Goal: Feedback & Contribution: Submit feedback/report problem

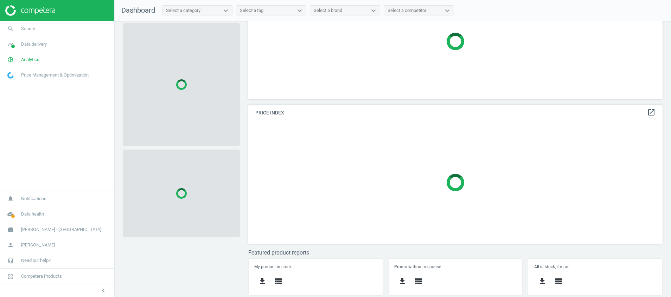
scroll to position [147, 0]
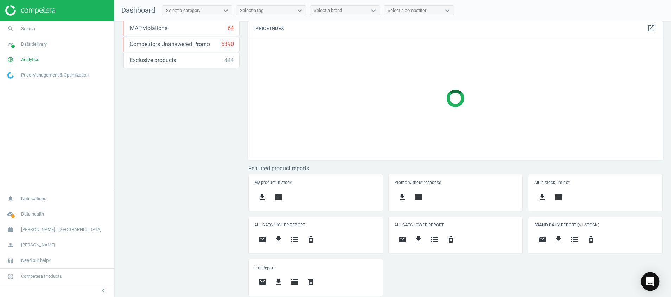
click at [650, 277] on div "Open Intercom Messenger" at bounding box center [650, 282] width 19 height 19
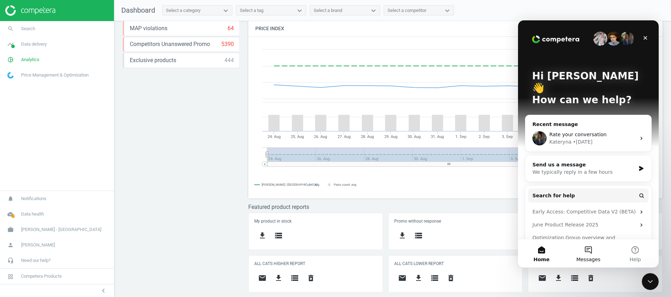
scroll to position [178, 423]
click at [583, 250] on button "Messages" at bounding box center [588, 254] width 47 height 28
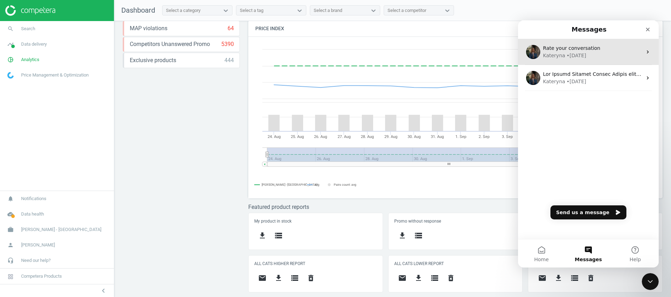
click at [584, 53] on div "Kateryna • 2d ago" at bounding box center [592, 55] width 99 height 7
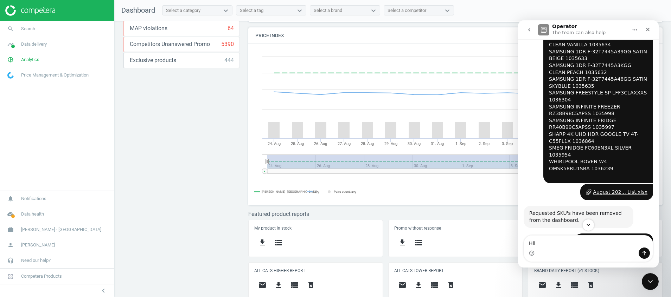
scroll to position [1371, 0]
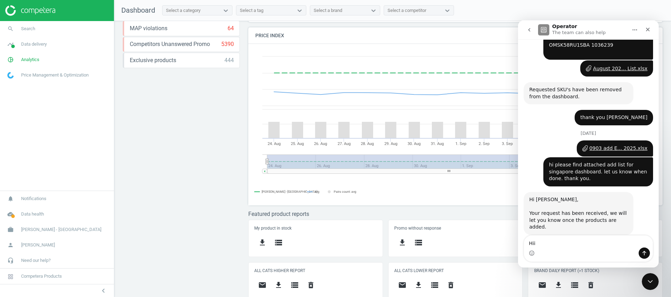
drag, startPoint x: 654, startPoint y: 149, endPoint x: 1140, endPoint y: 289, distance: 505.2
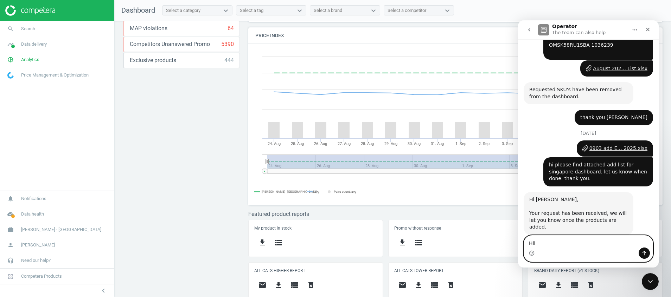
click at [553, 241] on textarea "Hii" at bounding box center [588, 242] width 129 height 12
drag, startPoint x: 641, startPoint y: 244, endPoint x: 593, endPoint y: 246, distance: 47.9
click at [593, 246] on textarea "Hii May I check with you why best denki price" at bounding box center [588, 242] width 129 height 12
drag, startPoint x: 583, startPoint y: 243, endPoint x: 594, endPoint y: 238, distance: 12.0
click at [594, 238] on textarea "Hii May I check with you why best denki price i extract is before GST tax." at bounding box center [588, 238] width 129 height 19
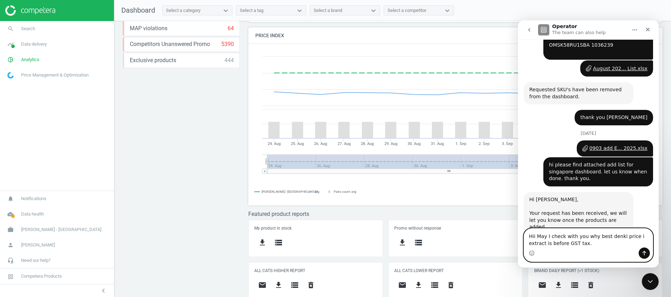
paste textarea "for Best Denki, the price shown is not their actual selling price, its price be…"
drag, startPoint x: 601, startPoint y: 227, endPoint x: 593, endPoint y: 228, distance: 8.2
click at [593, 228] on textarea "Hii May I check with you why for Best Denki, the price shown is not their actua…" at bounding box center [588, 235] width 129 height 26
click at [628, 234] on textarea "Hii May I check with you why Best Denki price shown is not their actual selling…" at bounding box center [588, 235] width 129 height 26
drag, startPoint x: 555, startPoint y: 235, endPoint x: 544, endPoint y: 236, distance: 12.0
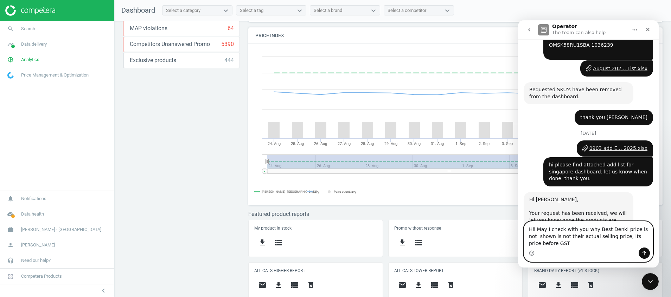
click at [544, 236] on textarea "Hii May I check with you why Best Denki price is not shown is not their actual …" at bounding box center [588, 235] width 129 height 26
click at [609, 247] on textarea "Hii May I check with you why Best Denki price is not shown as their actual sell…" at bounding box center [588, 235] width 129 height 26
drag, startPoint x: 527, startPoint y: 236, endPoint x: 1185, endPoint y: 263, distance: 658.3
click at [658, 245] on html "Operator The team can also help We engineer the best in class AI Pricing Platfo…" at bounding box center [588, 144] width 141 height 248
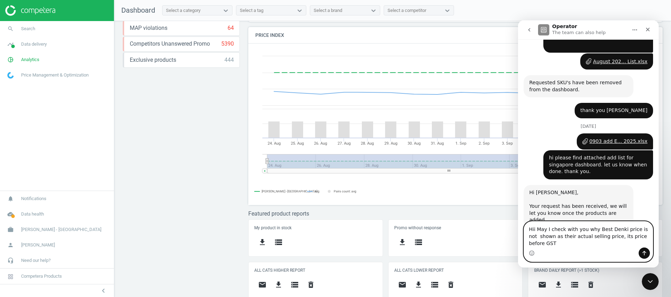
paste textarea ", may I check with you why the Best Denki price is not shown as the actual sell…"
click at [539, 230] on textarea "Hi, may I check with you why the Best Denki price is not shown as the actual se…" at bounding box center [588, 235] width 129 height 26
click at [599, 247] on textarea "Hi, May I check with you why the Best Denki price is not shown as the actual se…" at bounding box center [588, 235] width 129 height 26
drag, startPoint x: 585, startPoint y: 248, endPoint x: 515, endPoint y: 225, distance: 72.8
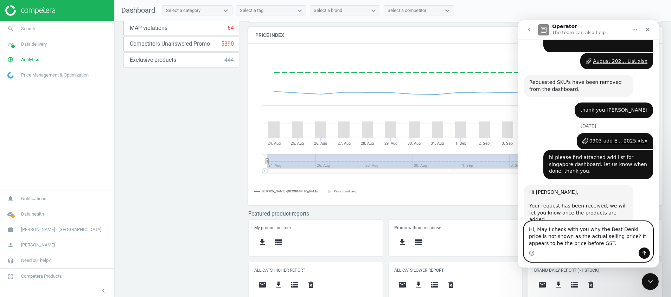
click at [518, 225] on html "Operator The team can also help We engineer the best in class AI Pricing Platfo…" at bounding box center [588, 144] width 141 height 248
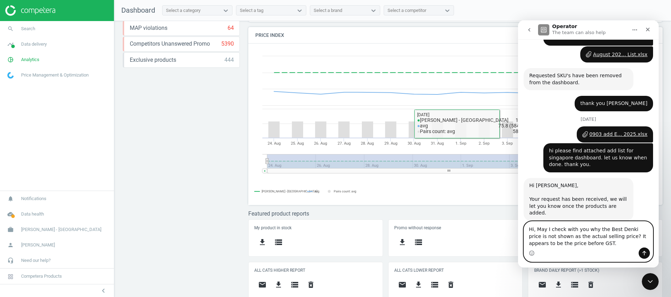
paste textarea "may I check with you why the Best Denki price is not shown as the actual sellin…"
click at [539, 231] on textarea "Hi, may I check with you why the Best Denki price is not shown as the actual se…" at bounding box center [588, 235] width 129 height 26
click at [589, 241] on textarea "Hi, May I check with you why the Best Denki price is not shown as the actual se…" at bounding box center [588, 235] width 129 height 26
click at [591, 243] on textarea "Hi, May I check with you why the Best Denki price is not shown as the actual se…" at bounding box center [588, 235] width 129 height 26
paste textarea "Message…"
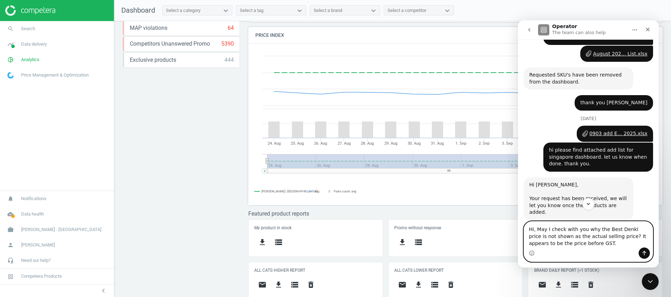
scroll to position [1385, 0]
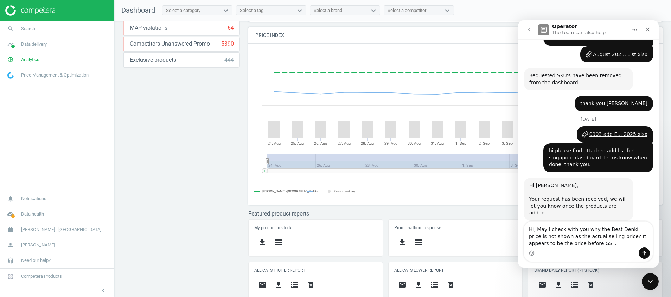
drag, startPoint x: 595, startPoint y: 253, endPoint x: 588, endPoint y: 246, distance: 10.0
click at [595, 253] on div "Intercom messenger" at bounding box center [588, 253] width 129 height 11
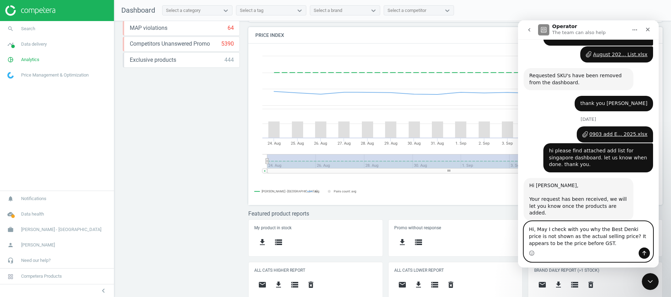
click at [586, 245] on textarea "Hi, May I check with you why the Best Denki price is not shown as the actual se…" at bounding box center [588, 235] width 129 height 26
click at [588, 247] on textarea "Hi, May I check with you why the Best Denki price is not shown as the actual se…" at bounding box center [588, 235] width 129 height 26
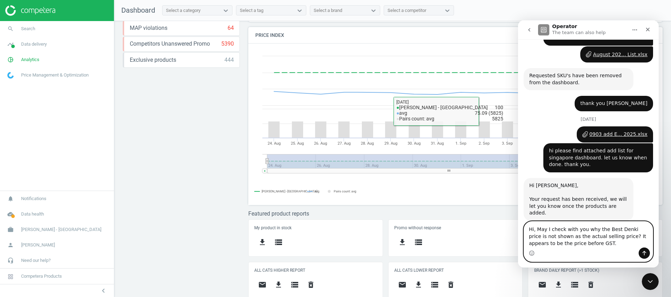
click at [571, 240] on textarea "Hi, May I check with you why the Best Denki price is not shown as the actual se…" at bounding box center [588, 235] width 129 height 26
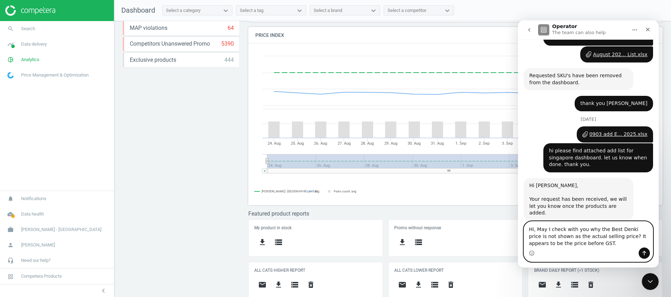
paste textarea "Message…"
click at [574, 244] on textarea "Hi, May I check with you why the Best Denki price is not shown as the actual se…" at bounding box center [588, 235] width 129 height 26
click at [591, 244] on textarea "Hi, May I check with you why the Best Denki price is not shown as the actual se…" at bounding box center [588, 235] width 129 height 26
type textarea "Hi, May I check with you why the Best Denki price is not shown as the actual se…"
click at [579, 245] on textarea "Hi, May I check with you why the Best Denki price is not shown as the actual se…" at bounding box center [588, 235] width 129 height 26
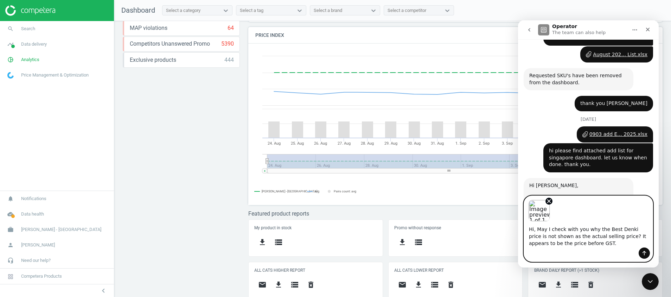
scroll to position [1386, 0]
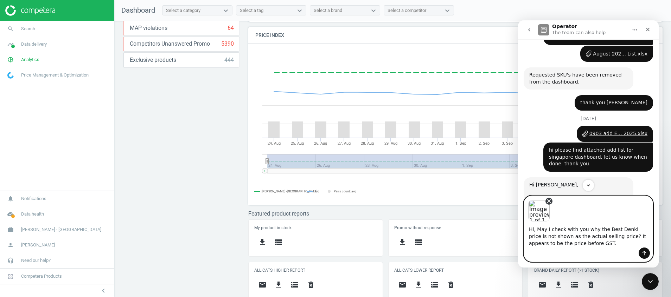
click at [547, 202] on icon "Remove image 1" at bounding box center [549, 201] width 6 height 6
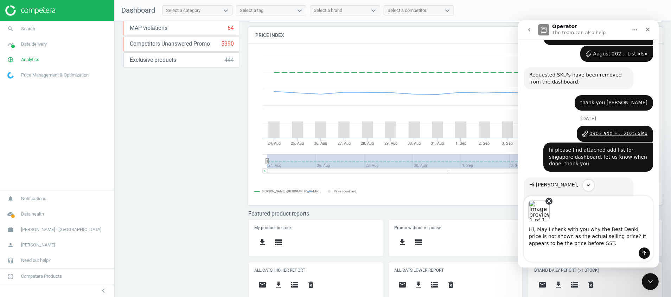
scroll to position [1385, 0]
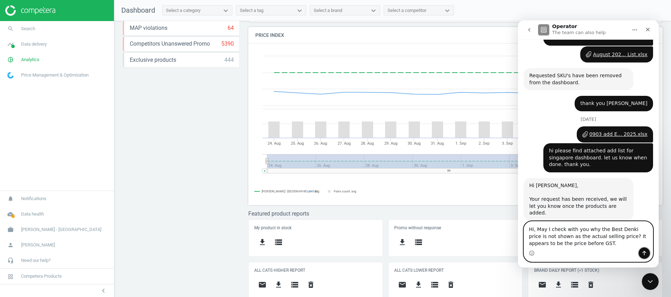
click at [646, 251] on icon "Send a message…" at bounding box center [644, 254] width 6 height 6
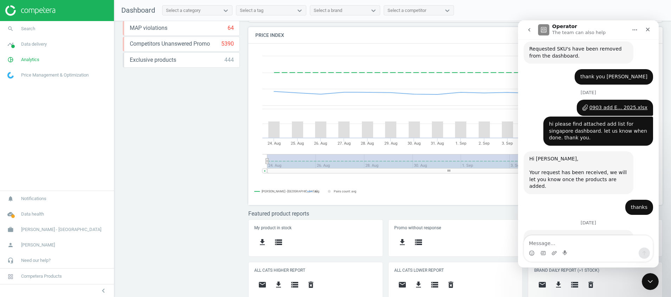
scroll to position [1415, 0]
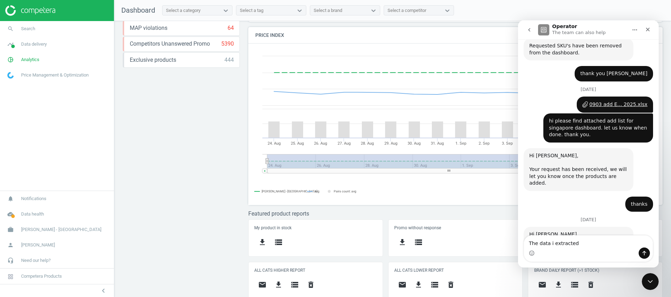
type textarea "The data i extracted:"
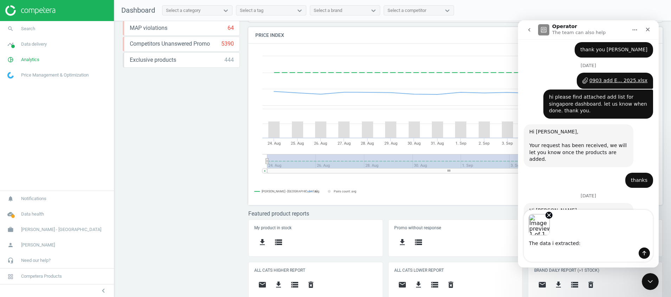
scroll to position [1440, 0]
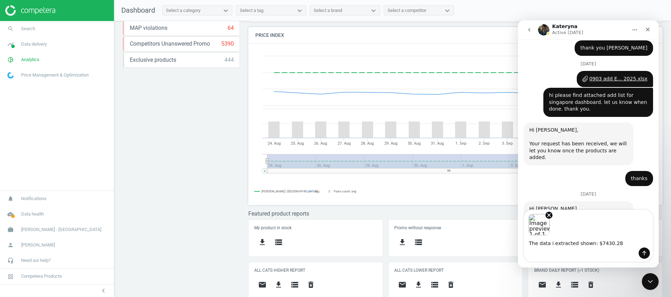
click at [588, 243] on textarea "The data i extracted shown: $7430.28" at bounding box center [588, 242] width 129 height 12
type textarea "The data i extracted show $7430.28"
click at [608, 241] on textarea "The data i extracted show $7430.28" at bounding box center [588, 242] width 129 height 12
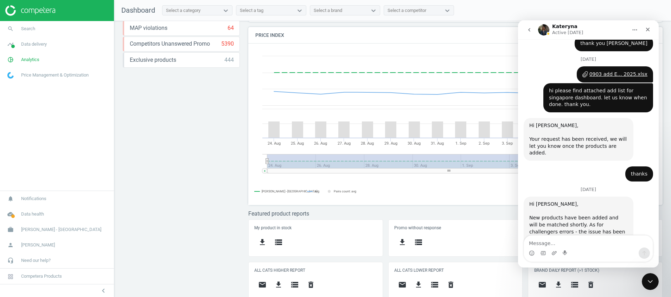
drag, startPoint x: 625, startPoint y: 85, endPoint x: 635, endPoint y: 97, distance: 14.9
click at [626, 266] on div "Thank you Kateryna Han • 3d ago" at bounding box center [587, 276] width 129 height 21
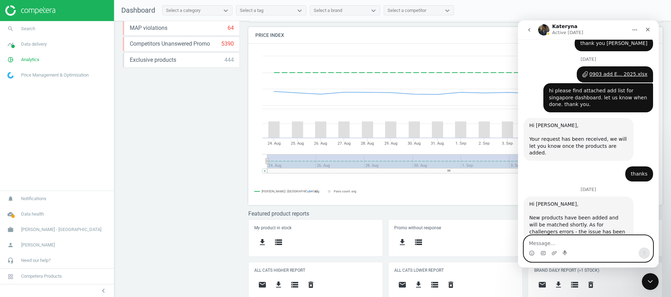
click at [560, 241] on textarea "Message…" at bounding box center [588, 242] width 129 height 12
type textarea "website price:"
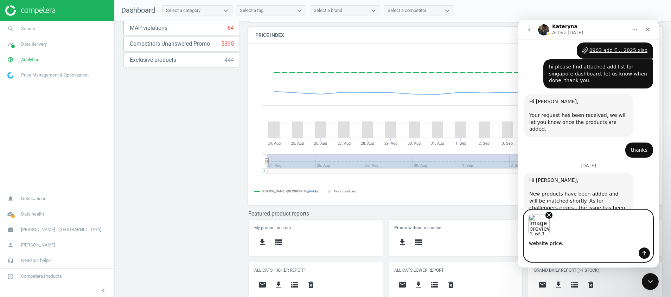
scroll to position [1471, 0]
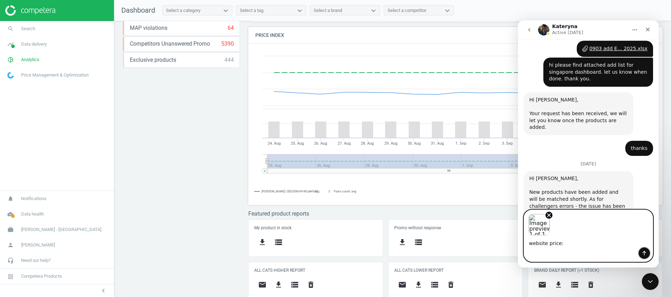
click at [643, 252] on icon "Send a message…" at bounding box center [644, 253] width 4 height 5
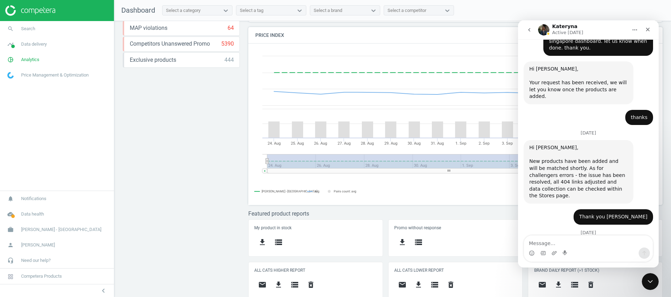
scroll to position [1513, 0]
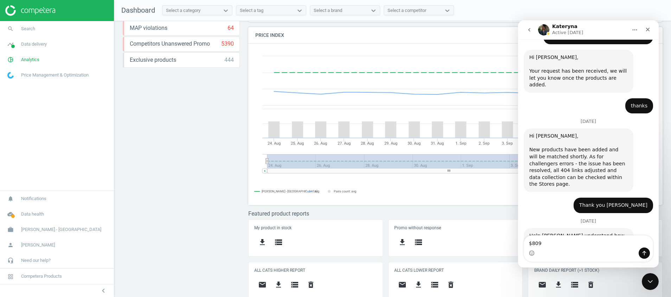
type textarea "$8099"
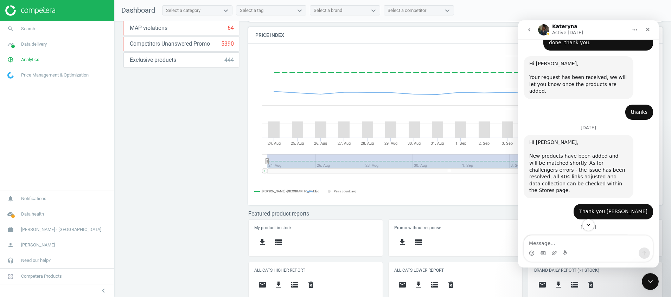
scroll to position [1529, 0]
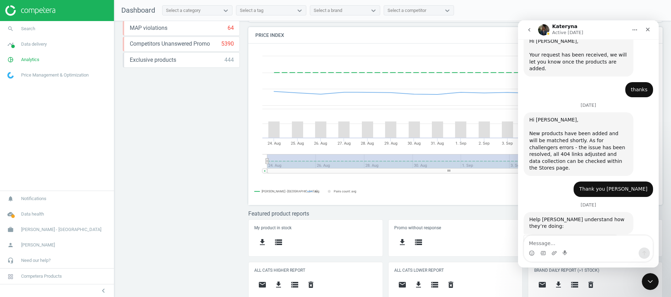
click at [525, 31] on button "go back" at bounding box center [528, 29] width 13 height 13
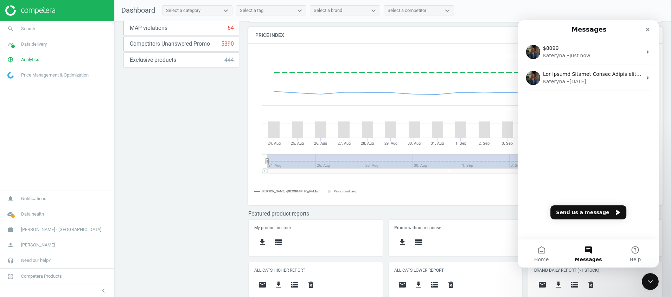
click at [583, 135] on div "$8099 Kateryna • Just now Kateryna • 3w ago" at bounding box center [588, 139] width 141 height 200
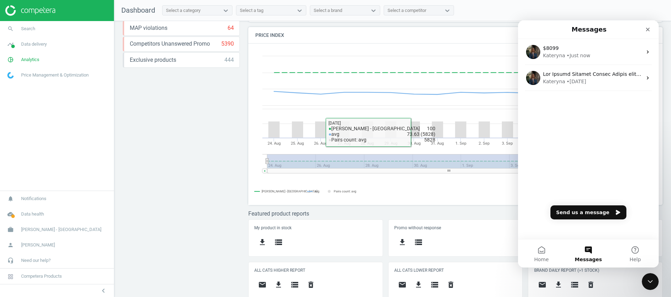
click at [199, 163] on div "Price protection ( 08.09.25 ) Prices are 100% below min competitor 18 keyboard_…" at bounding box center [392, 161] width 557 height 280
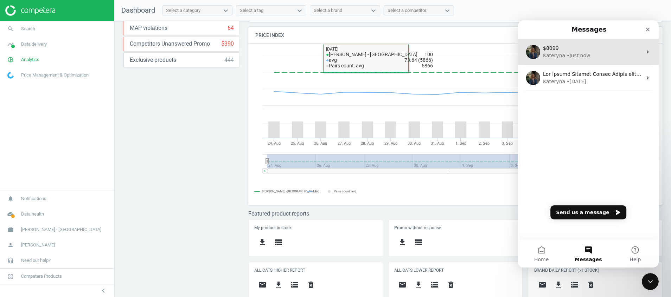
click at [569, 56] on div "• Just now" at bounding box center [578, 55] width 24 height 7
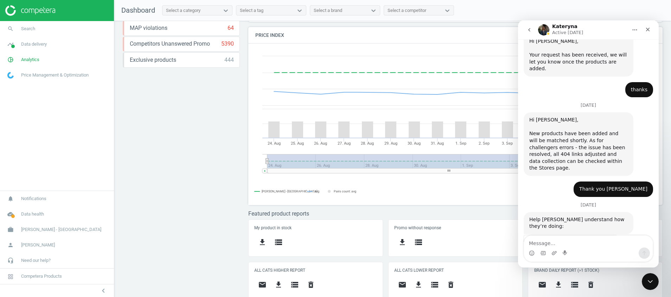
scroll to position [1477, 0]
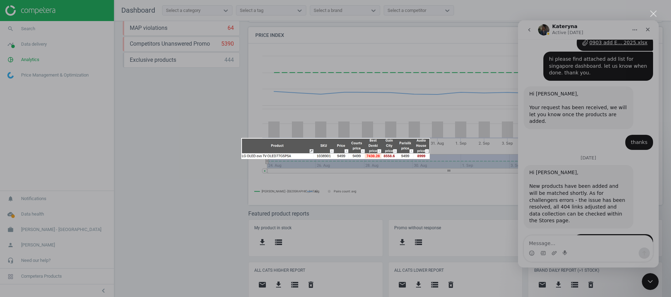
scroll to position [0, 0]
click at [600, 117] on div "Intercom messenger" at bounding box center [335, 148] width 671 height 297
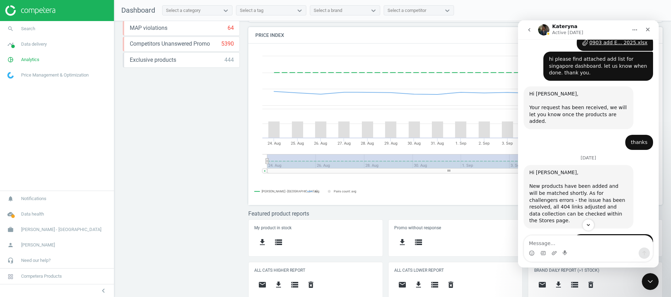
scroll to position [1529, 0]
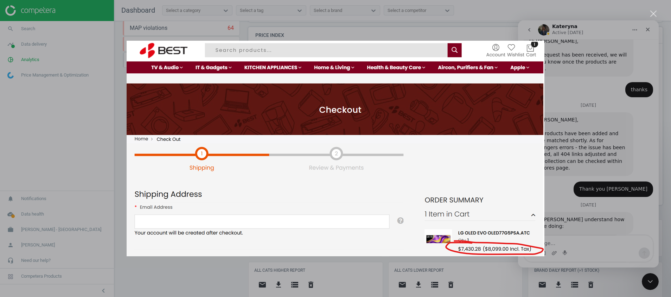
click at [593, 170] on div "Intercom messenger" at bounding box center [335, 148] width 671 height 297
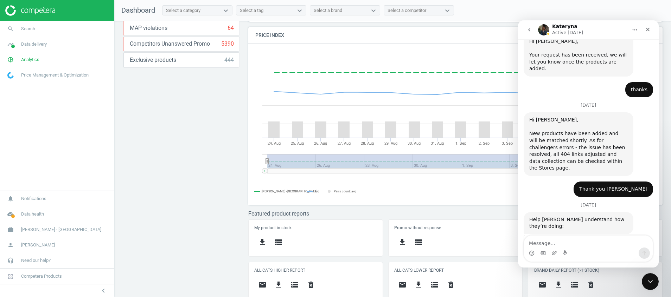
scroll to position [178, 423]
click at [531, 34] on button "go back" at bounding box center [528, 29] width 13 height 13
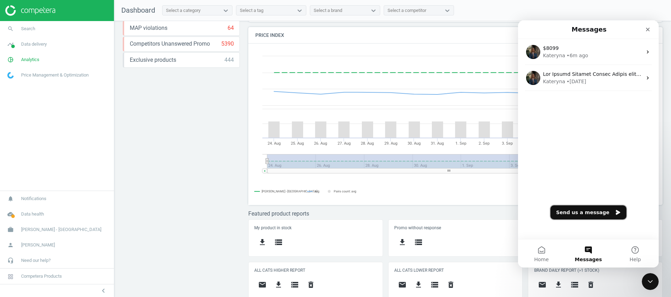
click at [587, 214] on button "Send us a message" at bounding box center [588, 213] width 76 height 14
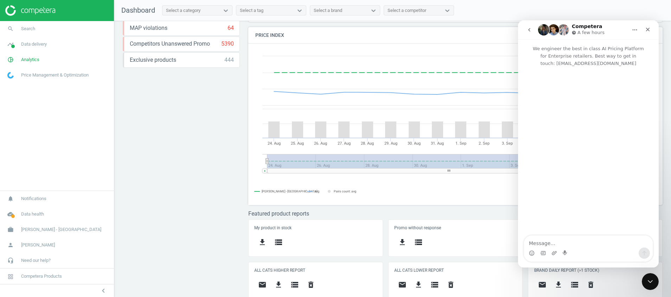
click at [528, 34] on button "go back" at bounding box center [528, 29] width 13 height 13
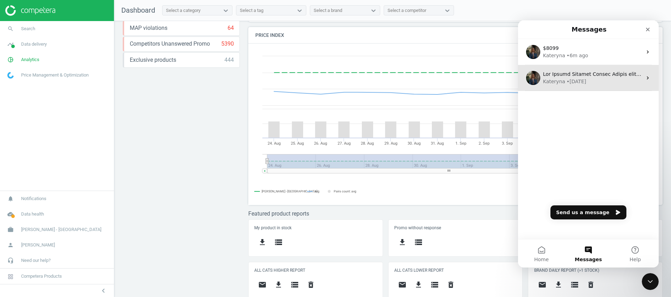
click at [587, 79] on div "Kateryna • 3w ago" at bounding box center [592, 81] width 99 height 7
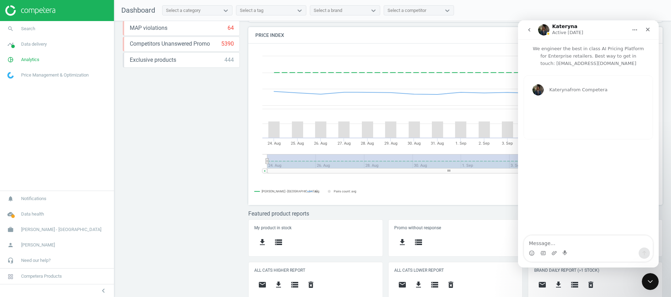
click at [528, 35] on button "go back" at bounding box center [528, 29] width 13 height 13
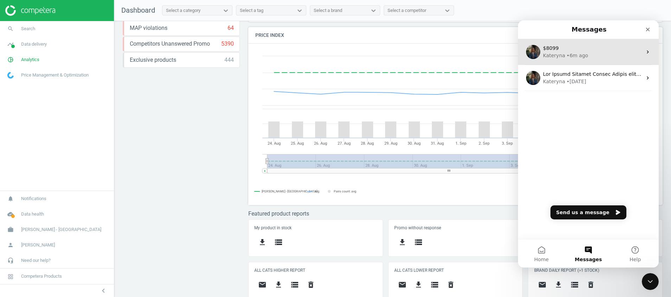
click at [555, 55] on div "Kateryna" at bounding box center [554, 55] width 22 height 7
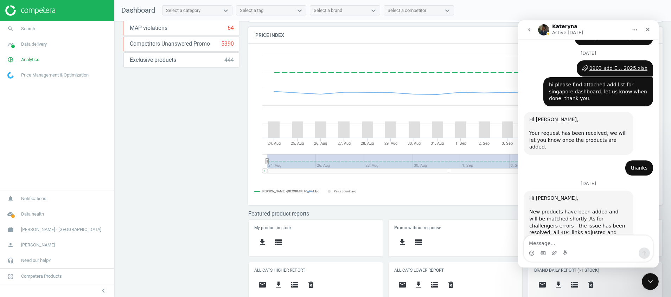
scroll to position [1529, 0]
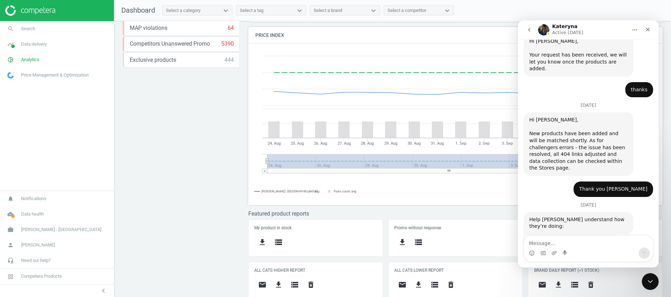
click at [526, 27] on button "go back" at bounding box center [528, 29] width 13 height 13
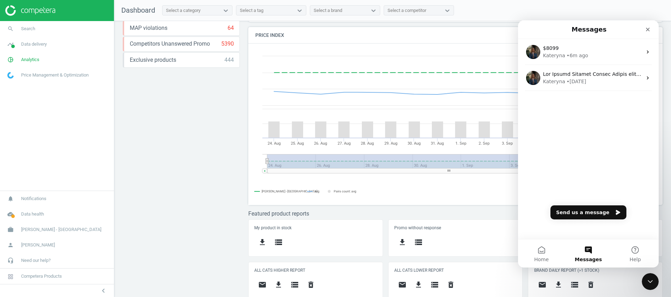
scroll to position [0, 0]
click at [605, 215] on button "Send us a message" at bounding box center [588, 213] width 76 height 14
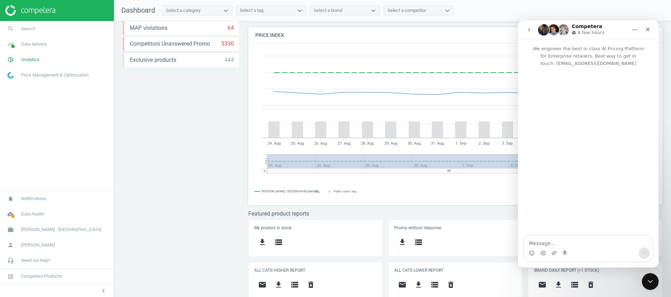
click at [527, 31] on icon "go back" at bounding box center [529, 30] width 6 height 6
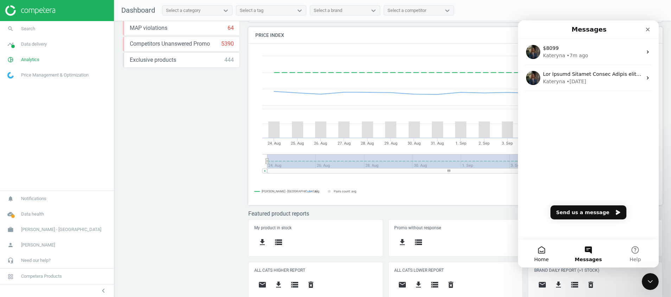
click at [546, 251] on button "Home" at bounding box center [541, 254] width 47 height 28
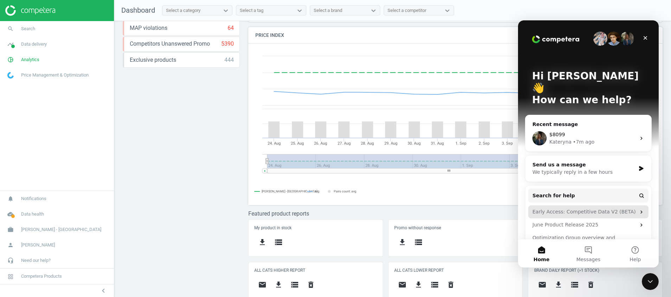
scroll to position [13, 0]
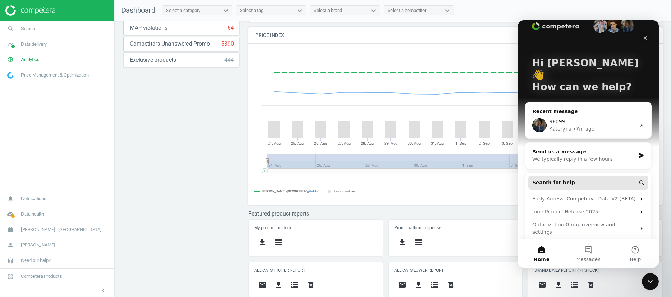
click at [566, 176] on button "Search for help" at bounding box center [588, 183] width 120 height 14
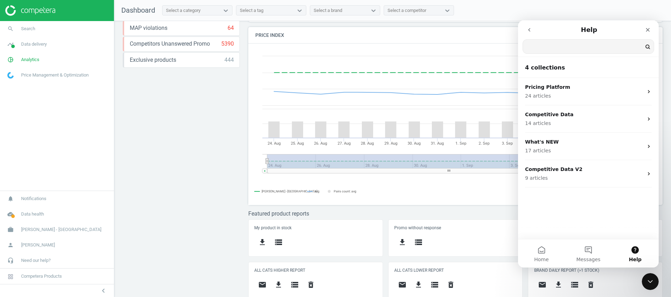
scroll to position [0, 0]
click at [533, 30] on button "go back" at bounding box center [528, 29] width 13 height 13
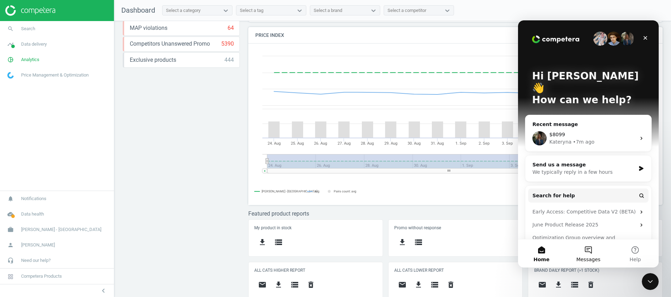
click at [592, 253] on button "Messages" at bounding box center [588, 254] width 47 height 28
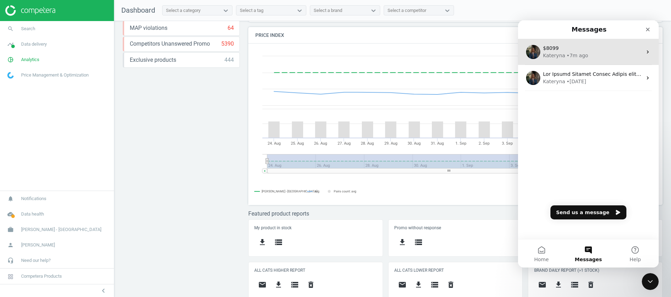
click at [569, 54] on div "• 7m ago" at bounding box center [576, 55] width 21 height 7
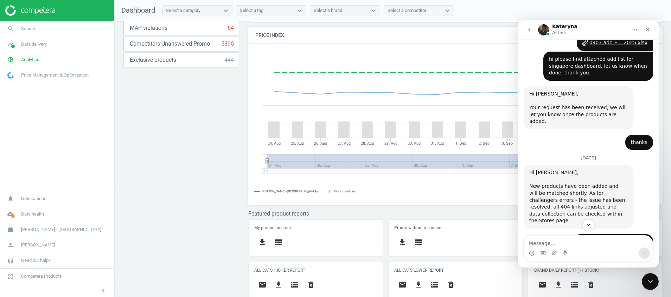
scroll to position [1529, 0]
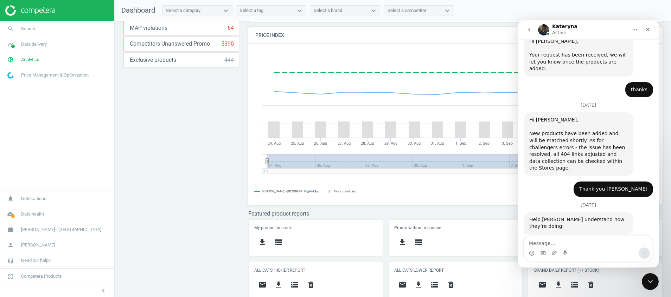
drag, startPoint x: 643, startPoint y: 219, endPoint x: 538, endPoint y: 95, distance: 162.7
copy div "Hi, May I check with you why the Best Denki price is not shown as the actual se…"
click at [529, 29] on icon "go back" at bounding box center [529, 30] width 2 height 4
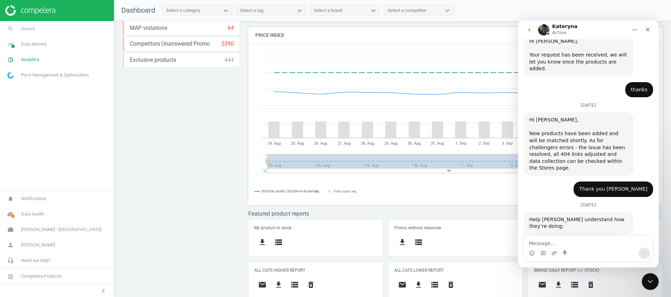
scroll to position [0, 0]
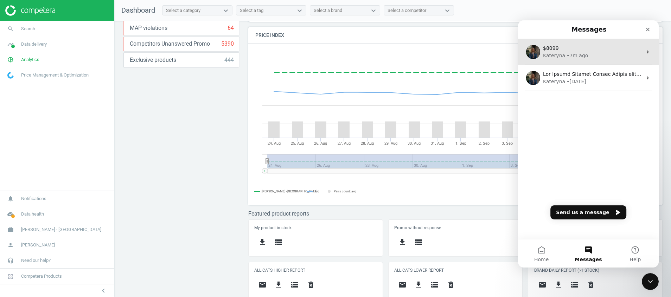
click at [611, 50] on div "$8099" at bounding box center [592, 48] width 99 height 7
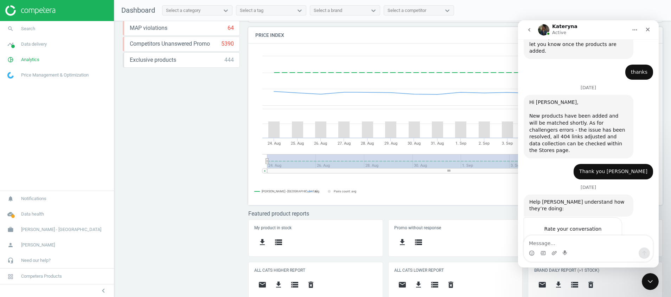
scroll to position [1556, 0]
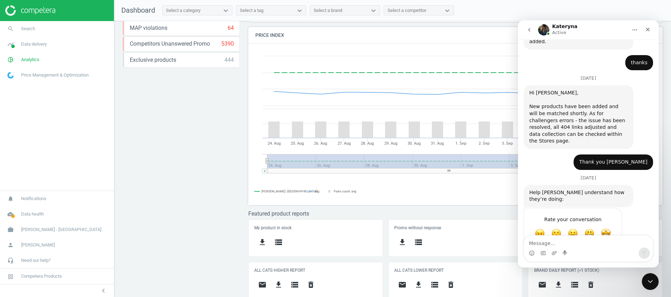
click at [531, 30] on icon "go back" at bounding box center [529, 30] width 6 height 6
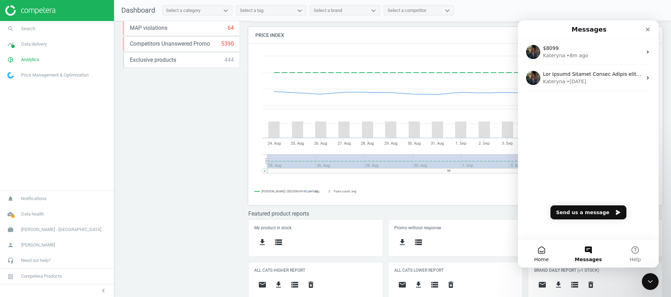
click at [547, 251] on button "Home" at bounding box center [541, 254] width 47 height 28
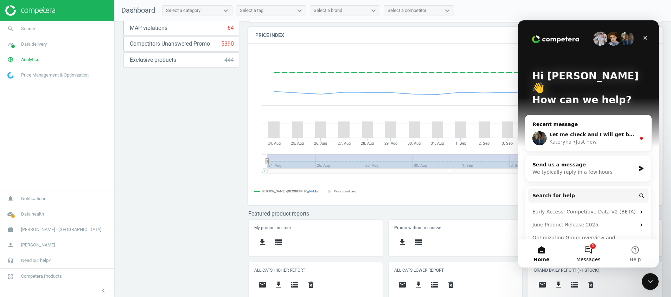
click at [586, 257] on span "Messages" at bounding box center [588, 259] width 24 height 5
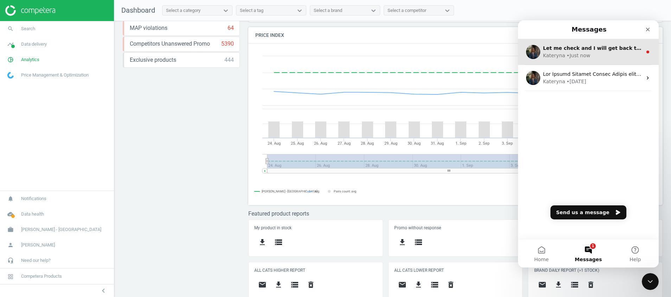
click at [581, 57] on div "• Just now" at bounding box center [578, 55] width 24 height 7
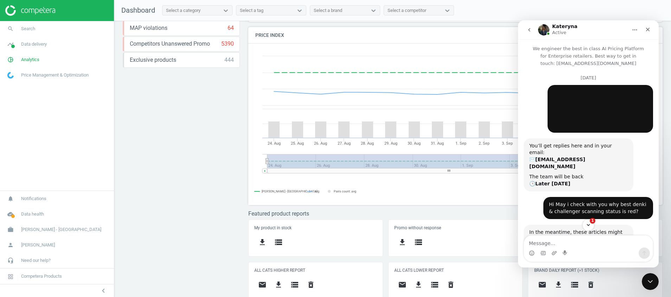
scroll to position [1596, 0]
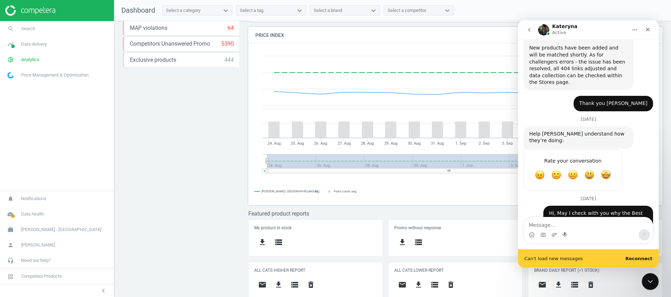
click at [641, 259] on b "Reconnect" at bounding box center [638, 258] width 27 height 5
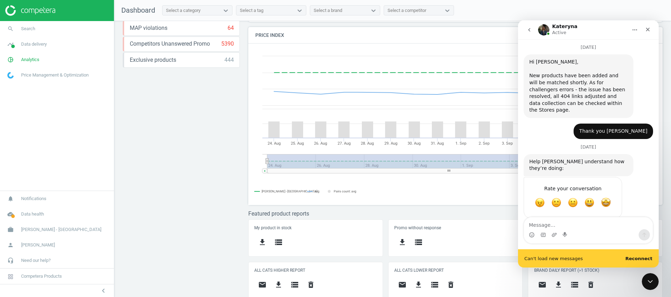
scroll to position [1587, 0]
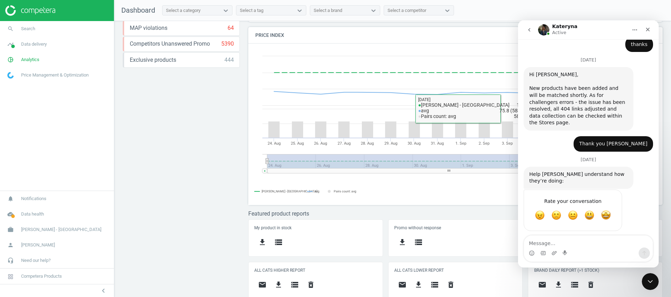
scroll to position [1569, 0]
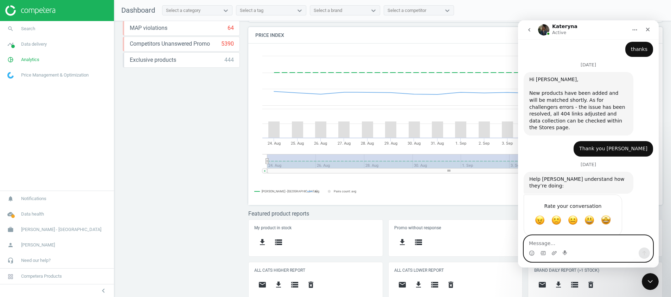
click at [572, 239] on textarea "Message…" at bounding box center [588, 242] width 129 height 12
type textarea "thanks"
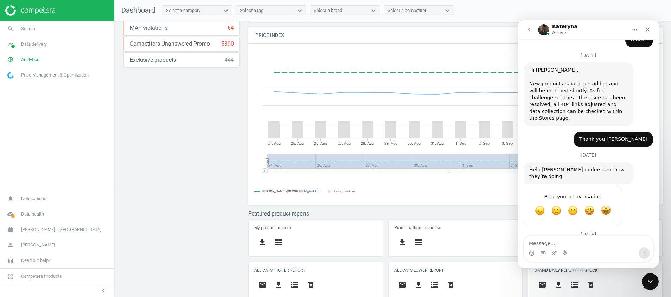
click at [530, 33] on button "go back" at bounding box center [528, 29] width 13 height 13
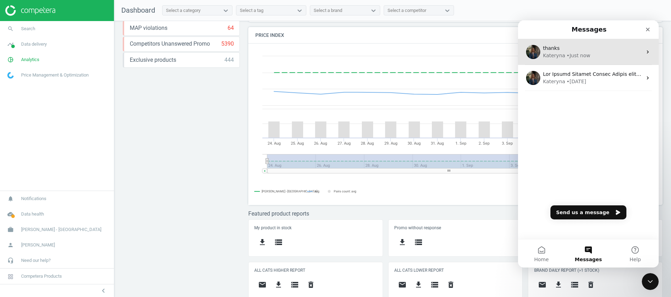
scroll to position [0, 0]
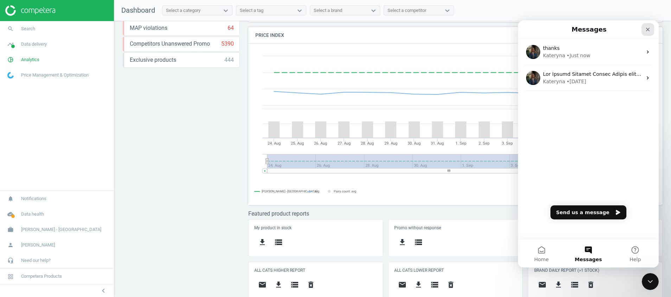
click at [646, 30] on icon "Close" at bounding box center [648, 30] width 6 height 6
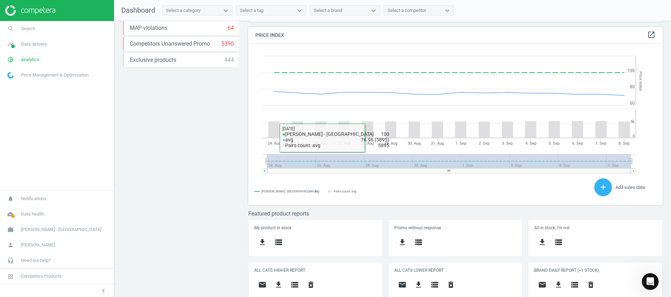
click at [175, 156] on div "Price protection ( 08.09.25 ) Prices are 100% below min competitor 18 keyboard_…" at bounding box center [392, 161] width 557 height 280
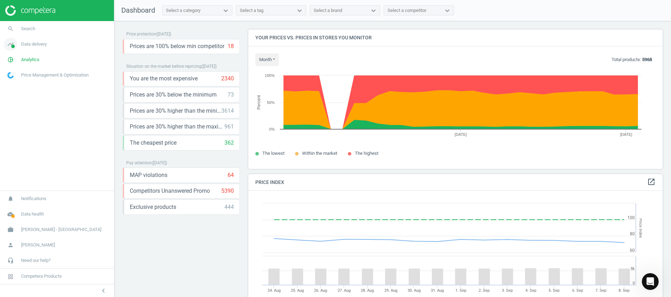
click at [10, 43] on icon "timeline" at bounding box center [10, 44] width 13 height 13
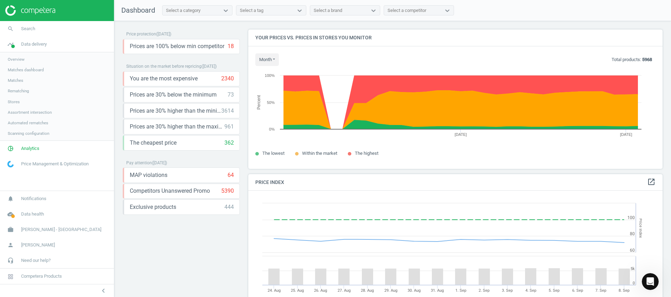
click at [13, 102] on span "Stores" at bounding box center [14, 102] width 12 height 6
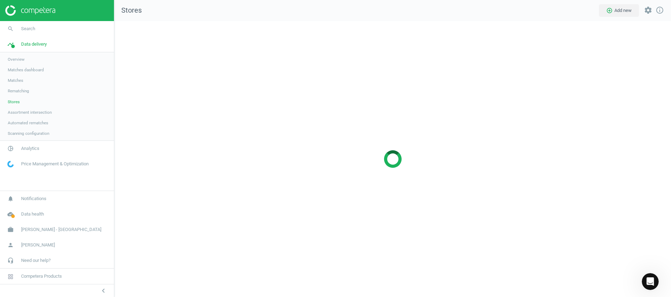
scroll to position [293, 573]
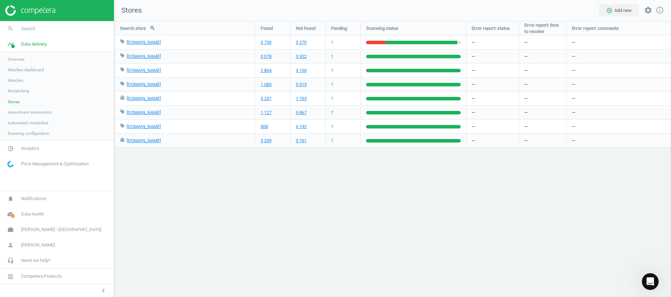
click at [47, 10] on img at bounding box center [30, 10] width 50 height 11
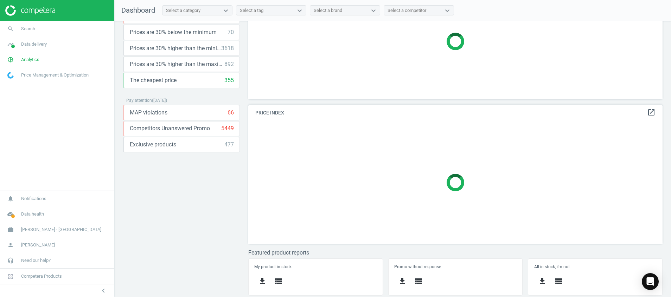
scroll to position [147, 0]
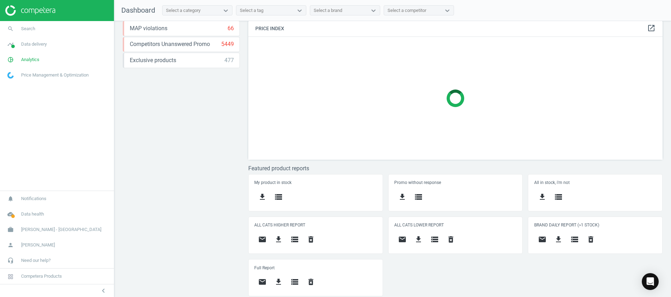
click at [219, 197] on div "Price protection ( 08.09.25 ) Prices are 100% below min competitor 18 keyboard_…" at bounding box center [392, 161] width 557 height 280
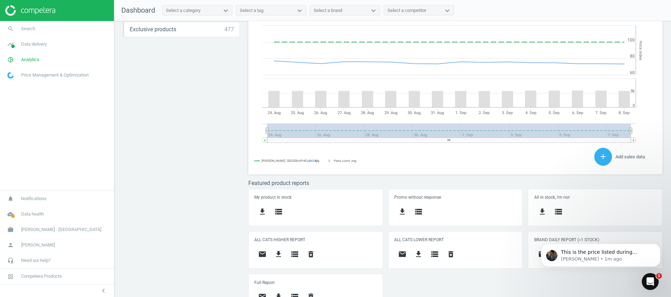
scroll to position [193, 0]
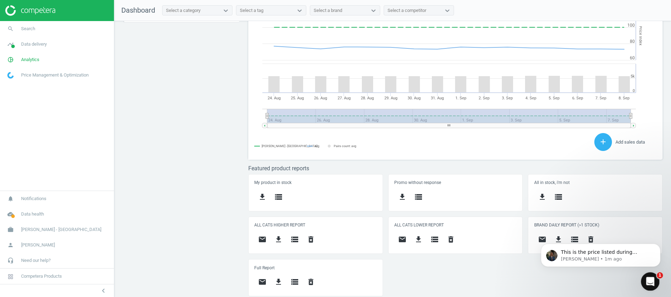
click at [655, 276] on div "Open Intercom Messenger" at bounding box center [648, 280] width 23 height 23
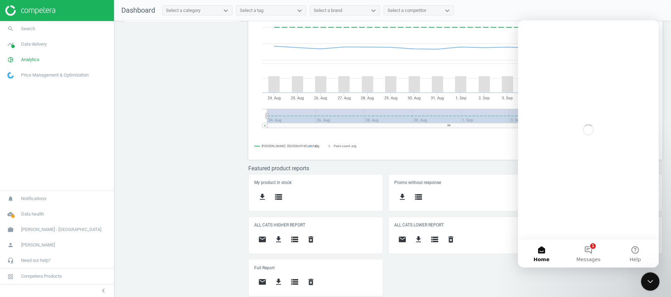
scroll to position [0, 0]
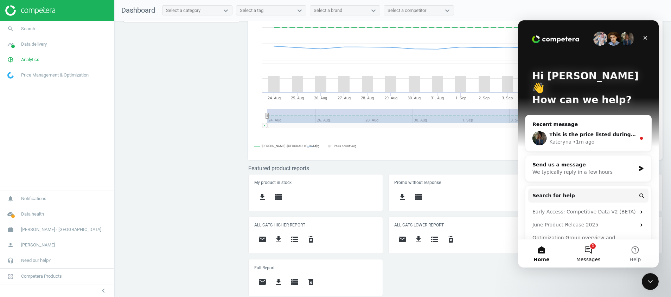
click at [596, 250] on button "1 Messages" at bounding box center [588, 254] width 47 height 28
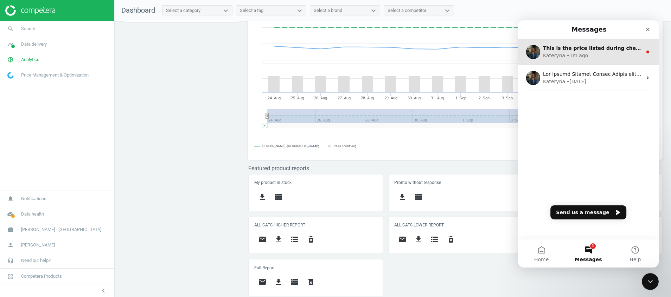
click at [583, 53] on div "• 1m ago" at bounding box center [576, 55] width 21 height 7
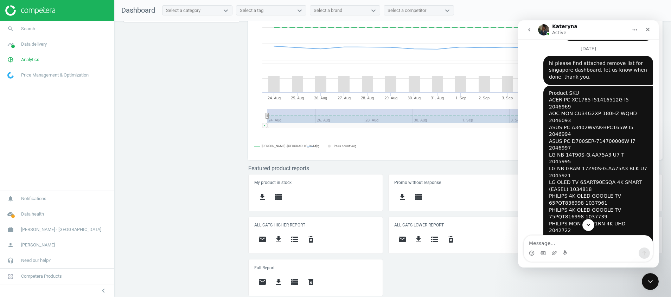
scroll to position [625, 0]
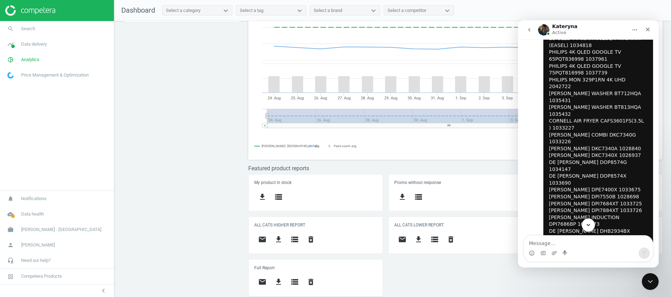
click at [589, 224] on icon "Scroll to bottom" at bounding box center [588, 225] width 6 height 6
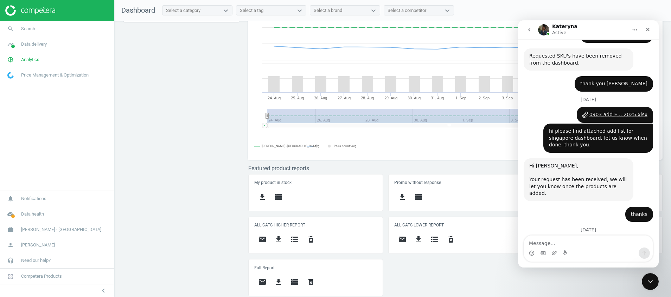
scroll to position [1638, 0]
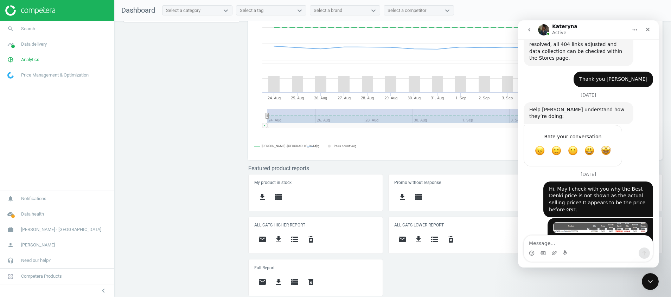
click at [598, 242] on textarea "Message…" at bounding box center [588, 242] width 129 height 12
type textarea "H"
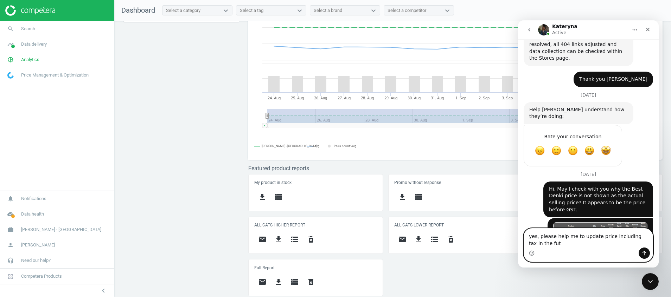
scroll to position [1645, 0]
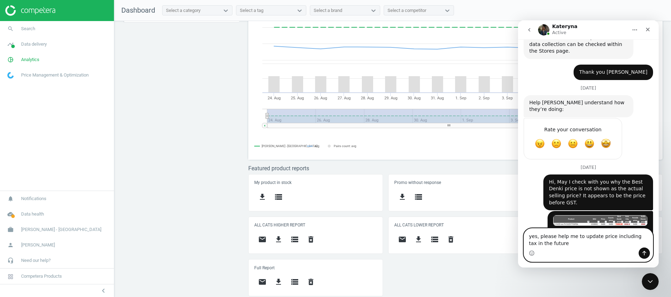
click at [613, 243] on textarea "yes, please help me to update price including tax in the future" at bounding box center [588, 238] width 129 height 19
drag, startPoint x: 579, startPoint y: 244, endPoint x: 1008, endPoint y: 243, distance: 428.6
click at [518, 236] on html "Kateryna Active We engineer the best in class AI Pricing Platform for Enterpris…" at bounding box center [588, 144] width 141 height 248
paste textarea "Yes, please help to update the price to include tax for Best Denki in the futur…"
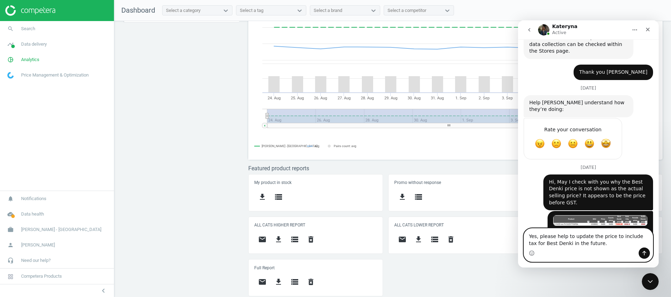
click at [589, 245] on textarea "Yes, please help to update the price to include tax for Best Denki in the futur…" at bounding box center [588, 238] width 129 height 19
click at [599, 243] on textarea "Yes, please help to update the price to include tax for Best Denki in the futur…" at bounding box center [588, 238] width 129 height 19
drag, startPoint x: 611, startPoint y: 245, endPoint x: 469, endPoint y: 227, distance: 142.8
click at [518, 227] on html "Kateryna Active We engineer the best in class AI Pricing Platform for Enterpris…" at bounding box center [588, 144] width 141 height 248
paste textarea "moving forward, please ensure that the price for Best Denki includes tax."
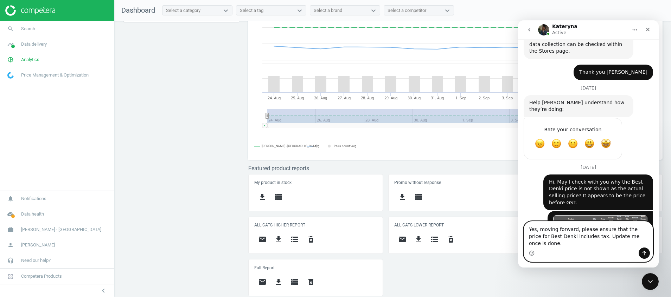
drag, startPoint x: 638, startPoint y: 243, endPoint x: 484, endPoint y: 226, distance: 155.2
click at [518, 226] on html "Kateryna Active We engineer the best in class AI Pricing Platform for Enterpris…" at bounding box center [588, 144] width 141 height 248
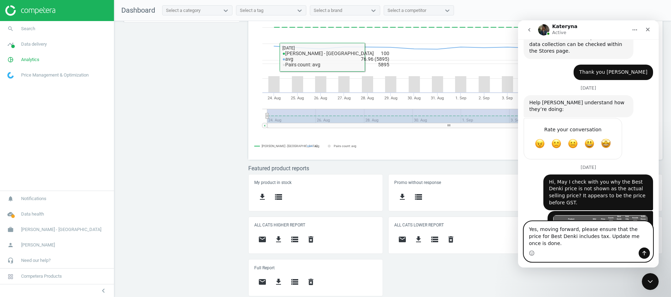
paste textarea "Please update me once it"
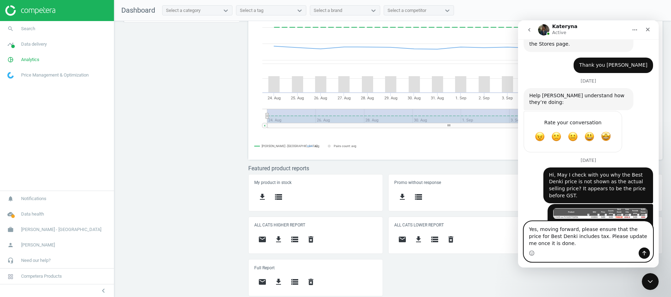
click at [567, 244] on textarea "Yes, moving forward, please ensure that the price for Best Denki includes tax. …" at bounding box center [588, 235] width 129 height 26
click at [612, 244] on textarea "Yes, moving forward, please ensure that the price for Best Denki includes tax. …" at bounding box center [588, 235] width 129 height 26
click at [615, 230] on textarea "Yes, moving forward, please ensure that the price for Best Denki includes tax. …" at bounding box center [588, 235] width 129 height 26
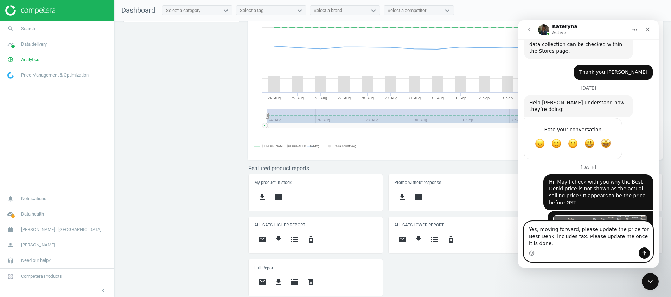
click at [578, 245] on textarea "Yes, moving forward, please update the price for Best Denki includes tax. Pleas…" at bounding box center [588, 235] width 129 height 26
click at [583, 242] on textarea "Yes, moving forward, please update the price for Best Denki includes tax. Pleas…" at bounding box center [588, 235] width 129 height 26
click at [646, 244] on textarea "Yes, moving forward, please update the price for Best Denki includes tax. Kindl…" at bounding box center [588, 235] width 129 height 26
type textarea "Yes, moving forward, please update the price for Best Denki includes tax. Kindl…"
click at [646, 251] on icon "Send a message…" at bounding box center [644, 254] width 6 height 6
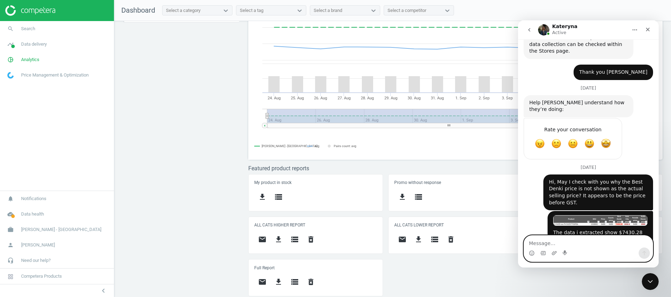
scroll to position [1662, 0]
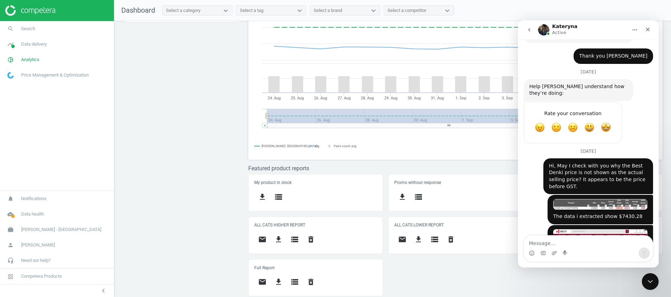
drag, startPoint x: 1027, startPoint y: 57, endPoint x: 529, endPoint y: 32, distance: 497.8
click at [529, 32] on icon "go back" at bounding box center [529, 30] width 6 height 6
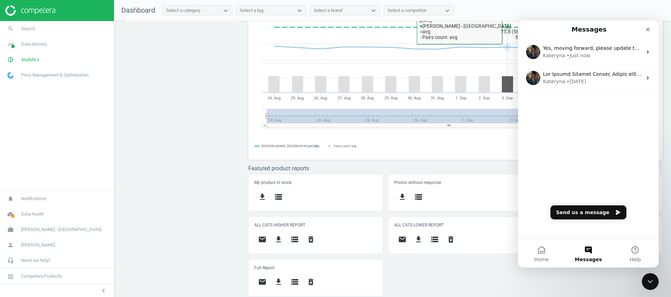
scroll to position [0, 0]
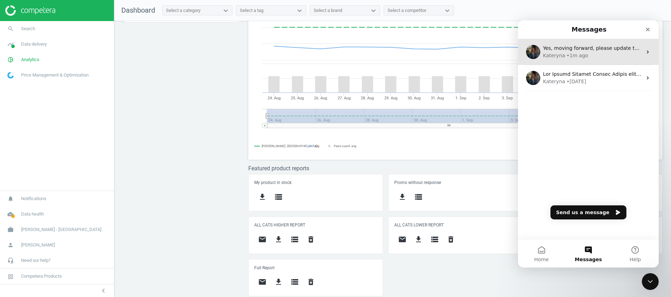
click at [602, 51] on span "Yes, moving forward, please update the price for Best Denki includes tax. Kindl…" at bounding box center [675, 48] width 265 height 6
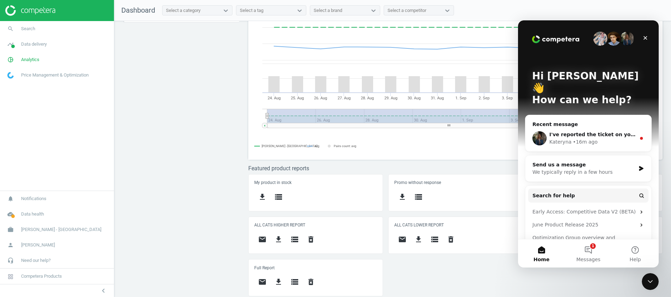
scroll to position [178, 423]
click at [583, 249] on button "1 Messages" at bounding box center [588, 254] width 47 height 28
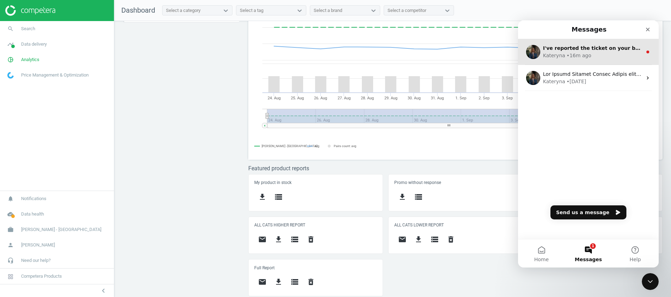
click at [577, 59] on div "• 16m ago" at bounding box center [578, 55] width 25 height 7
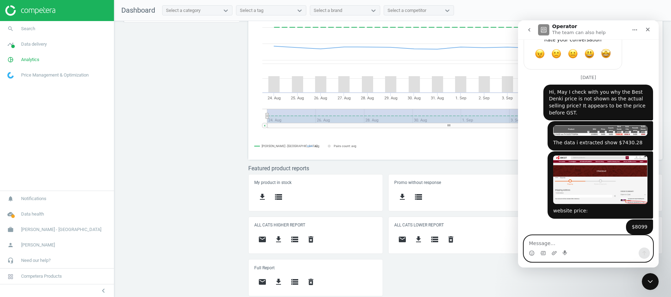
scroll to position [1, 0]
type textarea "Thank you [PERSON_NAME]"
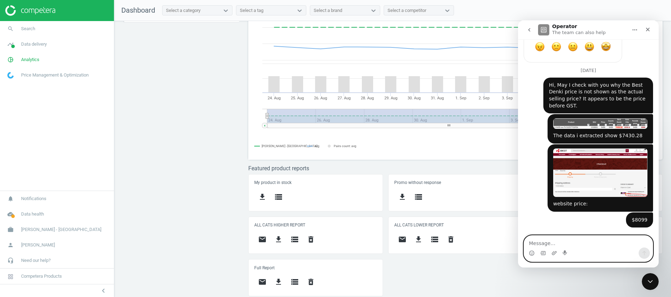
scroll to position [1744, 0]
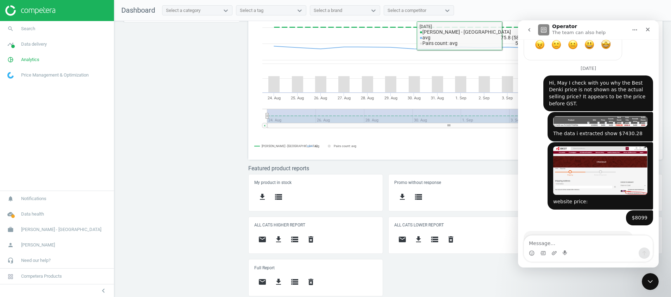
click at [529, 30] on icon "go back" at bounding box center [529, 30] width 2 height 4
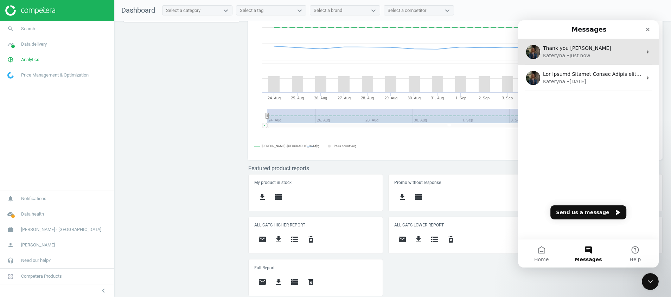
click at [599, 50] on div "Thank you [PERSON_NAME]" at bounding box center [592, 48] width 99 height 7
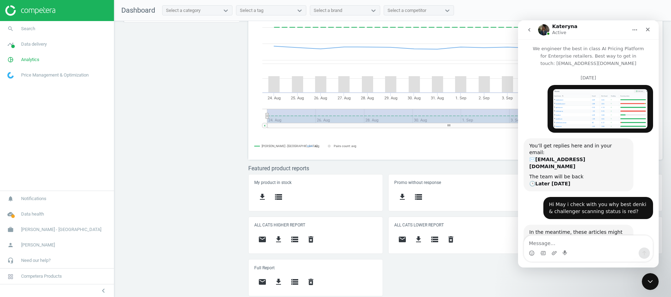
scroll to position [1744, 0]
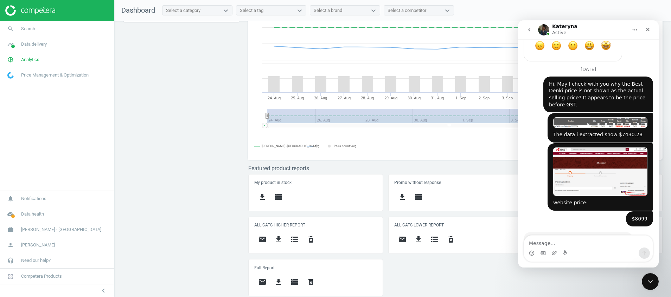
click at [529, 34] on button "go back" at bounding box center [528, 29] width 13 height 13
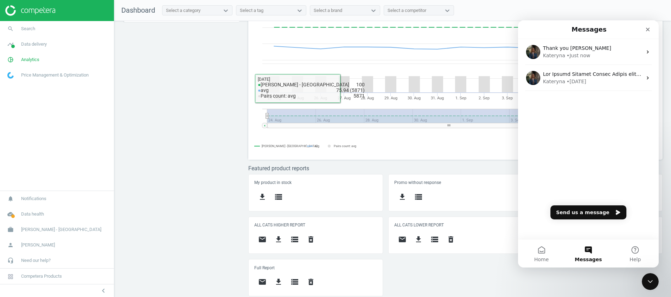
click at [154, 137] on div "Price protection ( 08.09.25 ) Prices are 100% below min competitor 18 keyboard_…" at bounding box center [392, 161] width 557 height 280
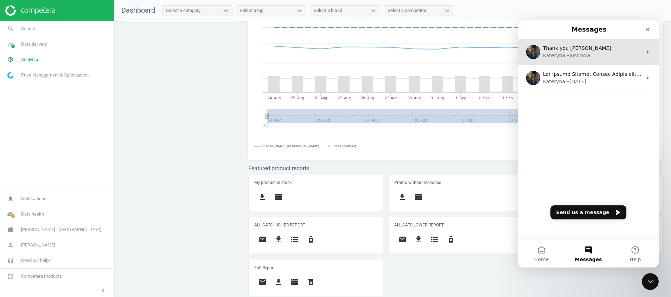
click at [571, 48] on span "Thank you [PERSON_NAME]" at bounding box center [577, 48] width 68 height 6
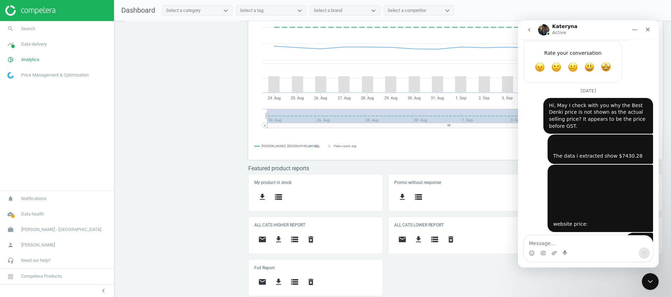
scroll to position [1744, 0]
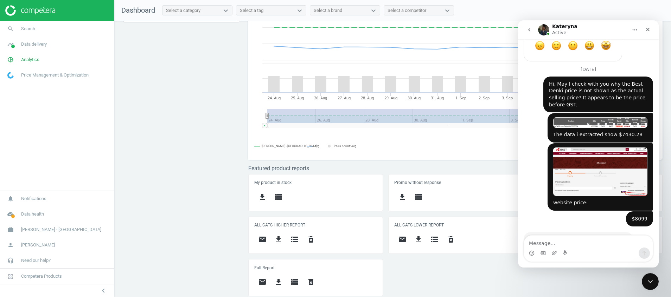
click at [578, 240] on textarea "Message…" at bounding box center [588, 242] width 129 height 12
click at [649, 29] on icon "Close" at bounding box center [648, 30] width 6 height 6
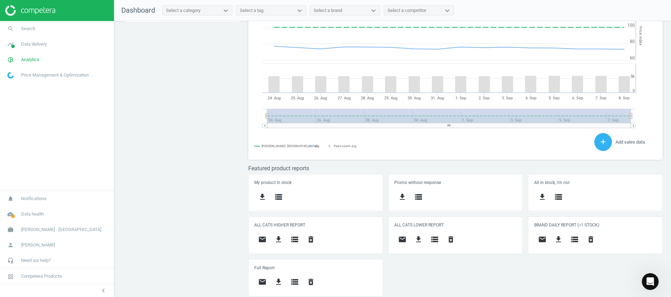
click at [658, 282] on div "Open Intercom Messenger" at bounding box center [649, 281] width 23 height 23
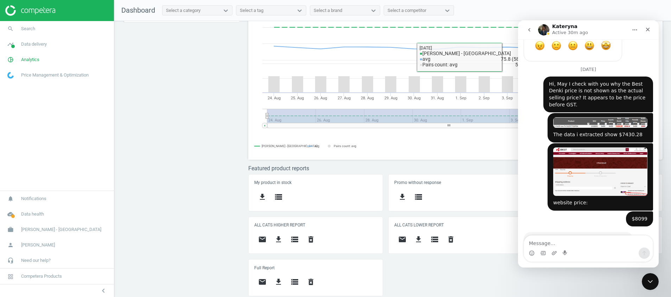
click at [525, 34] on button "go back" at bounding box center [528, 29] width 13 height 13
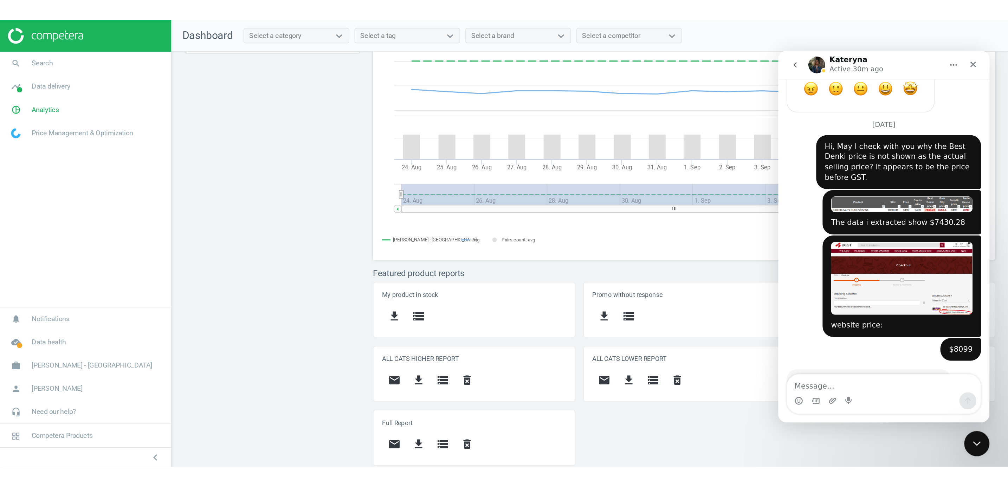
scroll to position [0, 0]
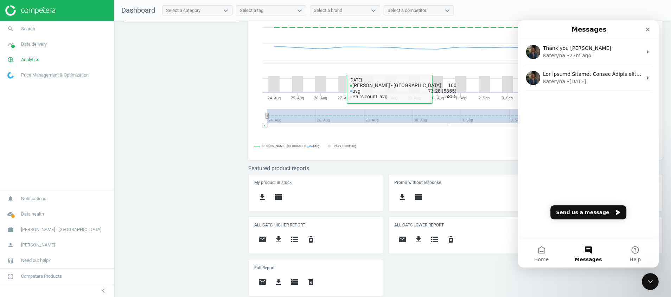
click at [201, 129] on div "Price protection ( 08.09.25 ) Prices are 100% below min competitor 18 keyboard_…" at bounding box center [392, 161] width 557 height 280
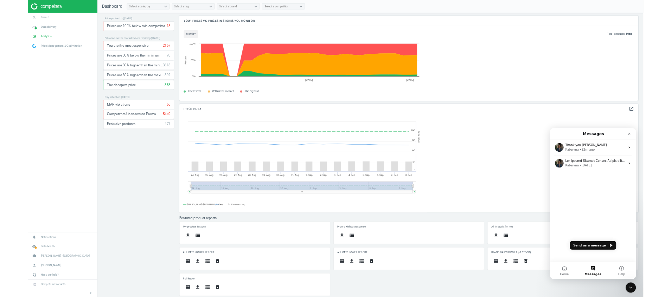
scroll to position [178, 760]
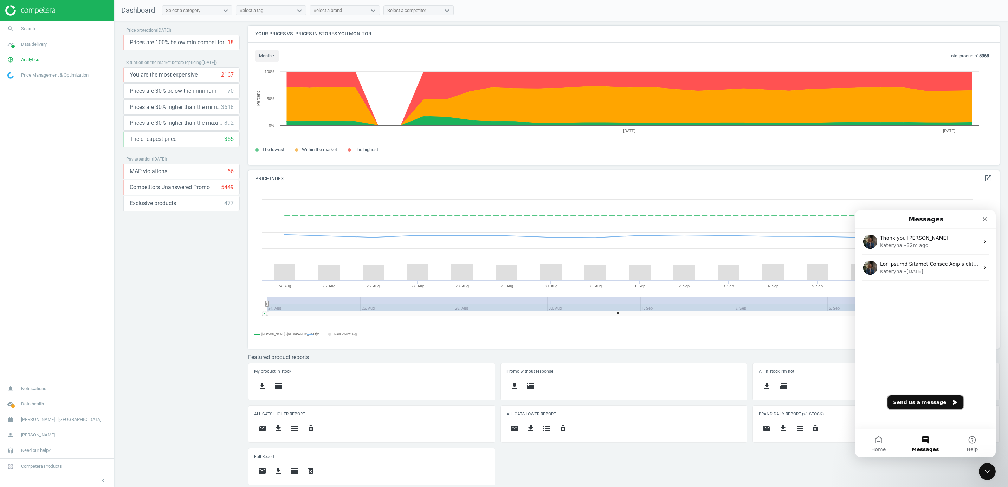
click at [670, 297] on button "Send us a message" at bounding box center [926, 403] width 76 height 14
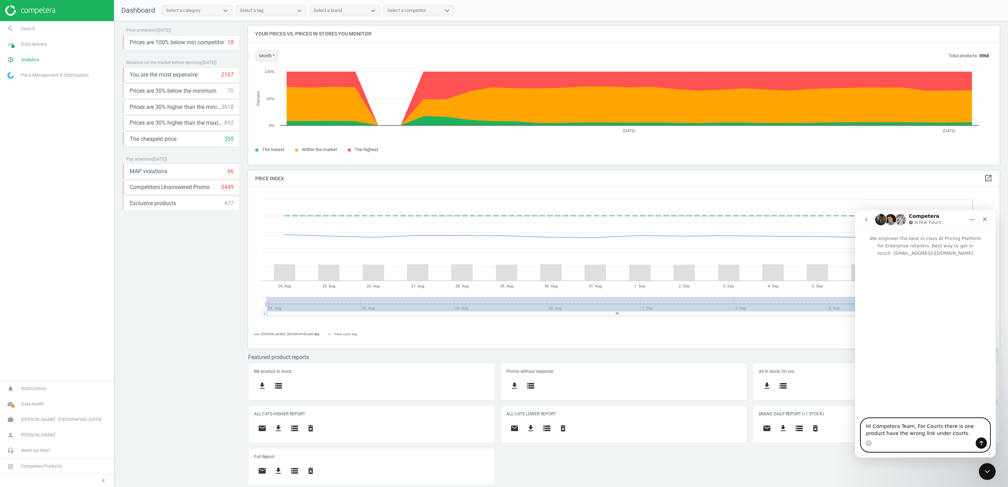
click at [670, 297] on textarea "Hi Competera Team, For Courts there is one product have the wrong link under co…" at bounding box center [925, 428] width 129 height 19
drag, startPoint x: 913, startPoint y: 435, endPoint x: 839, endPoint y: 398, distance: 82.5
click at [670, 297] on html "Competera A few hours We engineer the best in class AI Pricing Platform for Ent…" at bounding box center [925, 334] width 141 height 248
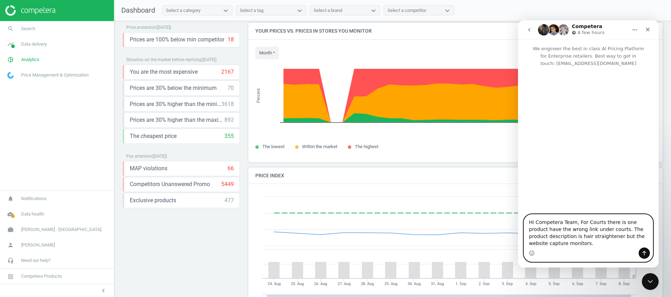
scroll to position [178, 423]
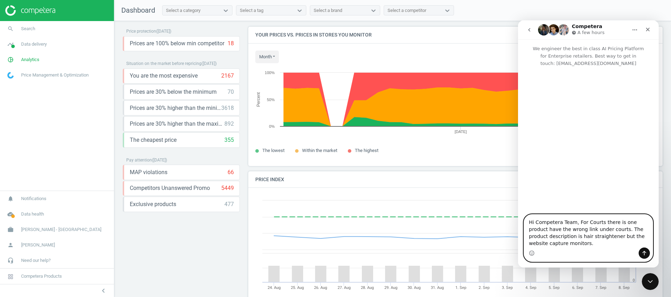
paste textarea "I hope you're doing well. We've noticed an issue with one of the product links …"
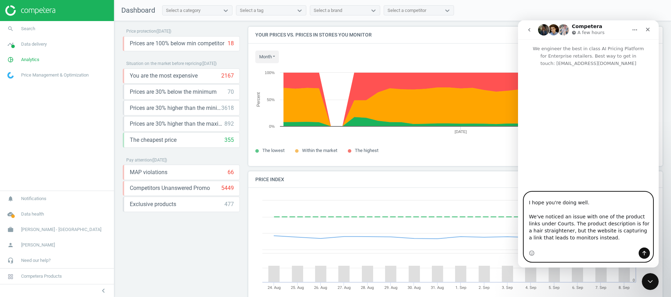
scroll to position [0, 0]
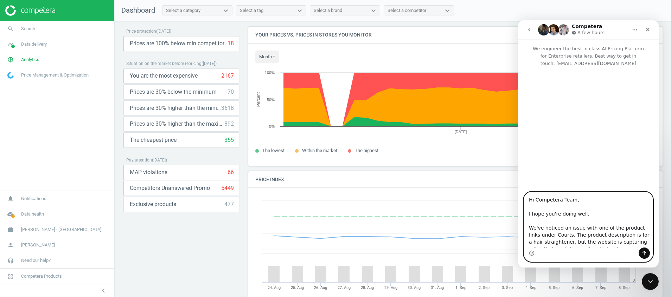
click at [594, 214] on textarea "Hi Competera Team, I hope you're doing well. We've noticed an issue with one of…" at bounding box center [588, 220] width 129 height 56
drag, startPoint x: 594, startPoint y: 214, endPoint x: 594, endPoint y: 200, distance: 14.4
click at [594, 200] on textarea "Hi Competera Team, I hope you're doing well. We've noticed an issue with one of…" at bounding box center [588, 220] width 129 height 56
click at [596, 217] on textarea "Hi Competera Team, I hope you're doing well. We've noticed an issue with one of…" at bounding box center [588, 220] width 129 height 56
drag, startPoint x: 587, startPoint y: 214, endPoint x: 521, endPoint y: 211, distance: 65.5
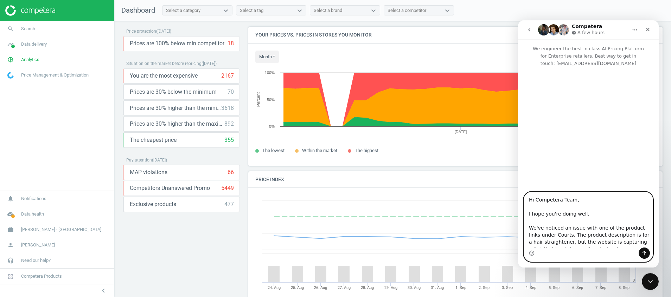
click at [521, 211] on div "Hi Competera Team, I hope you're doing well. We've noticed an issue with one of…" at bounding box center [588, 227] width 141 height 70
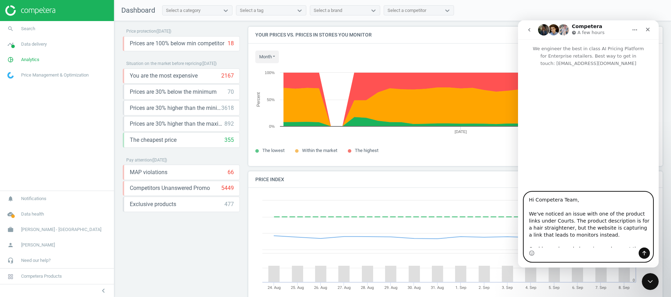
click at [589, 209] on textarea "Hi Competera Team, We've noticed an issue with one of the product links under C…" at bounding box center [588, 220] width 129 height 56
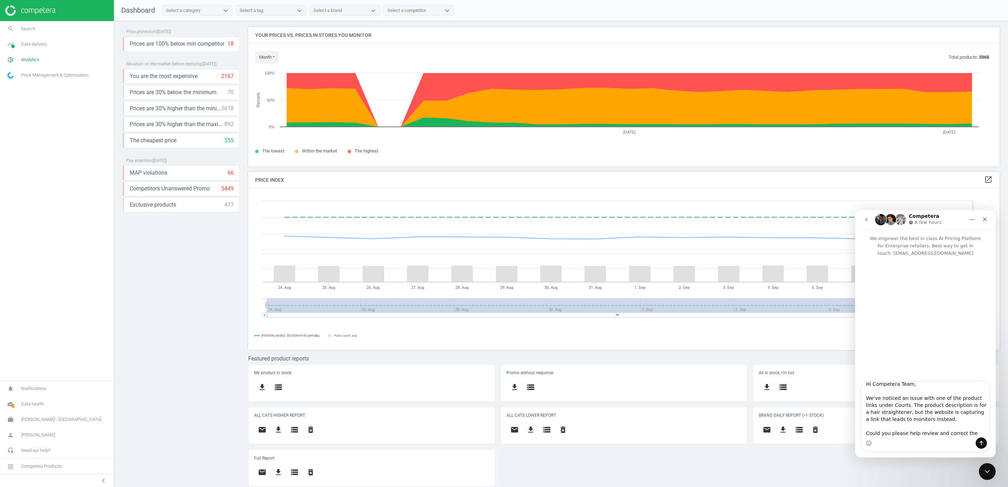
scroll to position [7, 0]
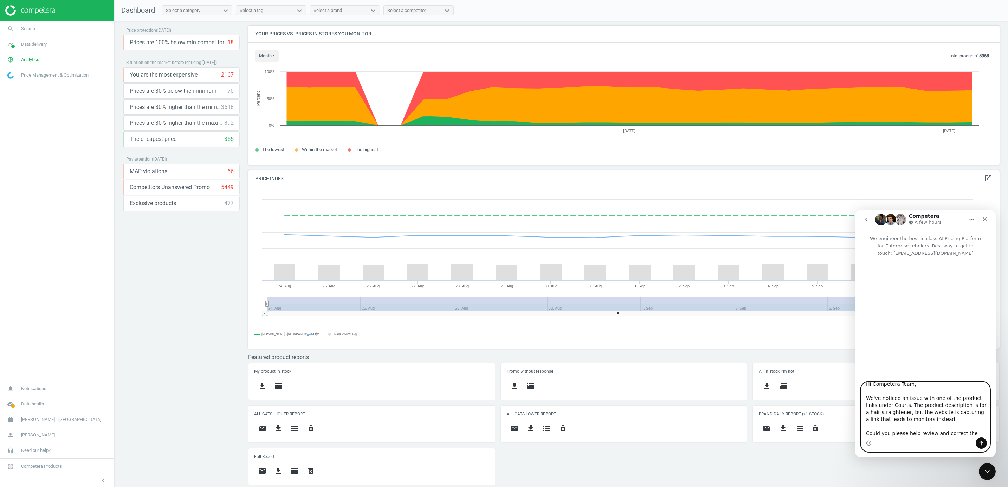
click at [670, 297] on textarea "Hi Competera Team, We've noticed an issue with one of the product links under C…" at bounding box center [925, 410] width 129 height 56
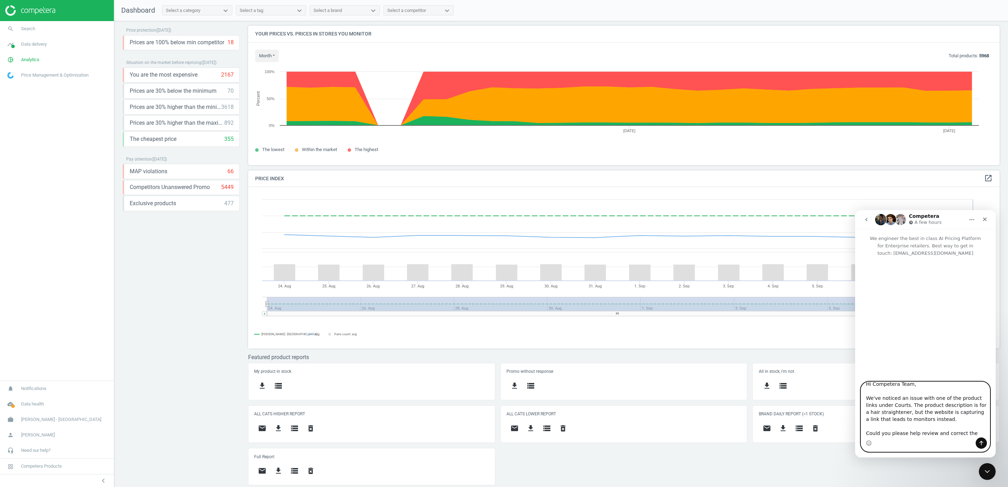
click at [670, 297] on textarea "Hi Competera Team, We've noticed an issue with one of the product links under C…" at bounding box center [925, 410] width 129 height 56
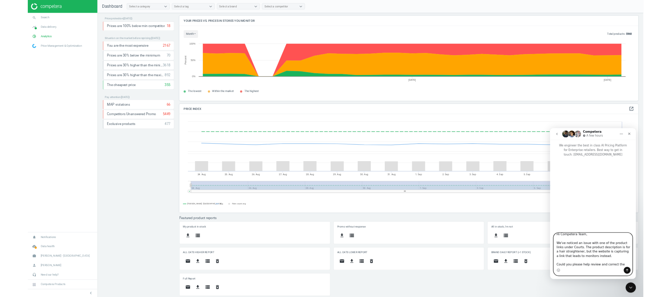
scroll to position [0, 0]
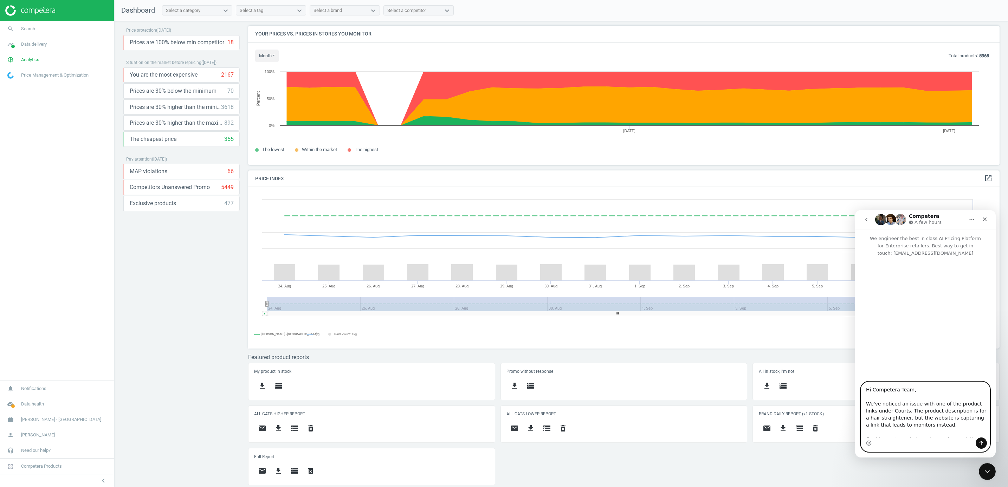
drag, startPoint x: 976, startPoint y: 431, endPoint x: 1686, endPoint y: 684, distance: 753.6
click at [670, 297] on html "Competera A few hours We engineer the best in class AI Pricing Platform for Ent…" at bounding box center [925, 334] width 141 height 248
type textarea "Hi Competera Team, We've noticed an issue with one of the product links under C…"
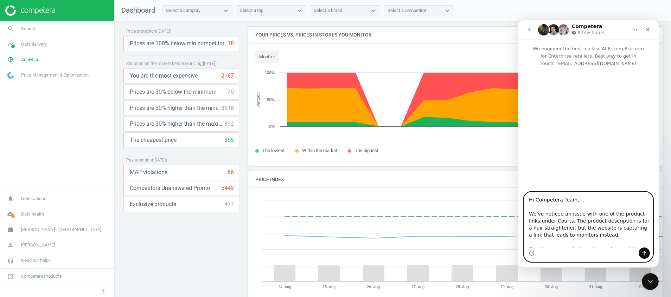
scroll to position [178, 423]
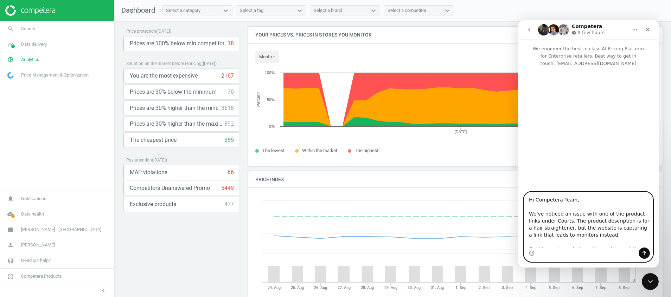
click at [620, 238] on textarea "Hi Competera Team, We've noticed an issue with one of the product links under C…" at bounding box center [588, 220] width 129 height 56
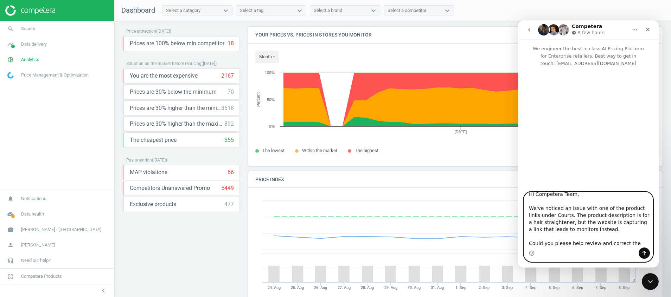
drag, startPoint x: 525, startPoint y: 199, endPoint x: 532, endPoint y: 32, distance: 167.8
click at [656, 268] on html "Competera A few hours We engineer the best in class AI Pricing Platform for Ent…" at bounding box center [588, 144] width 141 height 248
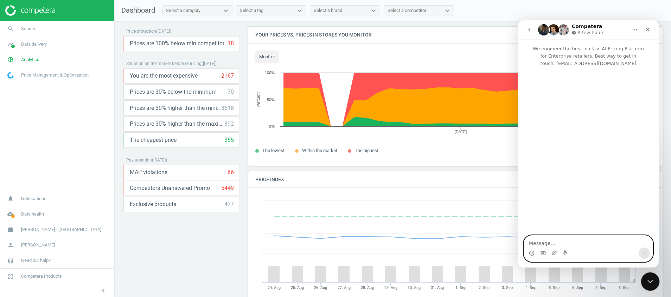
scroll to position [0, 0]
paste textarea "Hi Competera Team, We've noticed an issue with one of the product links under C…"
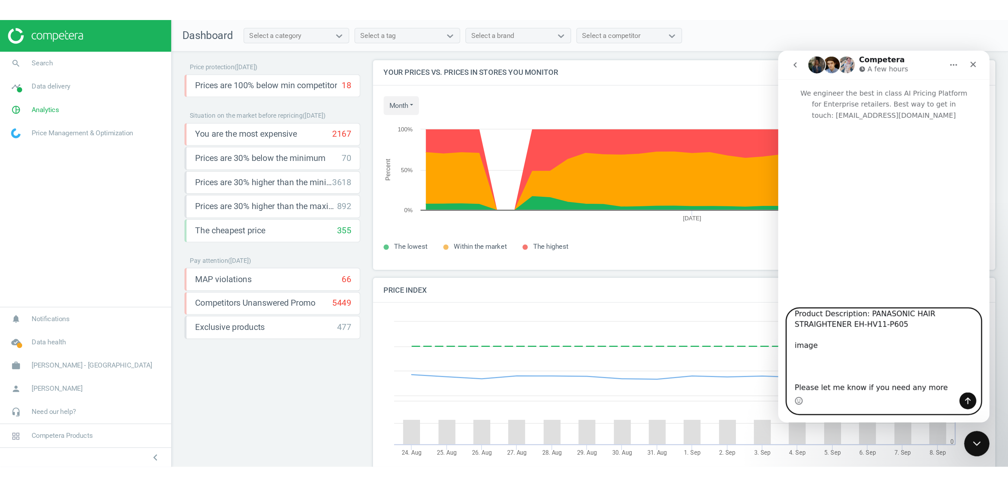
scroll to position [146, 0]
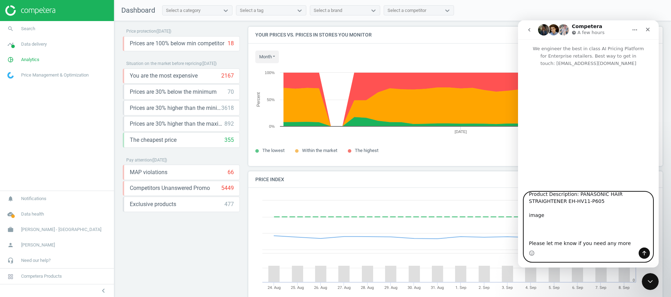
drag, startPoint x: 554, startPoint y: 212, endPoint x: 525, endPoint y: 210, distance: 29.3
click at [525, 210] on textarea "Hi Competera Team, We've noticed an issue with one of the product links under C…" at bounding box center [588, 220] width 129 height 56
type textarea "Hi Competera Team, We've noticed an issue with one of the product links under C…"
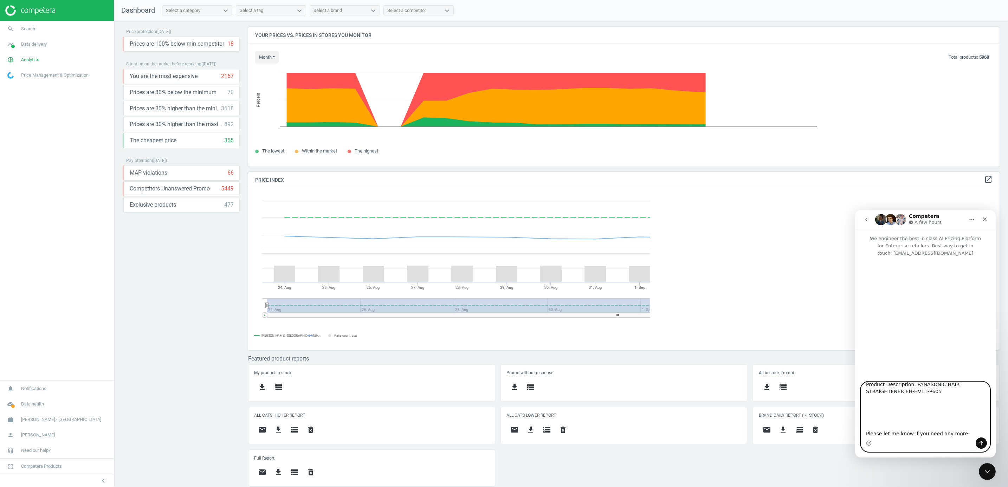
scroll to position [4, 4]
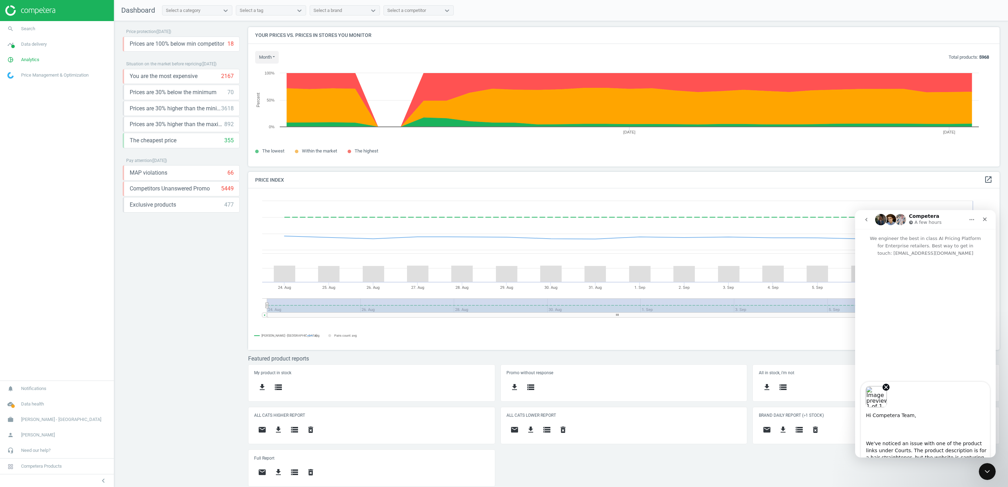
click at [670, 297] on textarea "Hi Competera Team, We've noticed an issue with one of the product links under C…" at bounding box center [925, 436] width 129 height 56
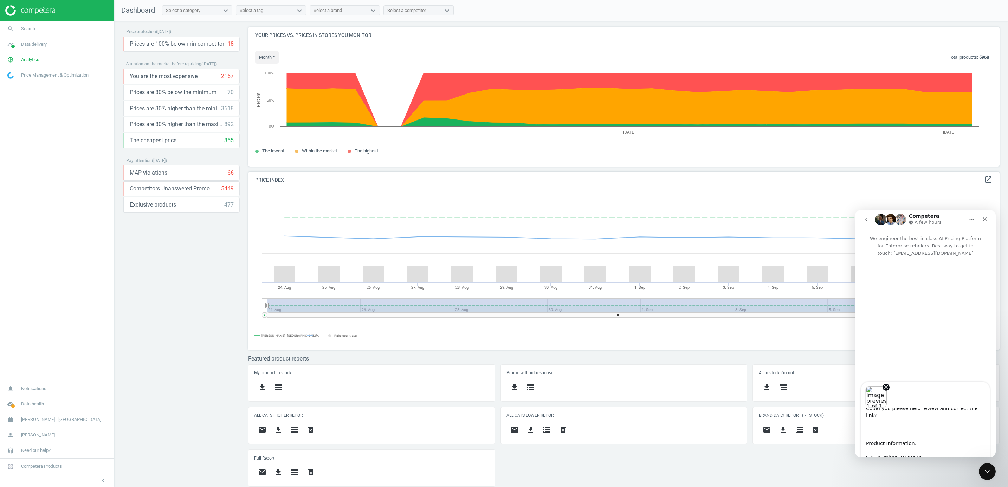
scroll to position [65, 0]
click at [670, 297] on textarea "Hi Competera Team, We've noticed an issue with one of the product links under C…" at bounding box center [925, 436] width 129 height 56
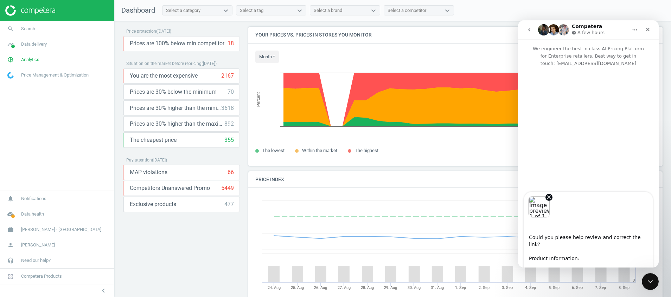
scroll to position [178, 423]
click at [542, 232] on textarea "Hi Competera Team, We've noticed an issue with one of the product links under C…" at bounding box center [588, 246] width 129 height 56
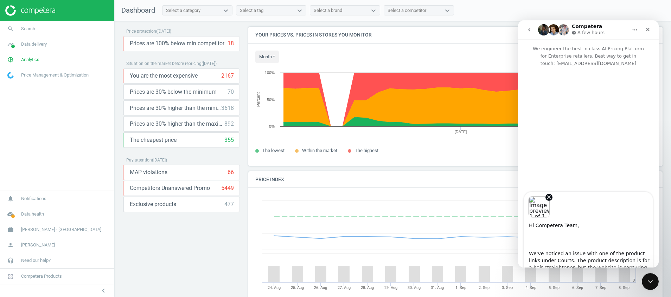
click at [541, 243] on textarea "Hi Competera Team, We've noticed an issue with one of the product links under C…" at bounding box center [588, 246] width 129 height 56
type textarea "Hi Competera Team, We've noticed an issue with one of the product links under C…"
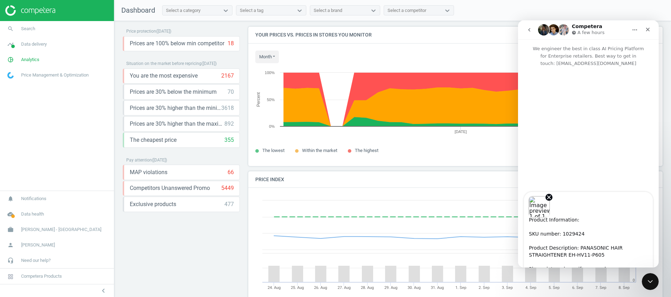
drag, startPoint x: 627, startPoint y: 261, endPoint x: 1144, endPoint y: 291, distance: 518.1
click at [627, 268] on html "Competera A few hours We engineer the best in class AI Pricing Platform for Ent…" at bounding box center [588, 144] width 141 height 248
click at [612, 247] on textarea "Hi Competera Team, We've noticed an issue with one of the product links under C…" at bounding box center [588, 246] width 129 height 56
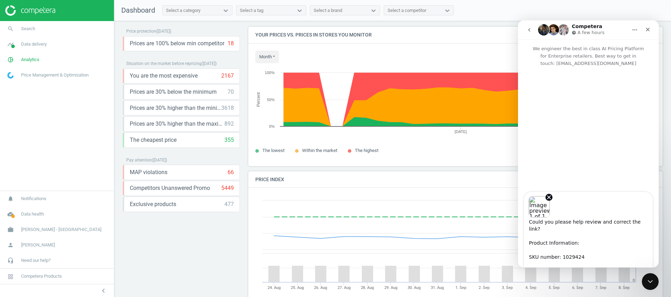
scroll to position [76, 0]
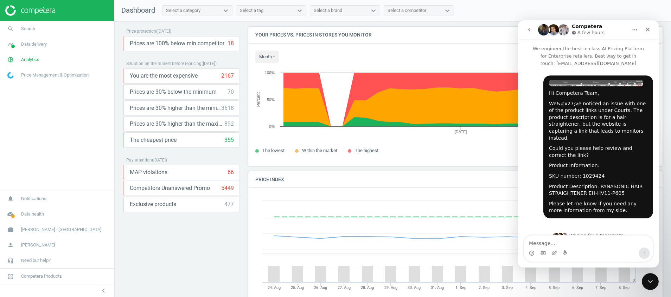
click at [529, 31] on icon "go back" at bounding box center [529, 30] width 2 height 4
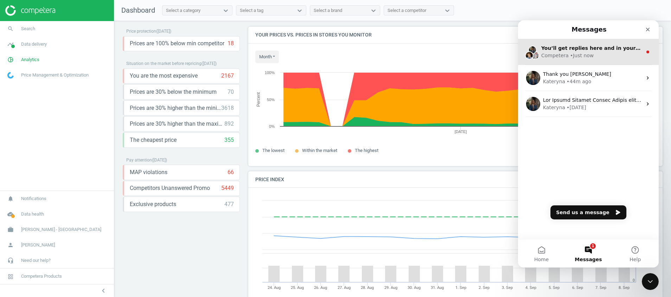
click at [595, 57] on div "Competera • Just now" at bounding box center [591, 55] width 101 height 7
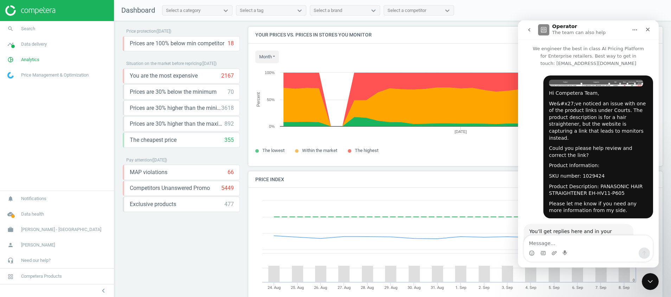
scroll to position [36, 0]
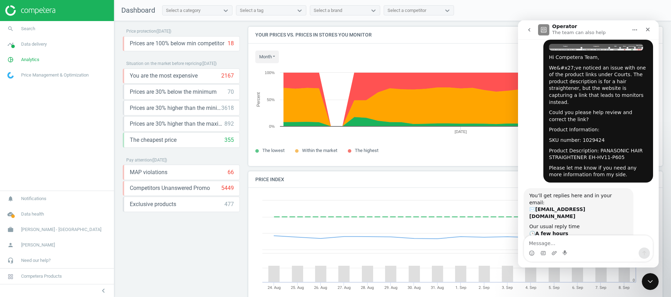
click at [531, 28] on icon "go back" at bounding box center [529, 30] width 6 height 6
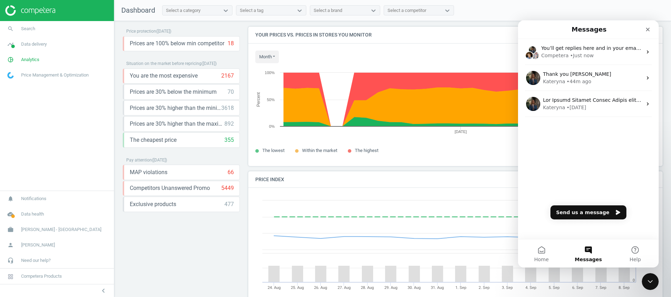
scroll to position [0, 0]
click at [572, 155] on div "You’ll get replies here and in your email: ✉️ ng.hanxin@harveynorman.com.sg Our…" at bounding box center [588, 139] width 141 height 200
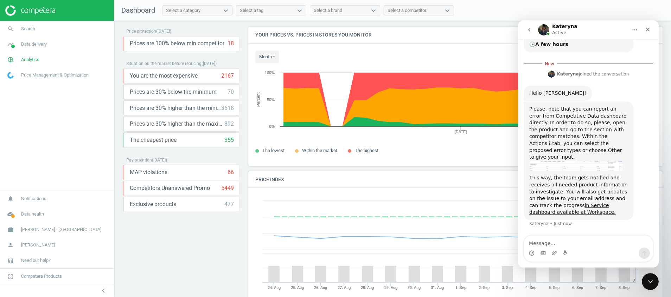
scroll to position [197, 0]
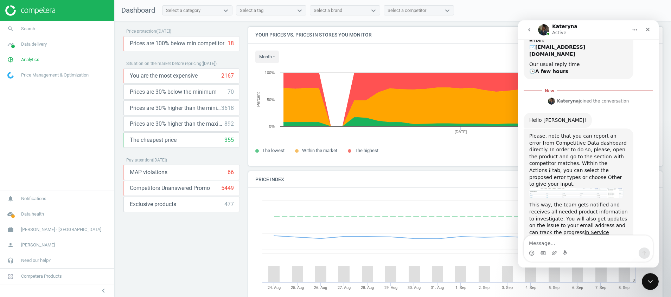
click at [607, 246] on textarea "Message…" at bounding box center [588, 242] width 129 height 12
type textarea "Thank you so much Kateryna"
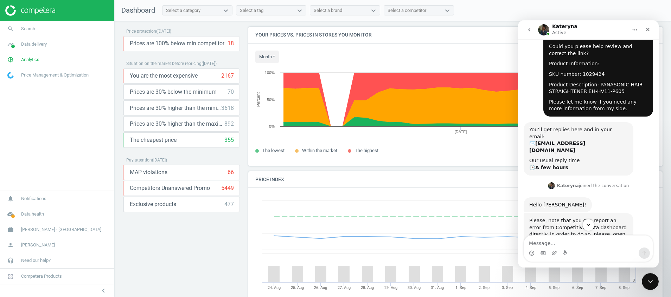
scroll to position [48, 0]
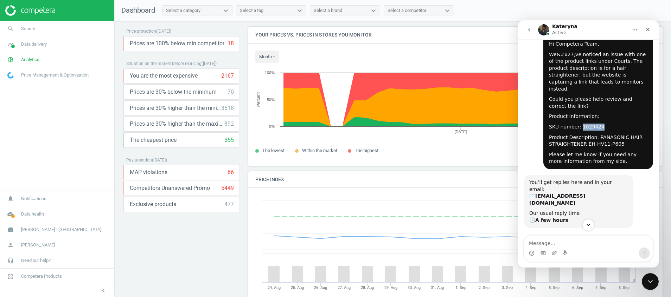
drag, startPoint x: 595, startPoint y: 120, endPoint x: 573, endPoint y: 121, distance: 22.2
click at [573, 124] on div "SKU number: 1029424" at bounding box center [598, 127] width 98 height 7
copy div "1029424"
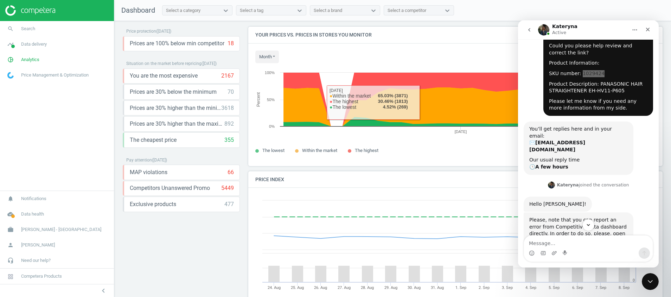
scroll to position [206, 0]
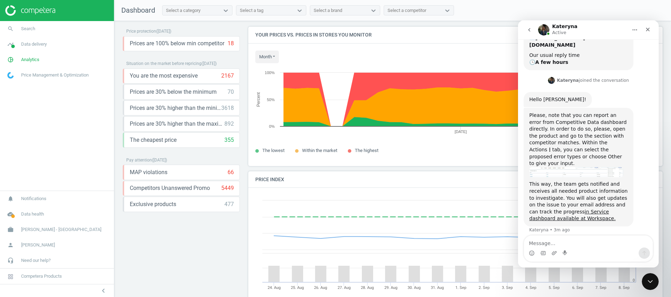
click at [555, 239] on div "Thank you so much Kateryna Han • 3m ago" at bounding box center [587, 251] width 129 height 24
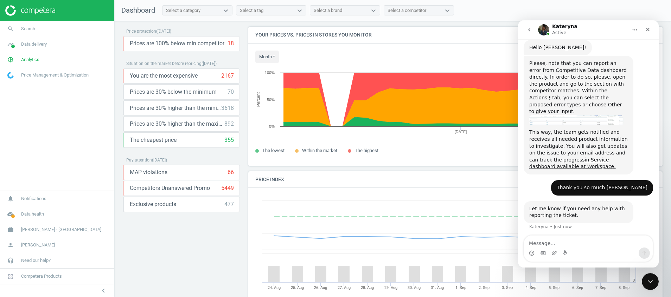
scroll to position [261, 0]
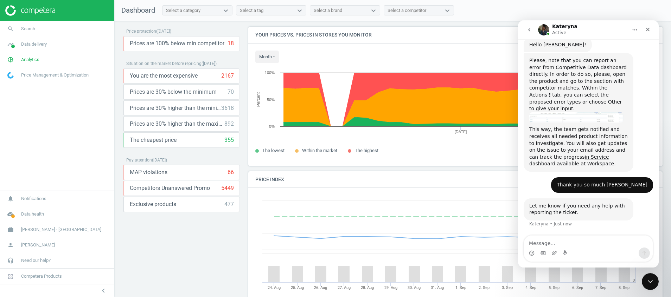
click at [537, 178] on div "Thank you so much Kateryna Han • 7m ago" at bounding box center [587, 188] width 129 height 21
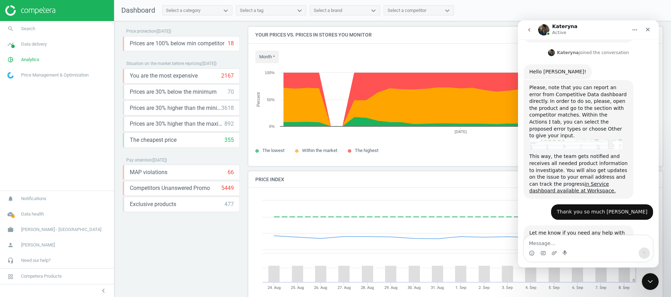
drag, startPoint x: 559, startPoint y: 180, endPoint x: 551, endPoint y: 184, distance: 8.6
click at [559, 205] on div "Thank you so much Kateryna Han • 7m ago" at bounding box center [587, 215] width 129 height 21
click at [551, 205] on div "Thank you so much Kateryna Han • 7m ago" at bounding box center [587, 215] width 129 height 21
click at [550, 205] on div "Thank you so much Kateryna Han • 8m ago" at bounding box center [587, 215] width 129 height 21
click at [528, 30] on icon "go back" at bounding box center [529, 30] width 2 height 4
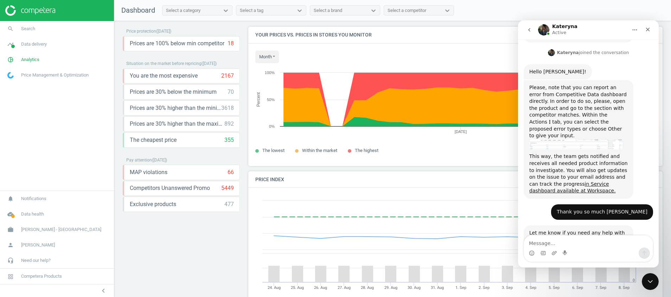
scroll to position [0, 0]
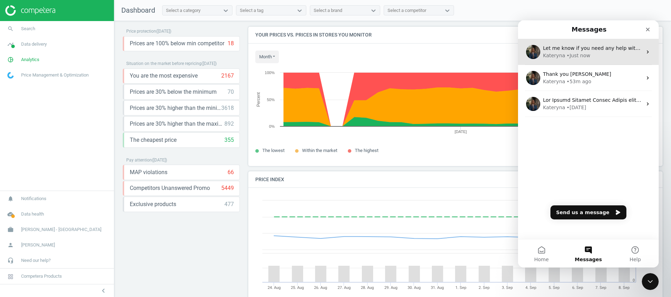
click at [590, 50] on span "Let me know if you need any help with reporting the ticket." at bounding box center [616, 48] width 146 height 6
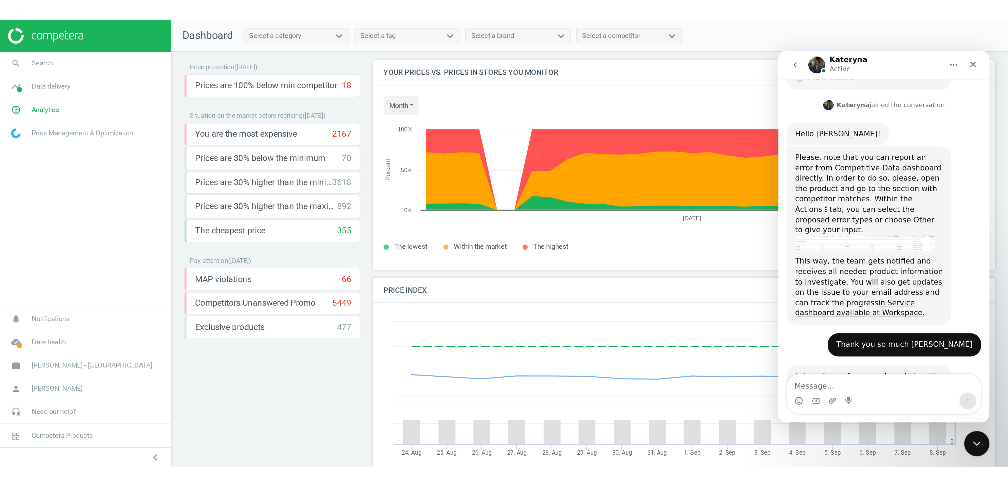
scroll to position [234, 0]
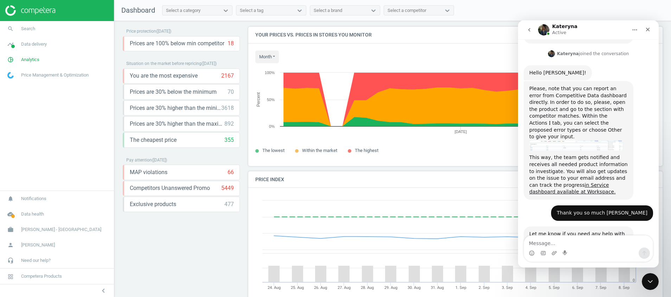
click at [559, 206] on div "Thank you so much Kateryna Han • 8m ago" at bounding box center [587, 216] width 129 height 21
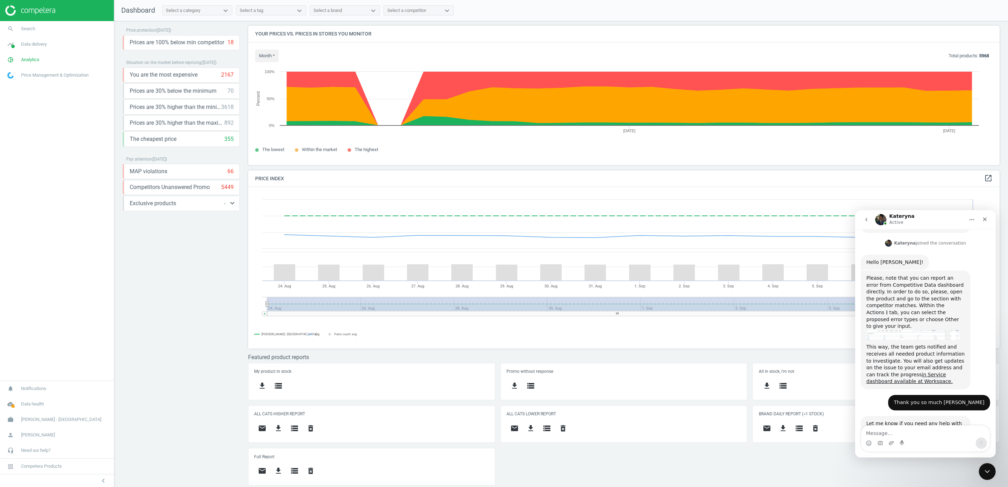
scroll to position [7, 0]
click at [46, 7] on img at bounding box center [30, 10] width 50 height 11
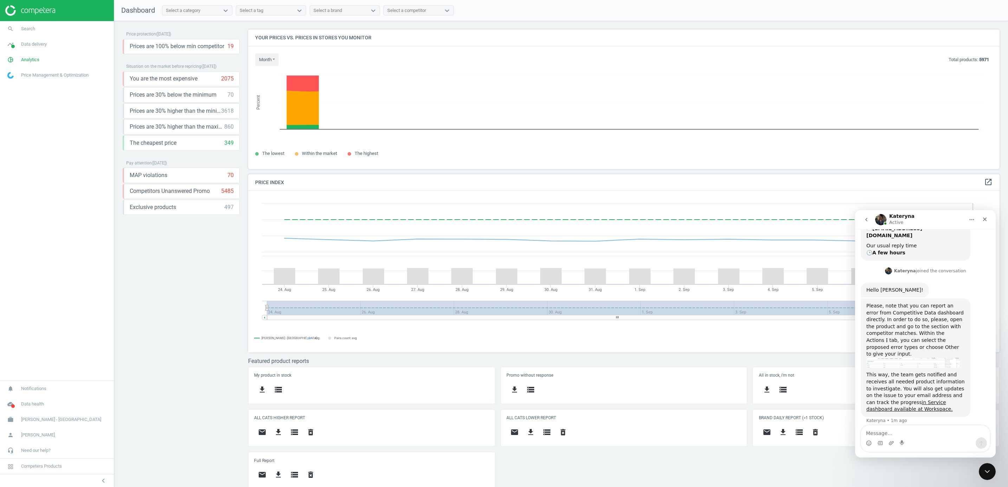
scroll to position [4, 4]
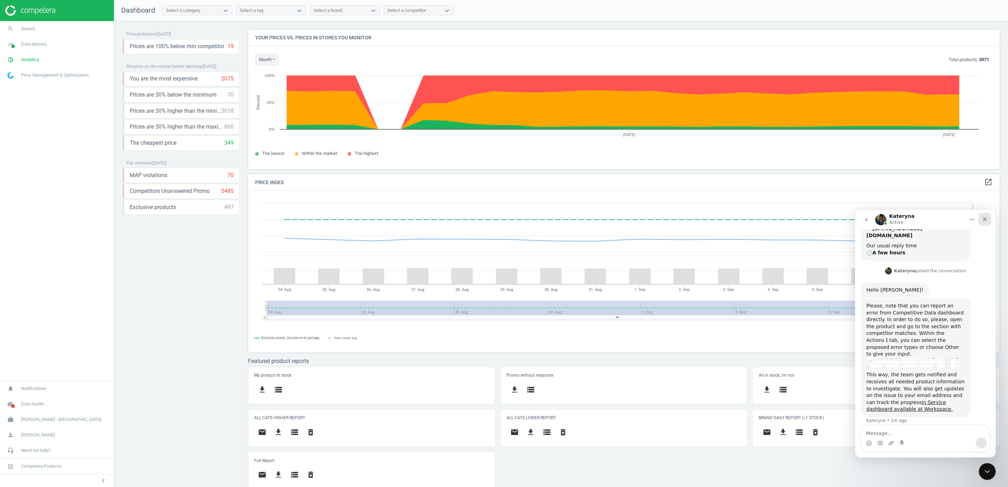
click at [991, 219] on div "Close" at bounding box center [985, 219] width 13 height 13
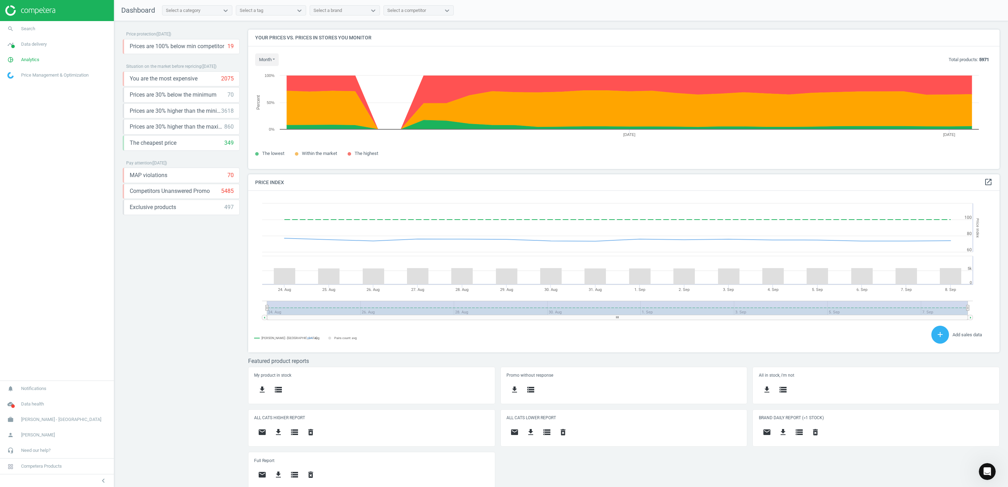
scroll to position [207, 0]
click at [51, 13] on img at bounding box center [30, 10] width 50 height 11
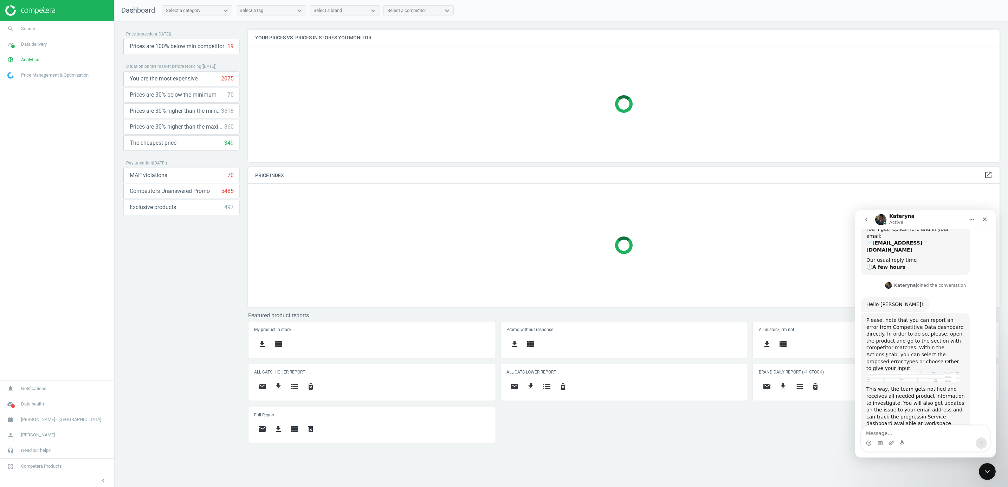
scroll to position [207, 0]
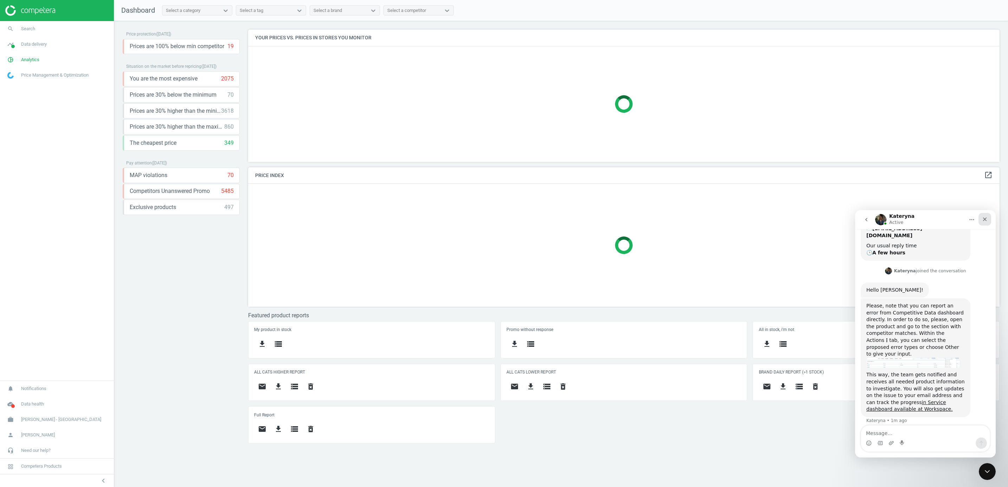
click at [986, 218] on icon "Close" at bounding box center [985, 220] width 6 height 6
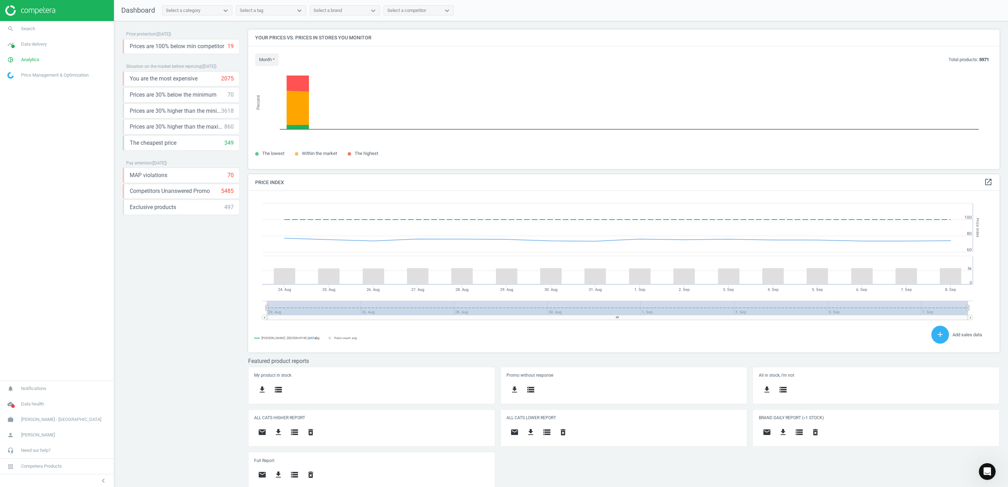
scroll to position [4, 4]
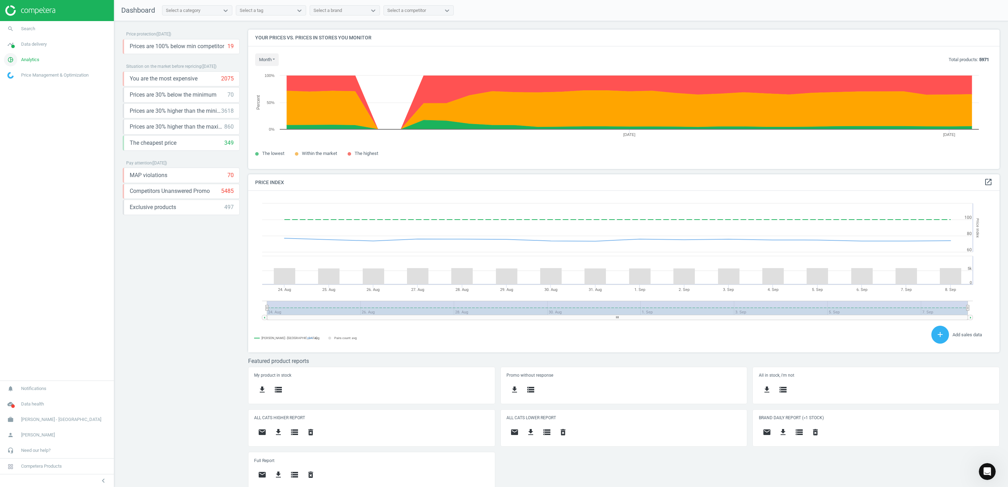
click at [15, 53] on span "pie_chart_outlined" at bounding box center [10, 59] width 21 height 15
click at [15, 85] on span "Products" at bounding box center [16, 86] width 17 height 6
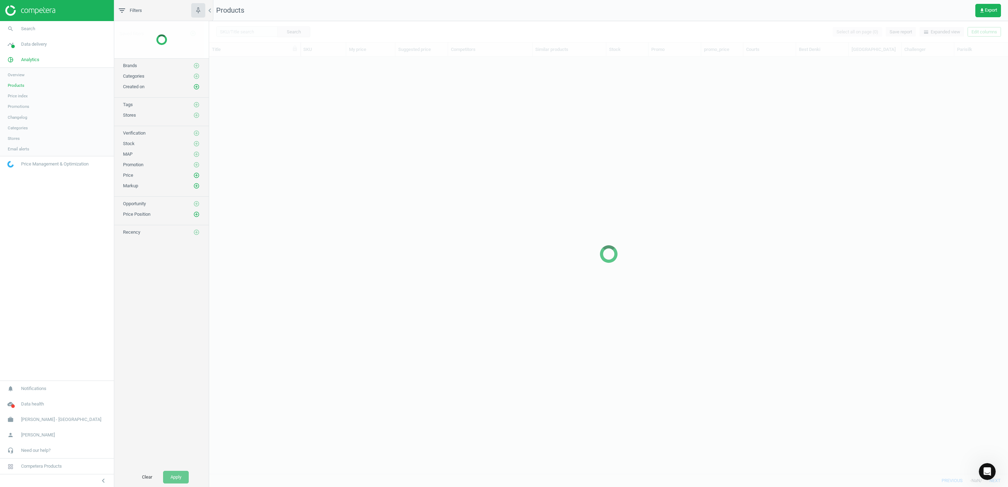
scroll to position [401, 791]
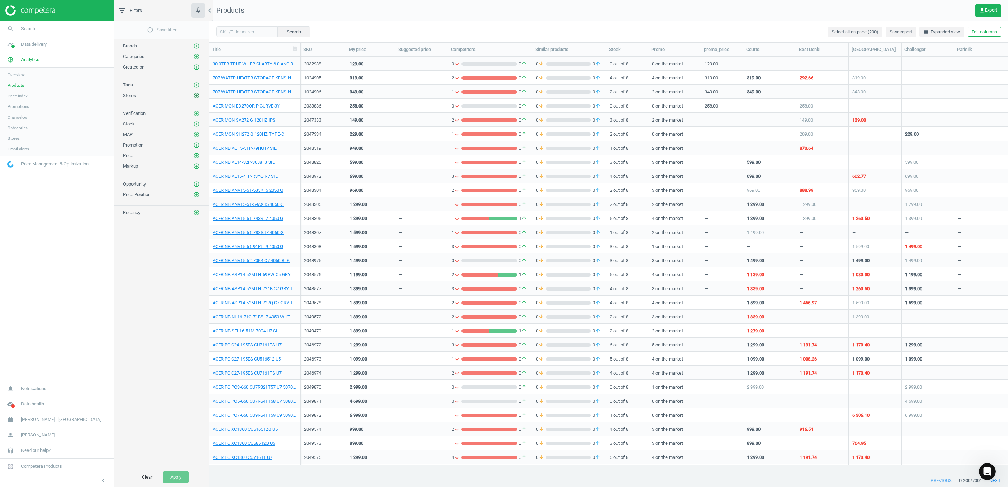
click at [195, 99] on icon "add_circle_outline" at bounding box center [196, 95] width 6 height 6
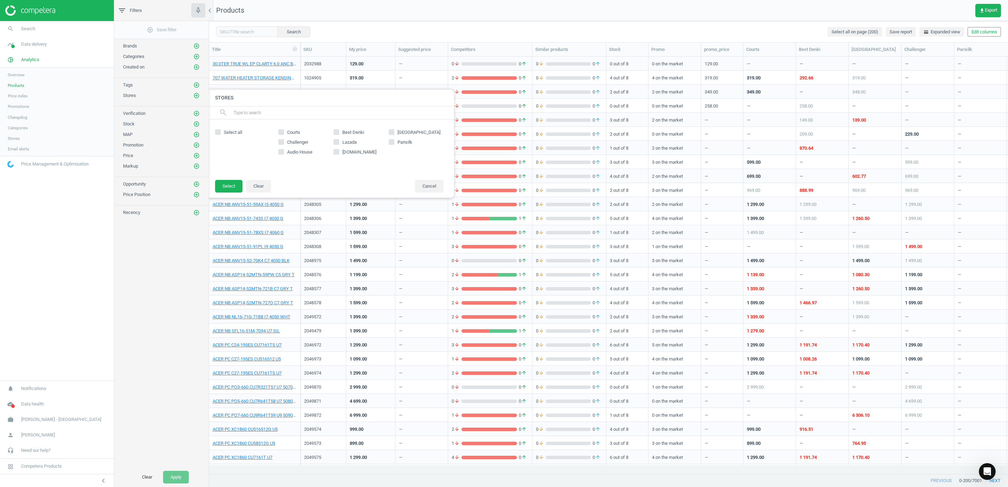
click at [294, 133] on span "Courts" at bounding box center [294, 132] width 16 height 6
click at [284, 133] on input "Courts" at bounding box center [281, 132] width 5 height 5
checkbox input "true"
click at [226, 135] on span "Select all" at bounding box center [233, 132] width 21 height 6
click at [220, 134] on input "Select all" at bounding box center [218, 132] width 5 height 5
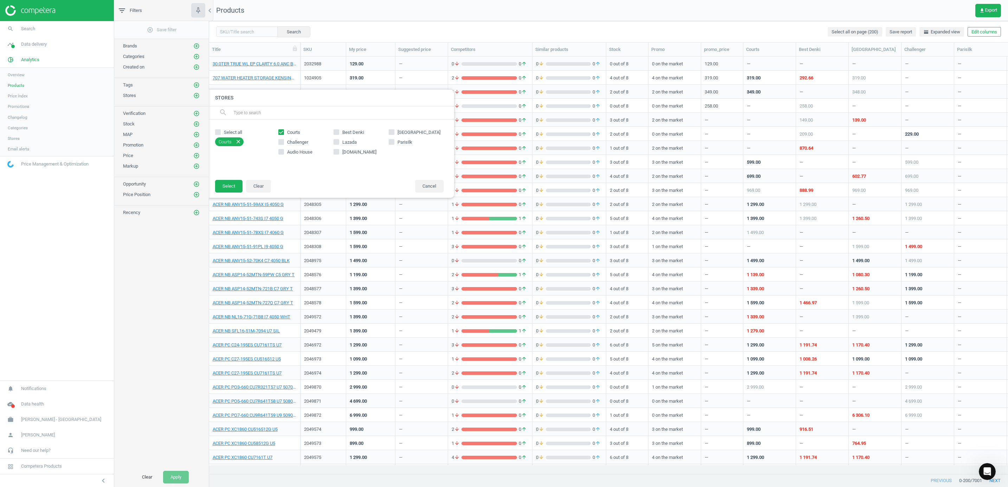
checkbox input "true"
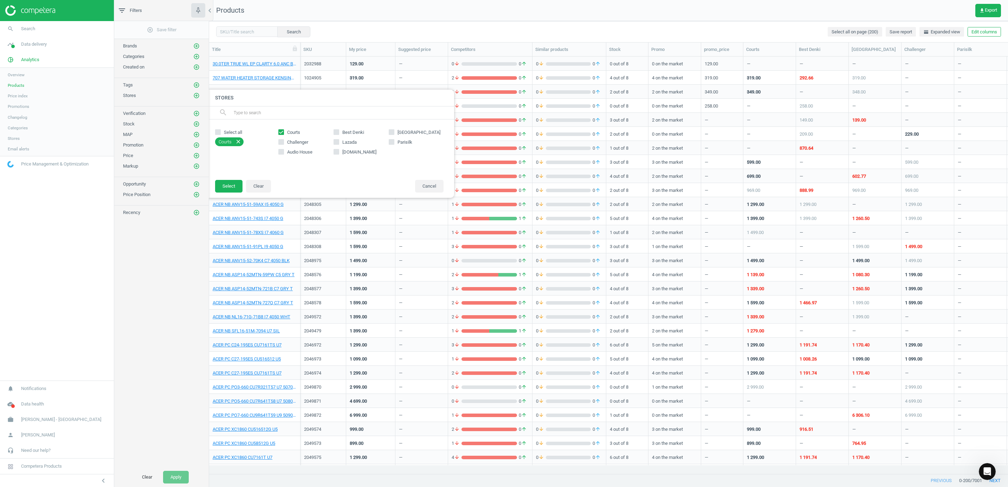
checkbox input "true"
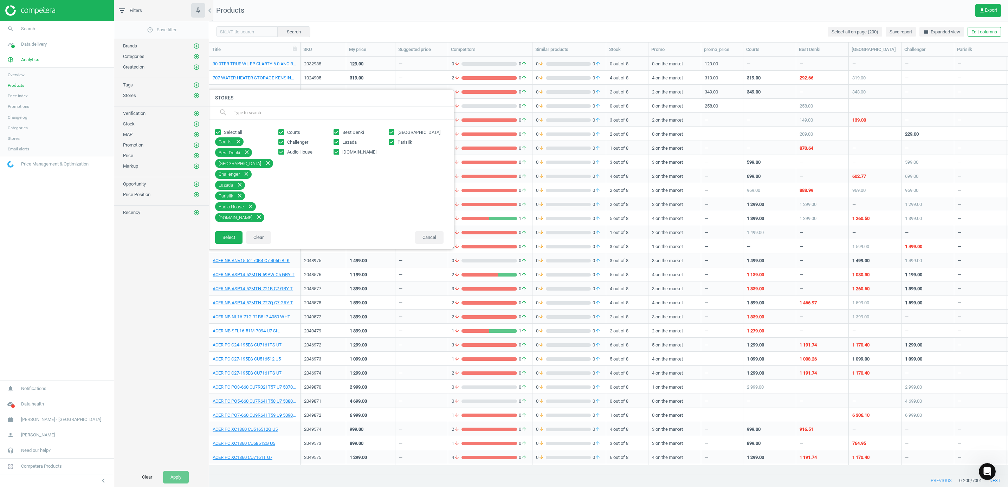
click at [348, 145] on span "Lazada" at bounding box center [349, 142] width 17 height 6
click at [339, 144] on input "Lazada" at bounding box center [336, 142] width 5 height 5
checkbox input "false"
click at [355, 150] on span "[DOMAIN_NAME]" at bounding box center [359, 152] width 37 height 6
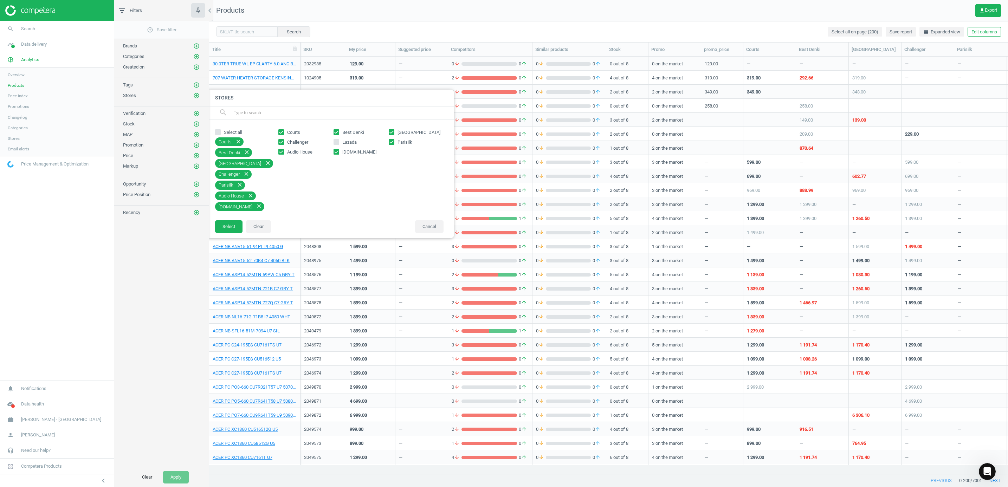
click at [339, 150] on input "[DOMAIN_NAME]" at bounding box center [336, 151] width 5 height 5
checkbox input "false"
click at [234, 212] on button "Select" at bounding box center [228, 216] width 27 height 13
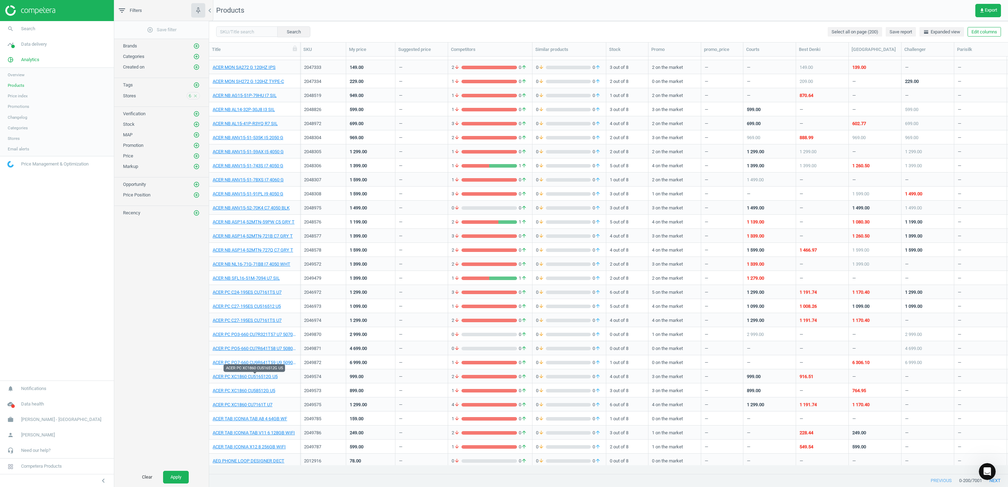
scroll to position [0, 0]
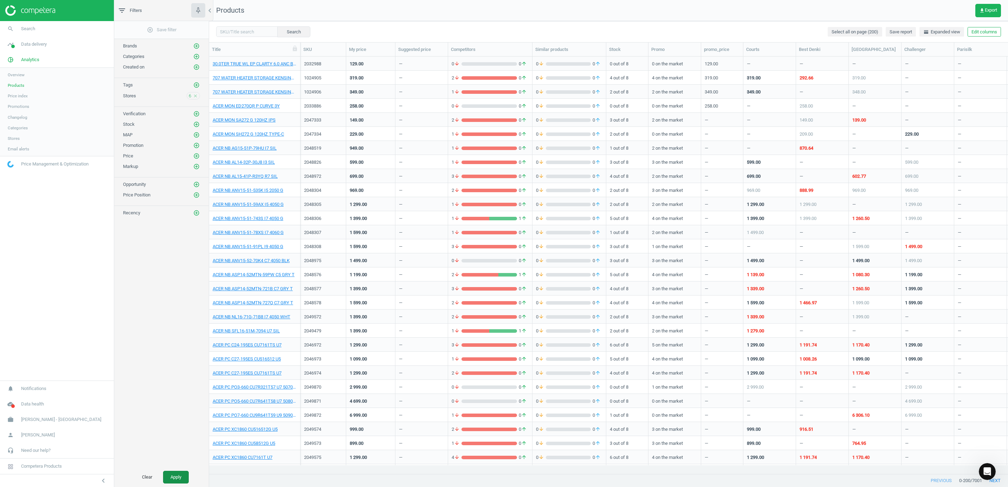
click at [175, 473] on button "Apply" at bounding box center [176, 477] width 26 height 13
click at [13, 137] on span "Stores" at bounding box center [14, 139] width 12 height 6
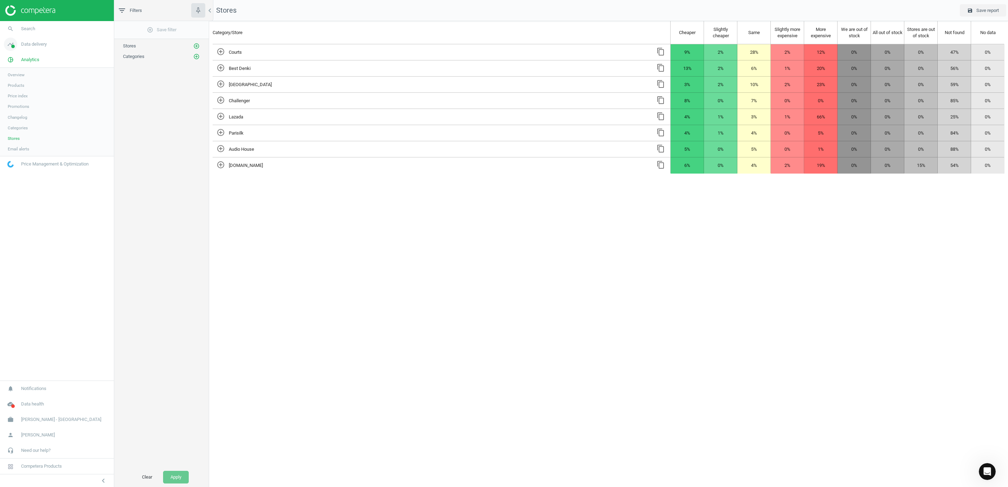
click at [13, 45] on span at bounding box center [13, 47] width 4 height 4
click at [15, 99] on span "Stores" at bounding box center [14, 102] width 12 height 6
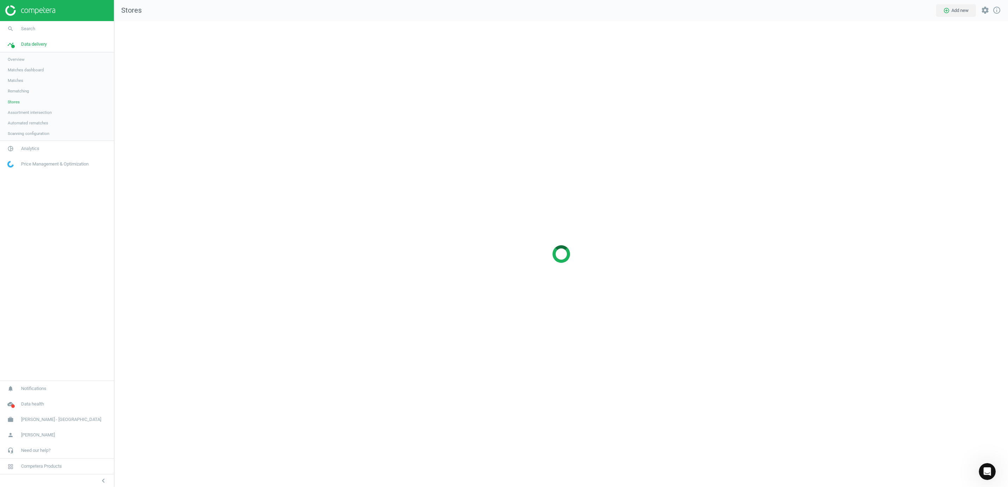
scroll to position [483, 910]
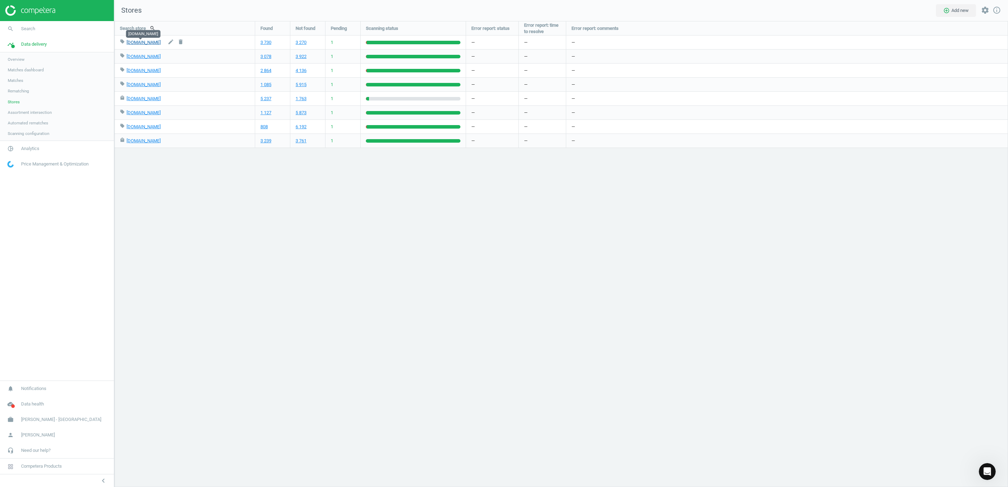
click at [137, 42] on link "courts.com.sg" at bounding box center [144, 42] width 34 height 5
click at [37, 11] on img at bounding box center [30, 10] width 50 height 11
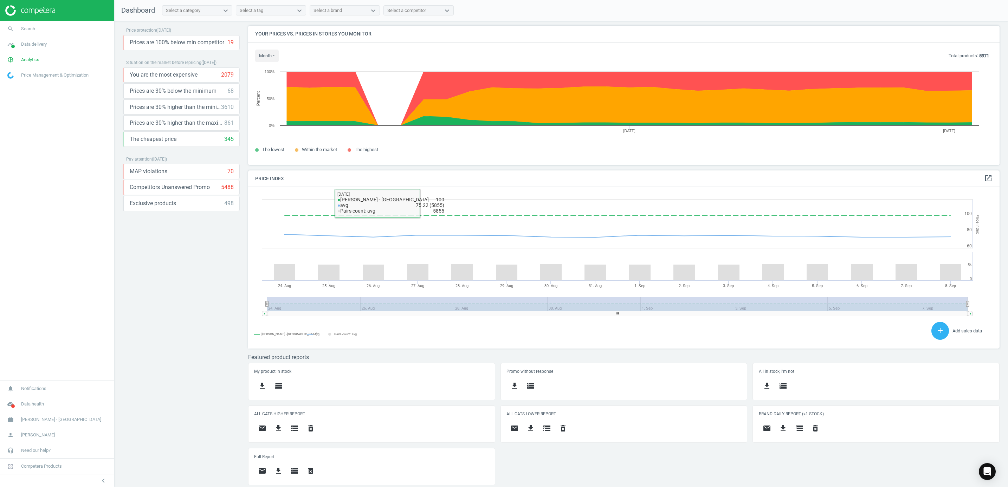
scroll to position [7, 0]
click at [15, 50] on span "timeline" at bounding box center [10, 44] width 21 height 15
click at [12, 147] on icon "pie_chart_outlined" at bounding box center [10, 148] width 13 height 13
click at [18, 86] on span "Products" at bounding box center [16, 86] width 17 height 6
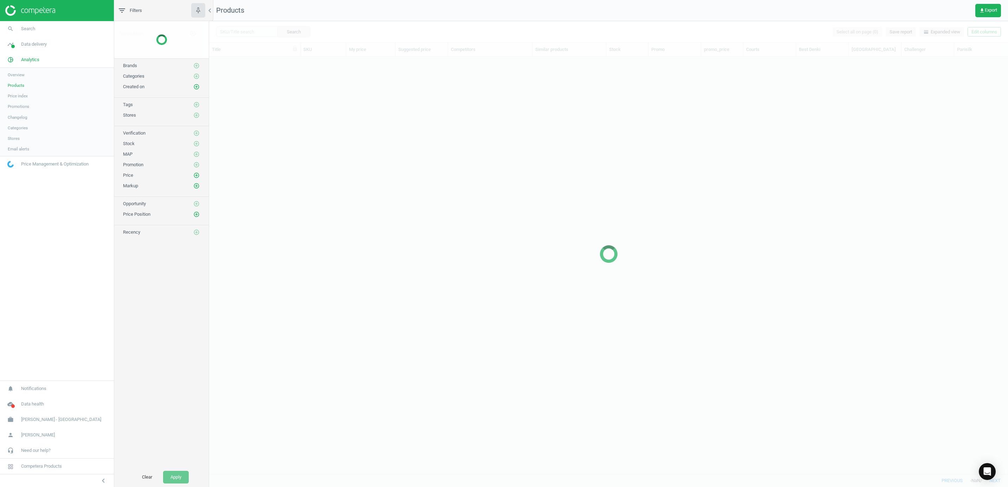
scroll to position [401, 791]
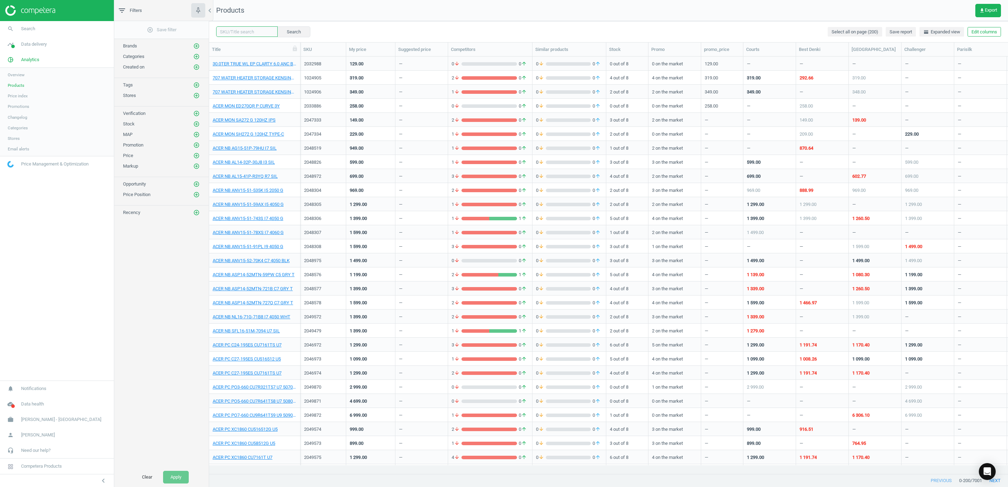
click at [251, 32] on input "text" at bounding box center [247, 31] width 62 height 11
paste input "1029424"
type input "1029424"
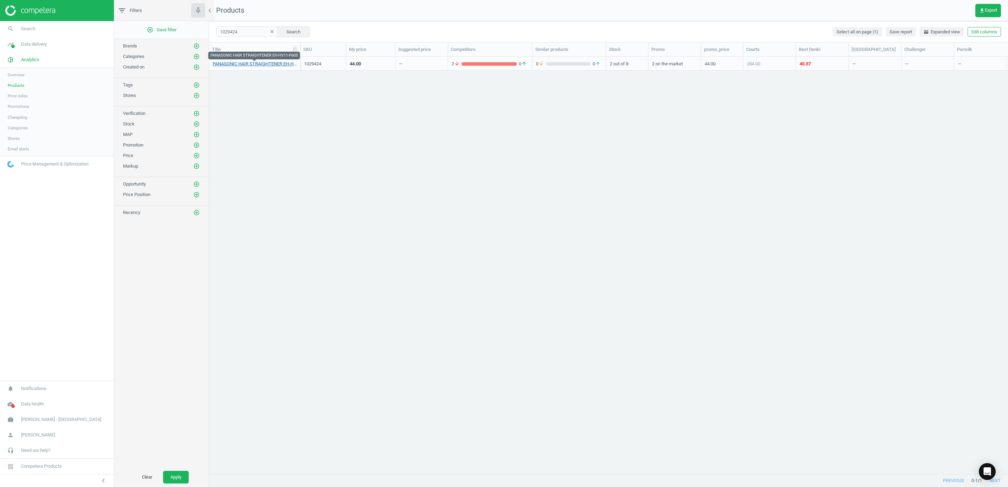
click at [269, 66] on link "PANASONIC HAIR STRAIGHTENER EH-HV11-P605" at bounding box center [255, 64] width 84 height 6
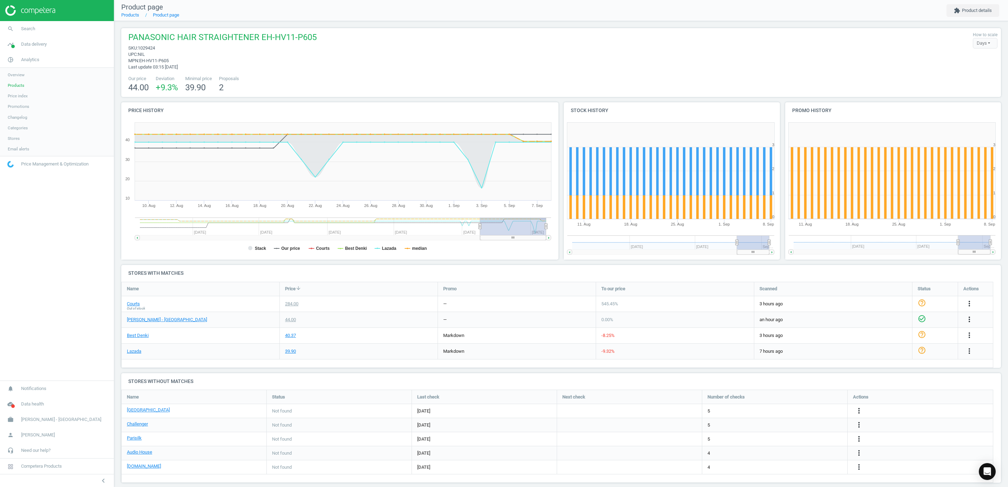
click at [980, 39] on div "Days" at bounding box center [985, 43] width 25 height 11
click at [887, 77] on div "Our price 44.00 Deviation +9.3 % Minimal price 39.90 Proposals 2" at bounding box center [561, 85] width 873 height 18
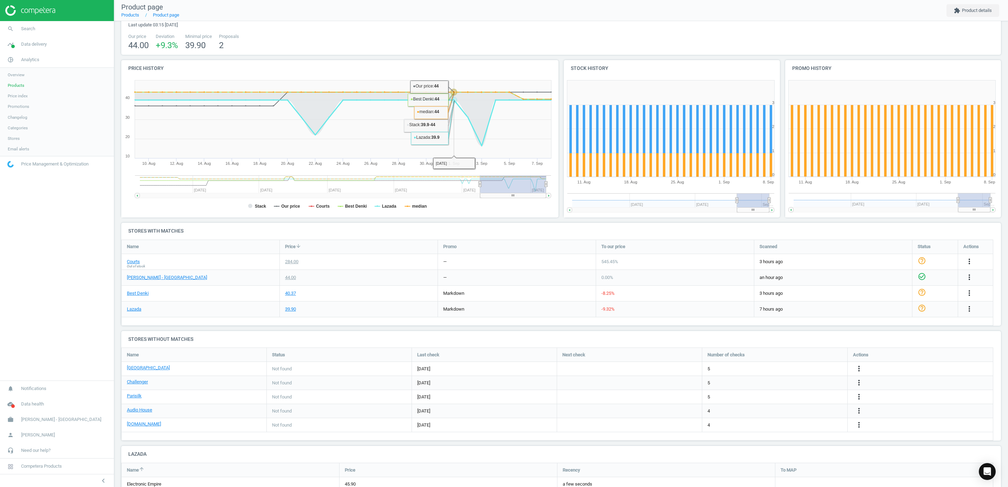
scroll to position [82, 0]
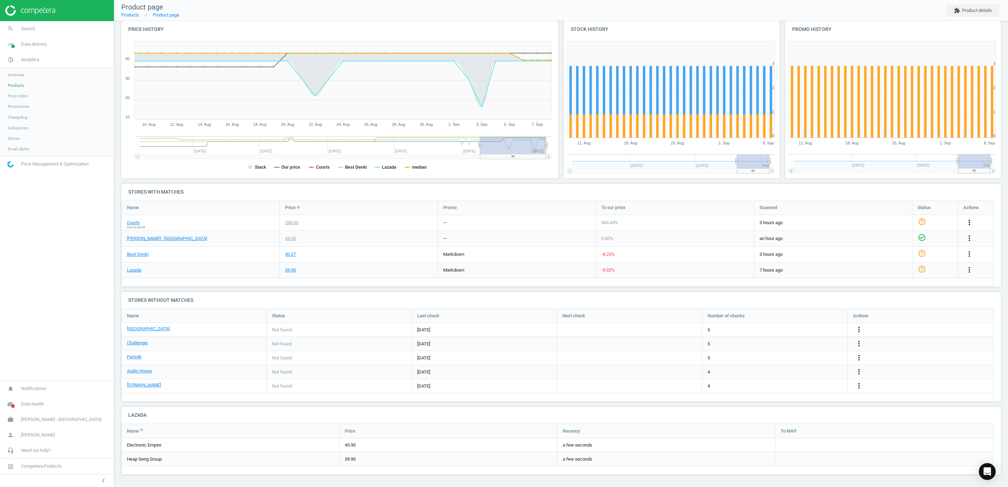
click at [968, 220] on icon "more_vert" at bounding box center [969, 222] width 8 height 8
click at [898, 182] on link "Report error in URL" at bounding box center [915, 184] width 96 height 11
click at [21, 83] on span "Products" at bounding box center [16, 86] width 17 height 6
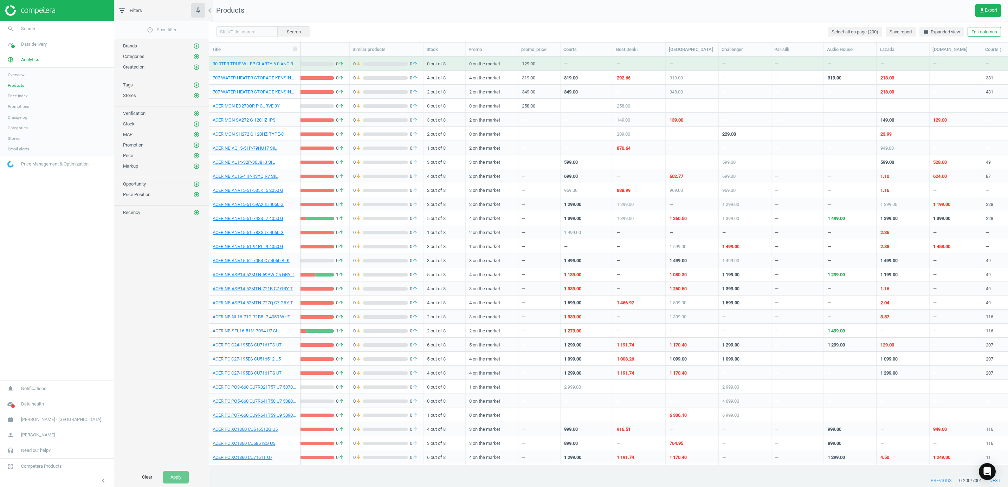
scroll to position [0, 184]
click at [195, 97] on icon "add_circle_outline" at bounding box center [196, 95] width 6 height 6
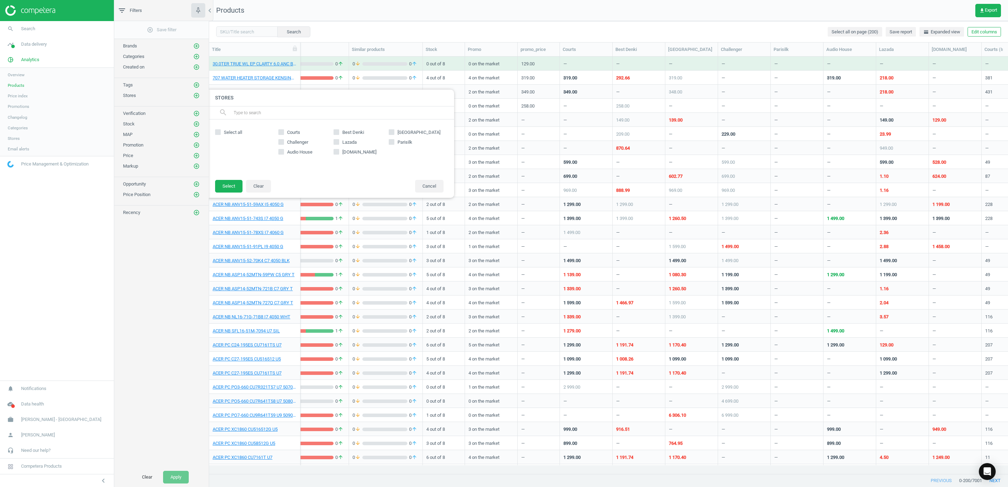
click at [234, 131] on span "Select all" at bounding box center [233, 132] width 21 height 6
click at [220, 131] on input "Select all" at bounding box center [218, 132] width 5 height 5
checkbox input "true"
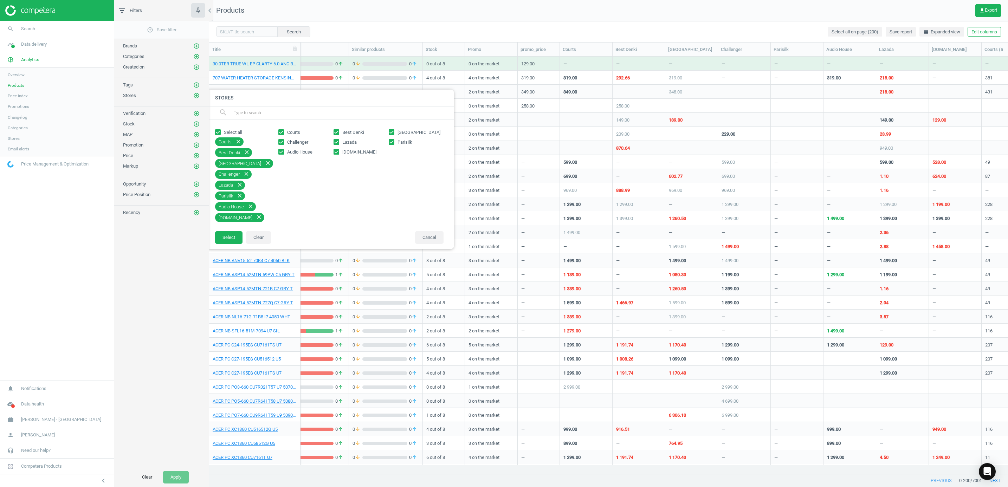
checkbox input "true"
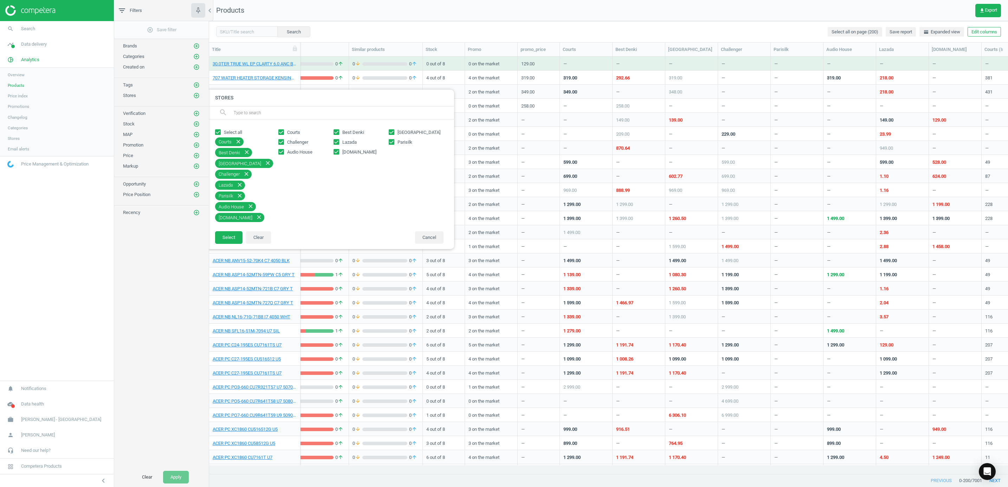
checkbox input "true"
click at [352, 140] on span "Lazada" at bounding box center [349, 142] width 17 height 6
click at [339, 140] on input "Lazada" at bounding box center [336, 142] width 5 height 5
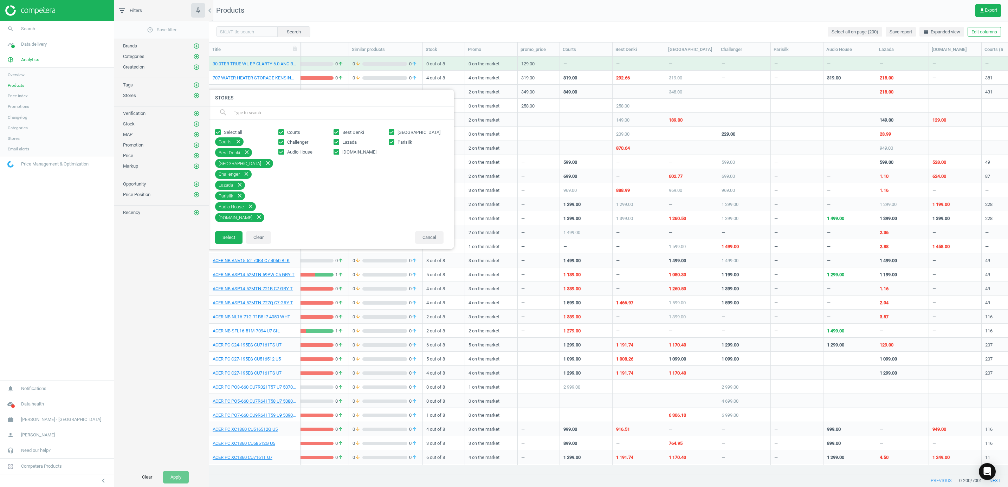
checkbox input "false"
click at [352, 150] on span "[DOMAIN_NAME]" at bounding box center [359, 152] width 37 height 6
click at [339, 150] on input "[DOMAIN_NAME]" at bounding box center [336, 151] width 5 height 5
checkbox input "false"
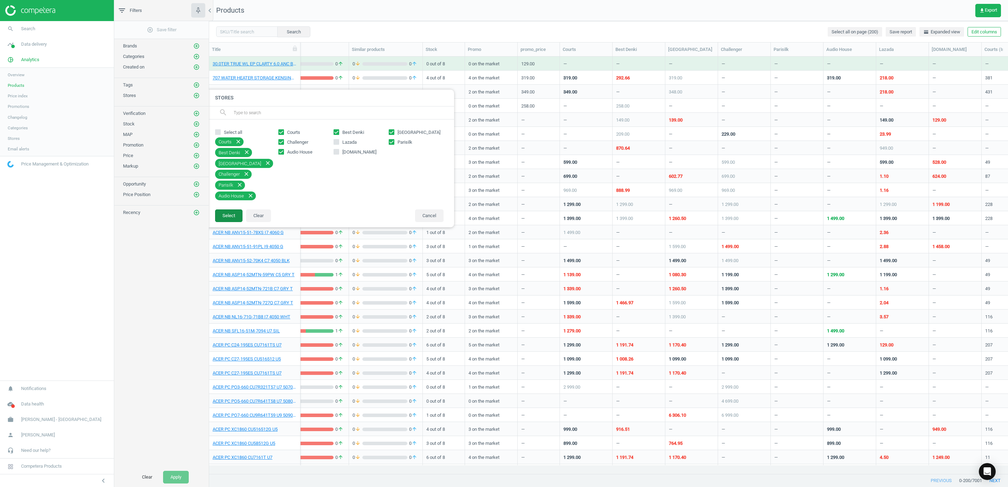
click at [229, 216] on button "Select" at bounding box center [228, 216] width 27 height 13
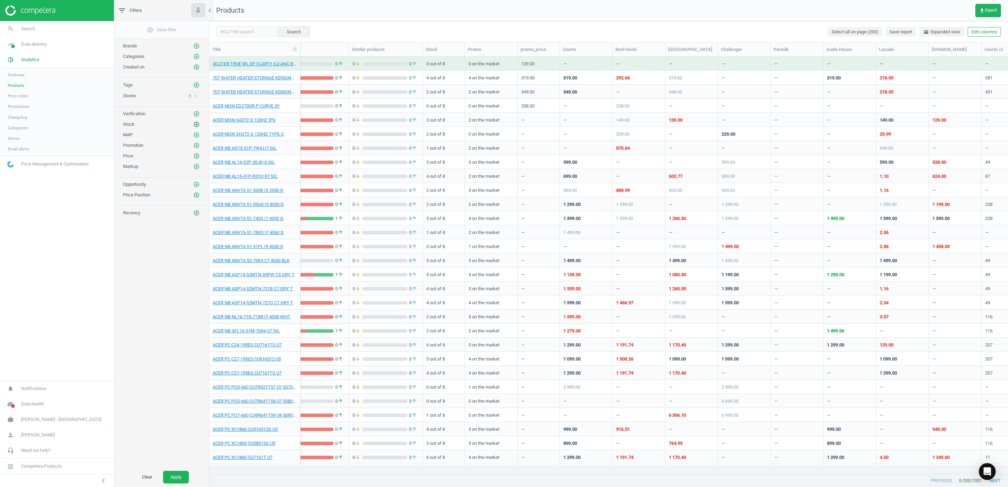
click at [193, 124] on icon "add_circle_outline" at bounding box center [196, 124] width 6 height 6
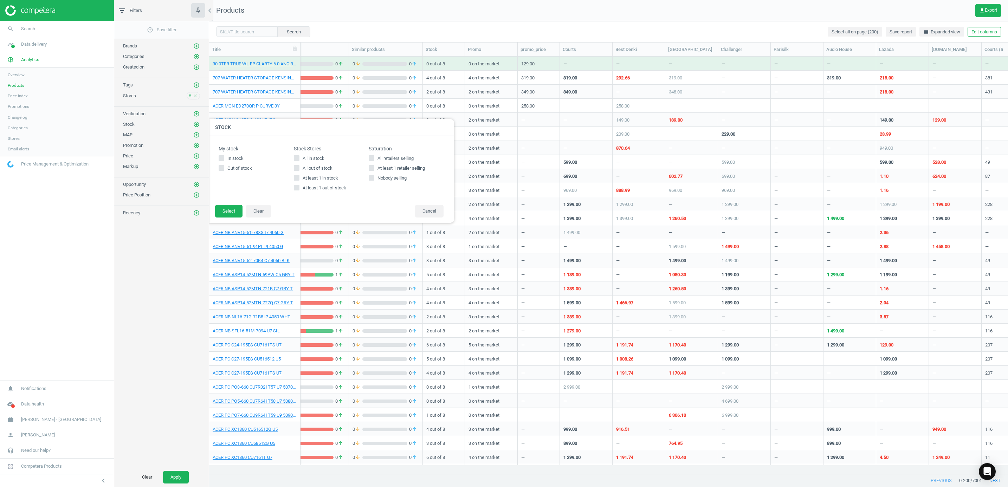
click at [310, 175] on span "At least 1 in stock" at bounding box center [320, 178] width 38 height 6
click at [299, 175] on input "At least 1 in stock" at bounding box center [296, 177] width 5 height 5
checkbox input "true"
click at [239, 208] on button "Select" at bounding box center [228, 211] width 27 height 13
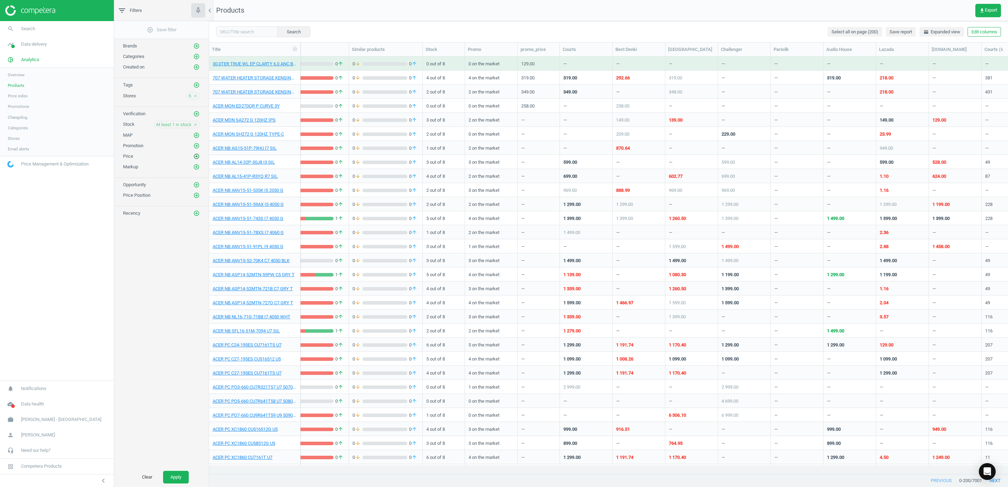
click at [194, 160] on icon "add_circle_outline" at bounding box center [196, 156] width 6 height 6
click at [191, 199] on div "Price Position add_circle_outline" at bounding box center [161, 195] width 77 height 7
click at [197, 199] on icon "add_circle_outline" at bounding box center [196, 195] width 6 height 6
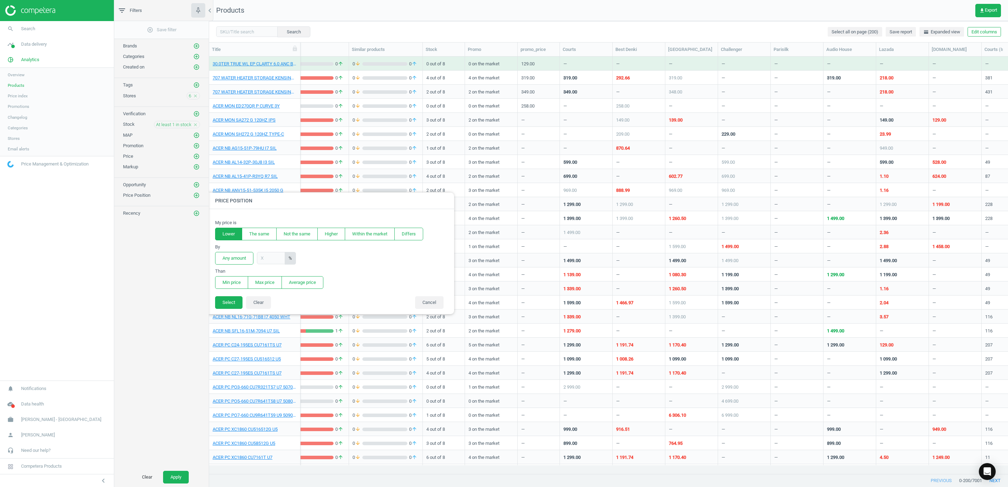
click at [221, 235] on button "Lower" at bounding box center [228, 234] width 27 height 13
click at [337, 231] on button "Higher" at bounding box center [331, 234] width 28 height 13
click at [237, 259] on button "Any amount" at bounding box center [234, 258] width 38 height 13
click at [232, 283] on button "Min price" at bounding box center [231, 282] width 33 height 13
click at [230, 309] on button "Select" at bounding box center [228, 302] width 27 height 13
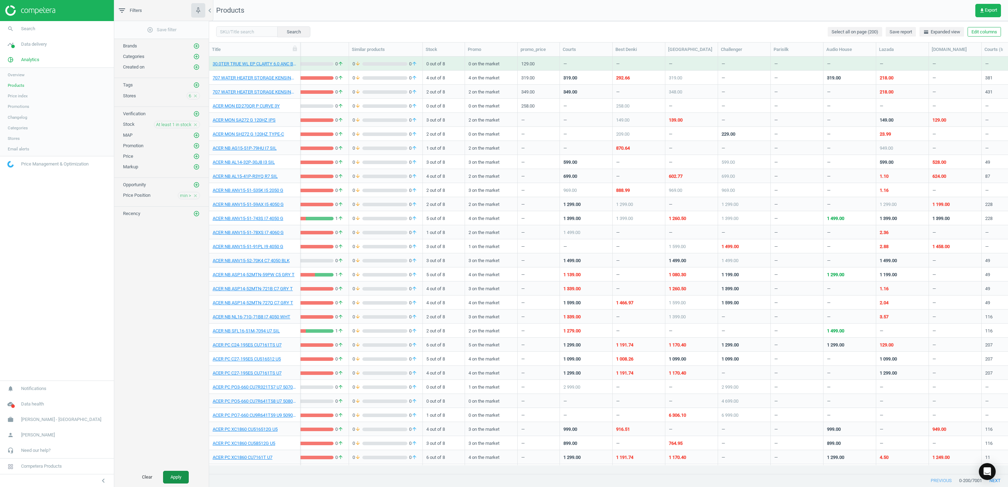
click at [180, 471] on button "Apply" at bounding box center [176, 477] width 26 height 13
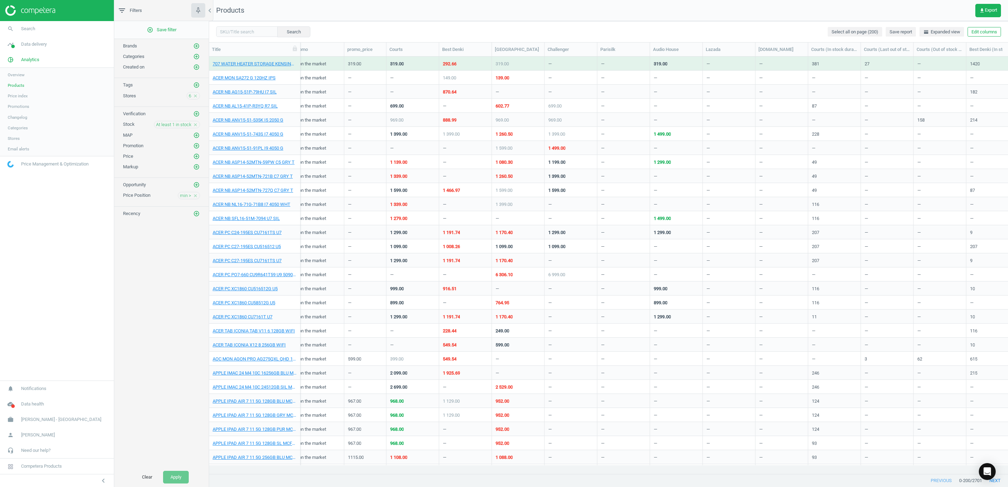
scroll to position [0, 357]
click at [270, 64] on link "707 WATER HEATER STORAGE KENSINGTON25" at bounding box center [255, 64] width 84 height 6
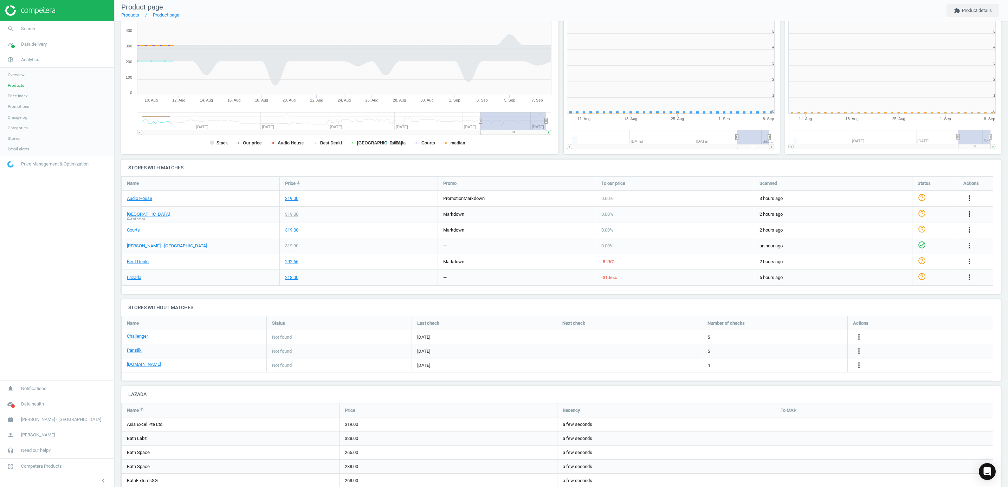
scroll to position [4, 4]
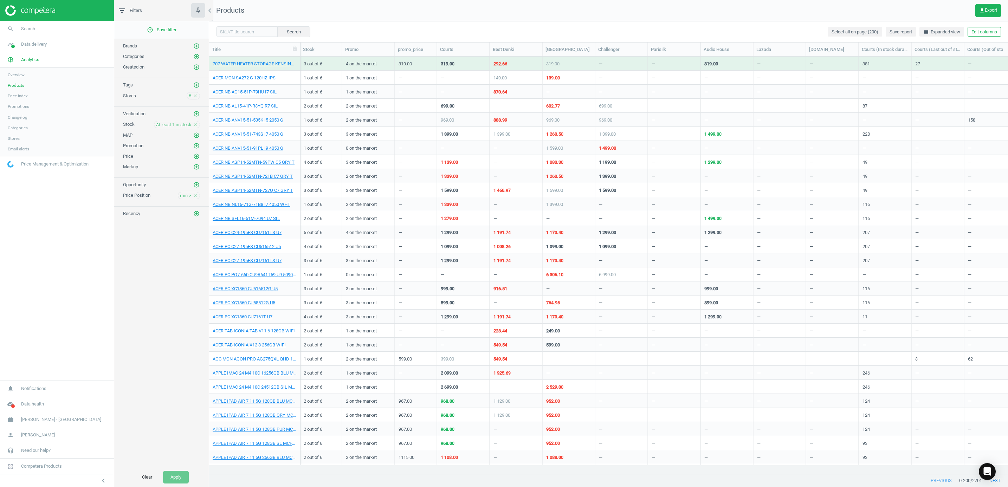
click at [51, 13] on img at bounding box center [30, 10] width 50 height 11
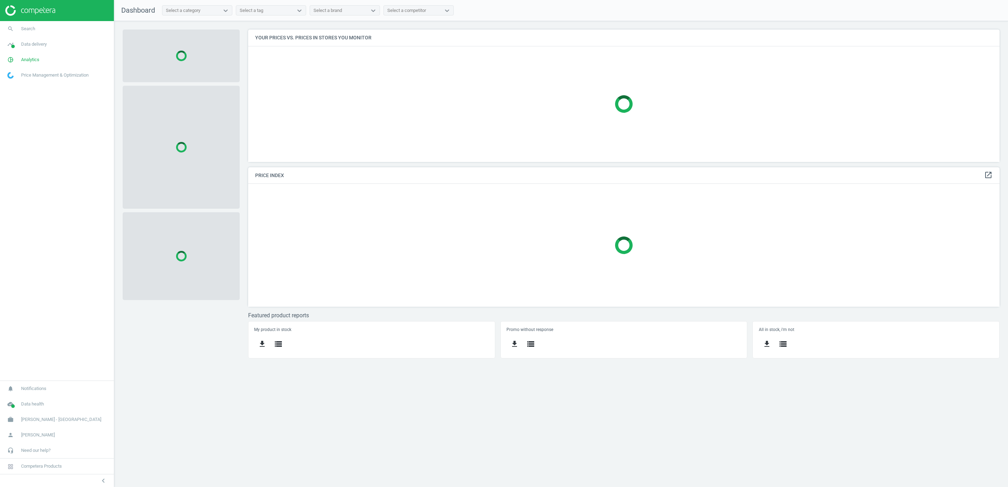
scroll to position [150, 768]
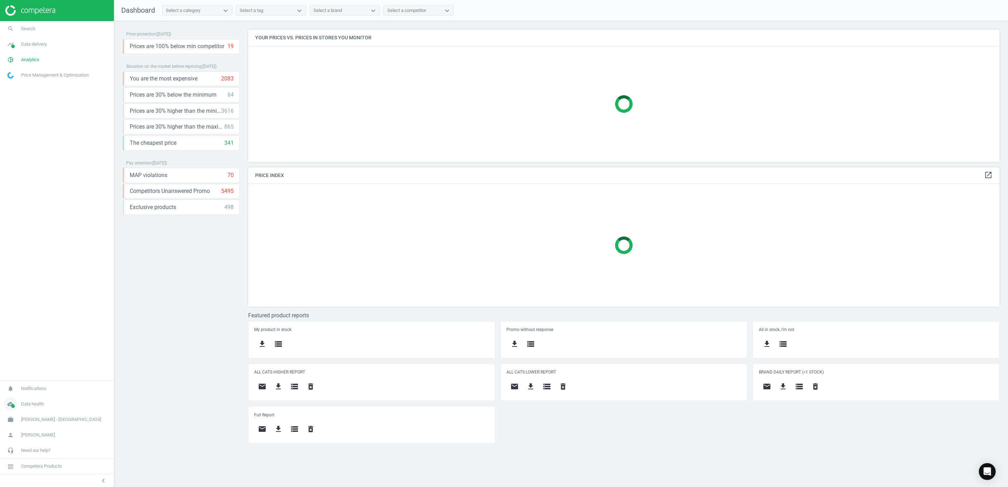
click at [8, 405] on icon "cloud_done" at bounding box center [10, 404] width 13 height 13
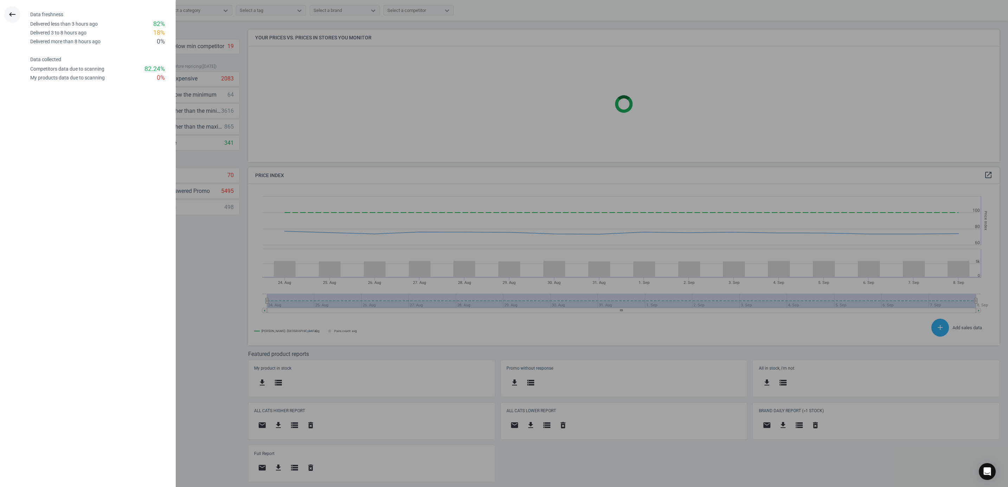
scroll to position [178, 768]
click at [13, 16] on icon "keyboard_backspace" at bounding box center [12, 14] width 8 height 8
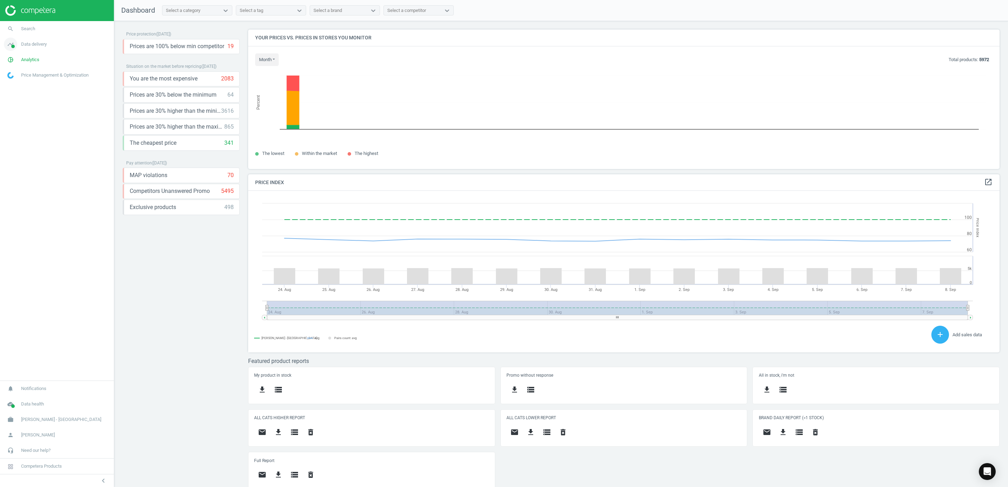
scroll to position [4, 4]
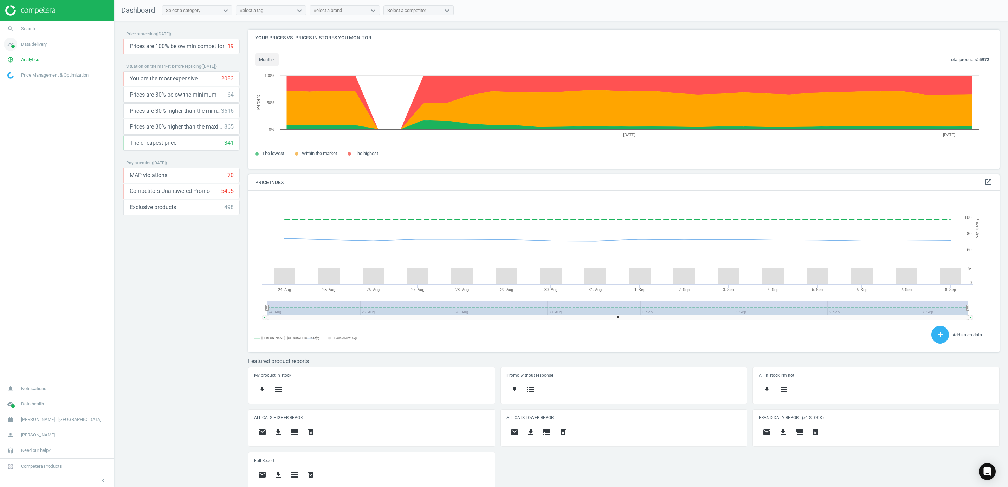
click at [9, 46] on icon "timeline" at bounding box center [10, 44] width 13 height 13
click at [12, 57] on span "Overview" at bounding box center [16, 60] width 17 height 6
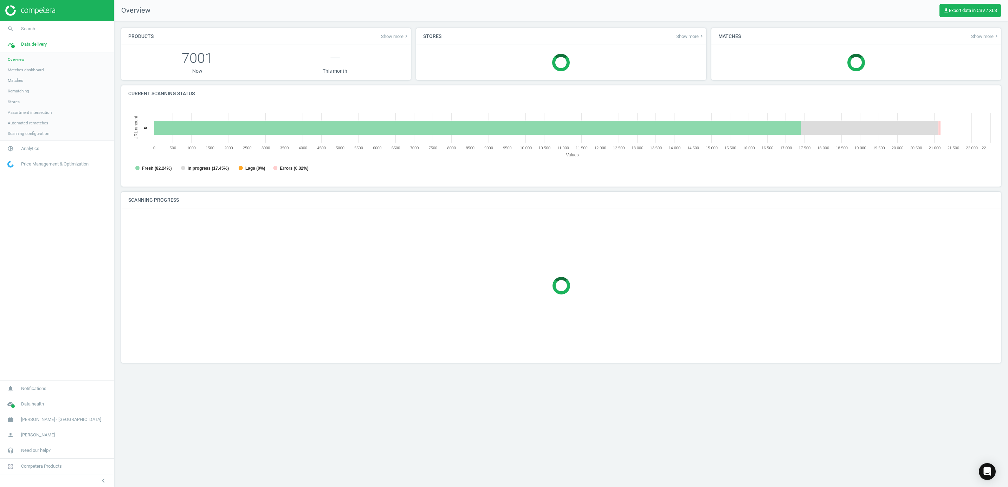
scroll to position [157, 883]
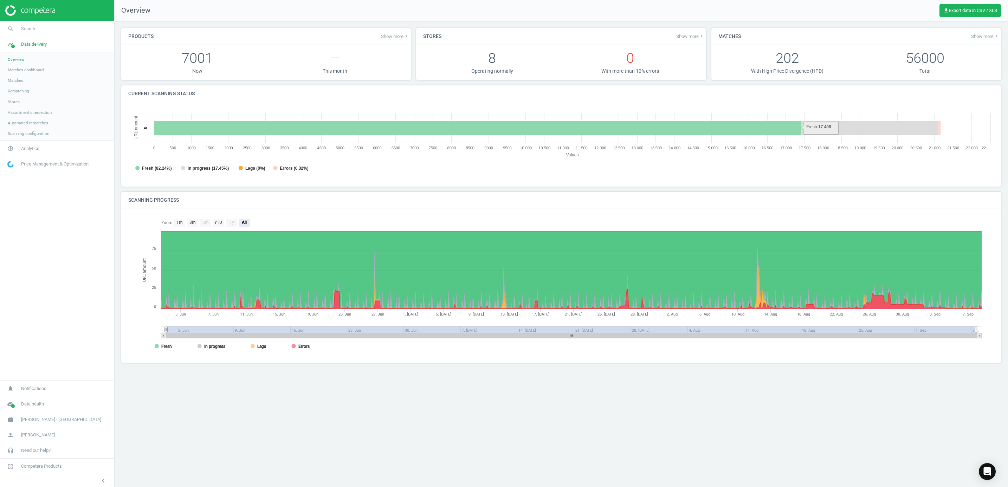
click at [22, 70] on span "Matches dashboard" at bounding box center [26, 70] width 36 height 6
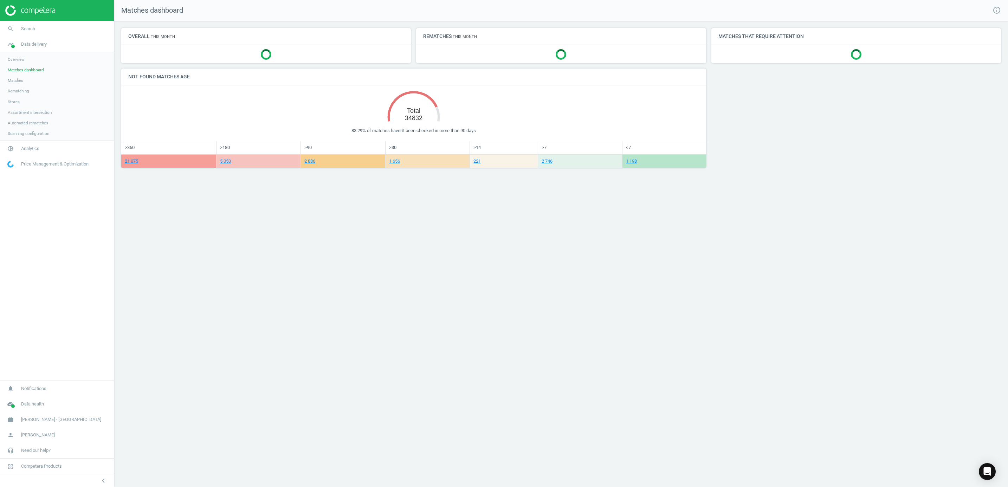
click at [20, 78] on span "Matches" at bounding box center [15, 81] width 15 height 6
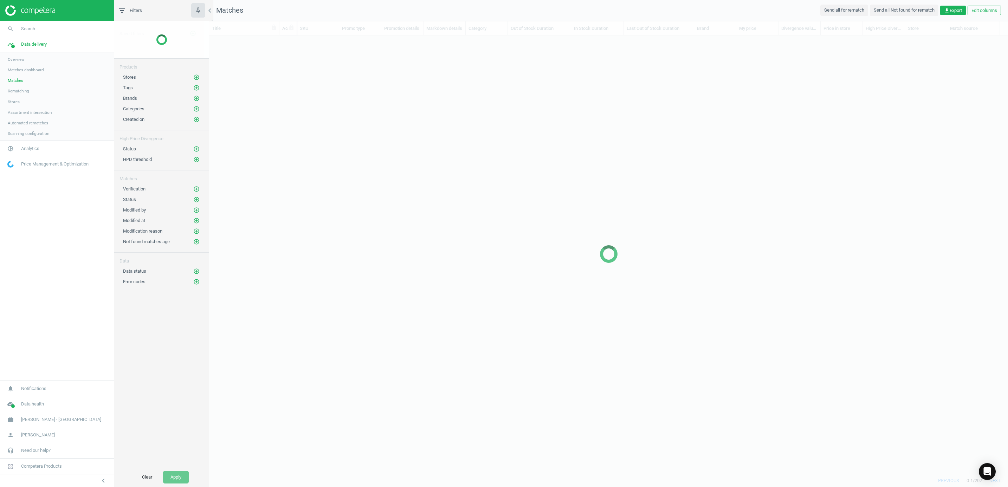
scroll to position [422, 791]
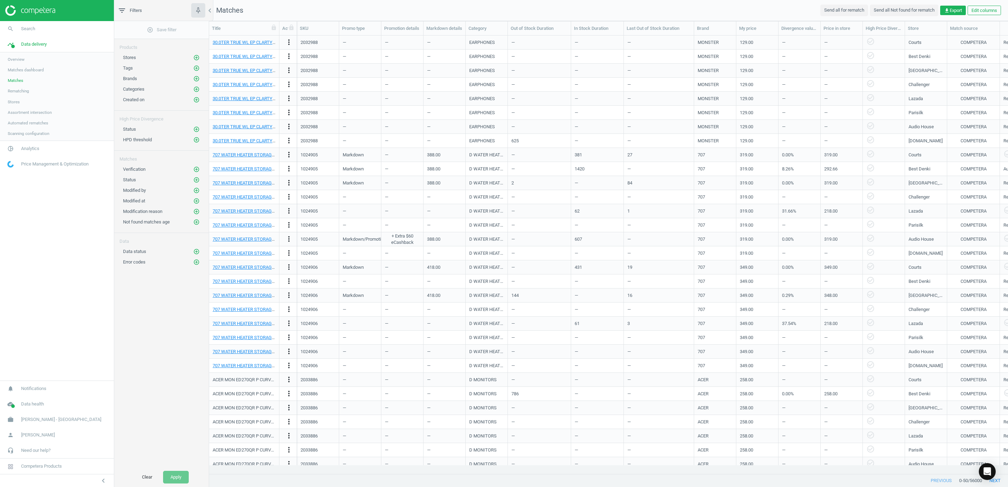
click at [14, 90] on span "Rematching" at bounding box center [18, 91] width 21 height 6
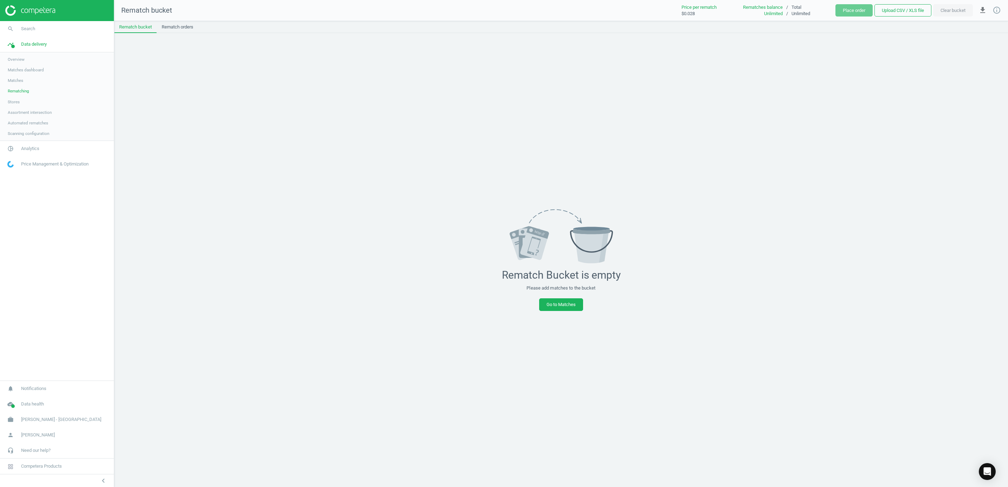
click at [14, 100] on span "Stores" at bounding box center [14, 102] width 12 height 6
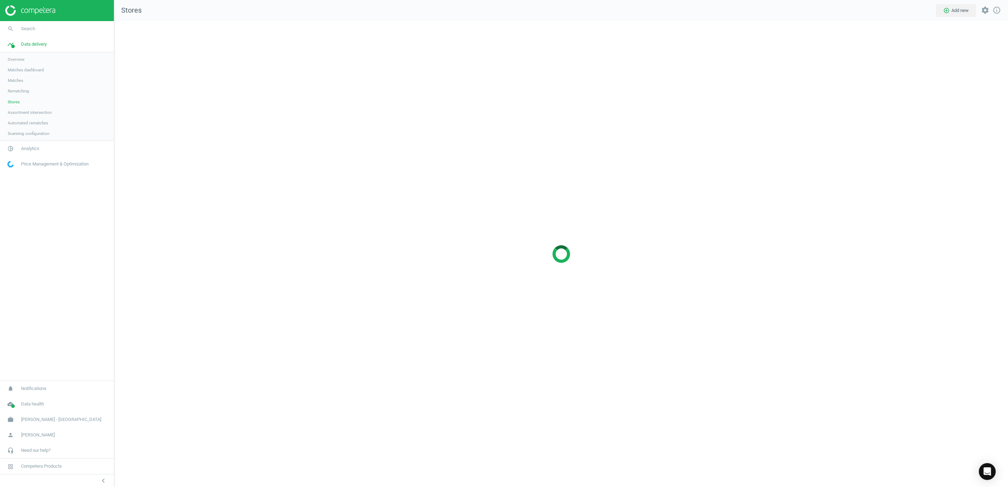
scroll to position [483, 910]
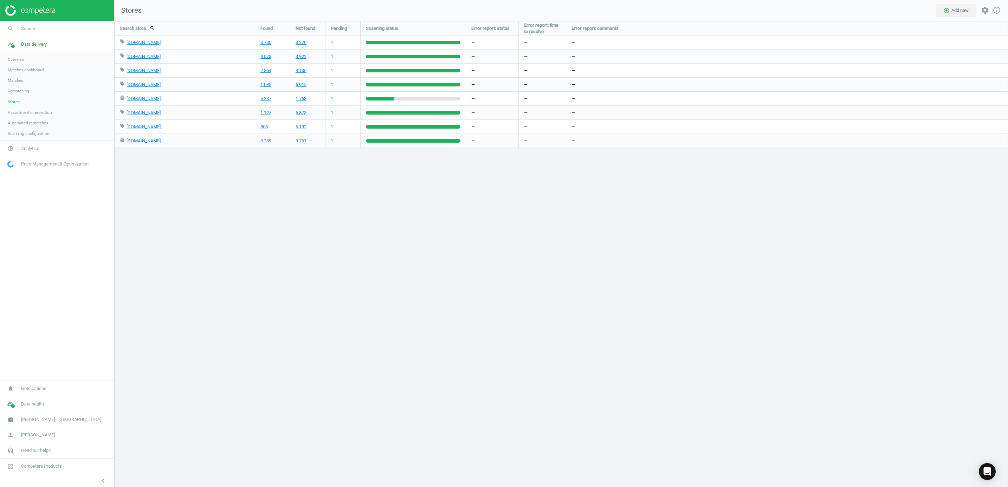
click at [198, 250] on div "Search store search Found Not found Pending Scanning status Error report: statu…" at bounding box center [561, 254] width 894 height 466
click at [164, 194] on div "Search store search Found Not found Pending Scanning status Error report: statu…" at bounding box center [561, 254] width 894 height 466
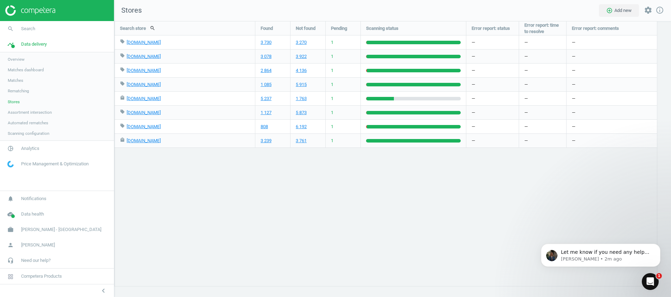
scroll to position [293, 573]
click at [634, 260] on p "Kateryna • 2m ago" at bounding box center [606, 259] width 91 height 6
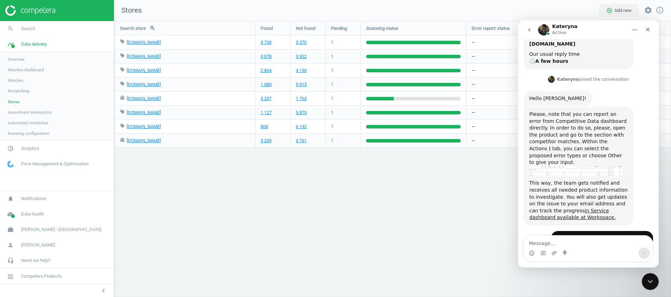
scroll to position [193, 0]
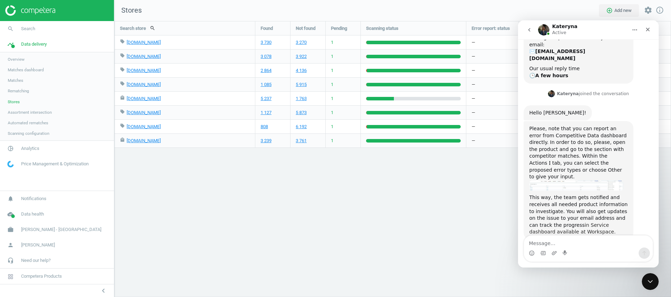
click at [572, 223] on link "in Service dashboard available at Workspace." at bounding box center [572, 229] width 86 height 13
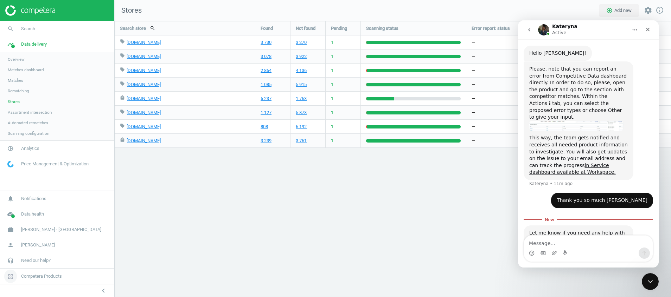
click at [85, 278] on span "Competera Products" at bounding box center [57, 276] width 114 height 15
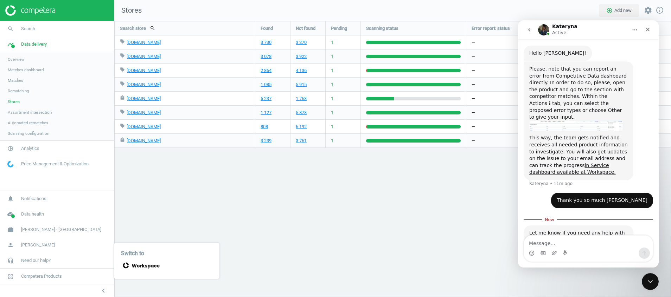
click at [133, 266] on icon at bounding box center [140, 266] width 39 height 10
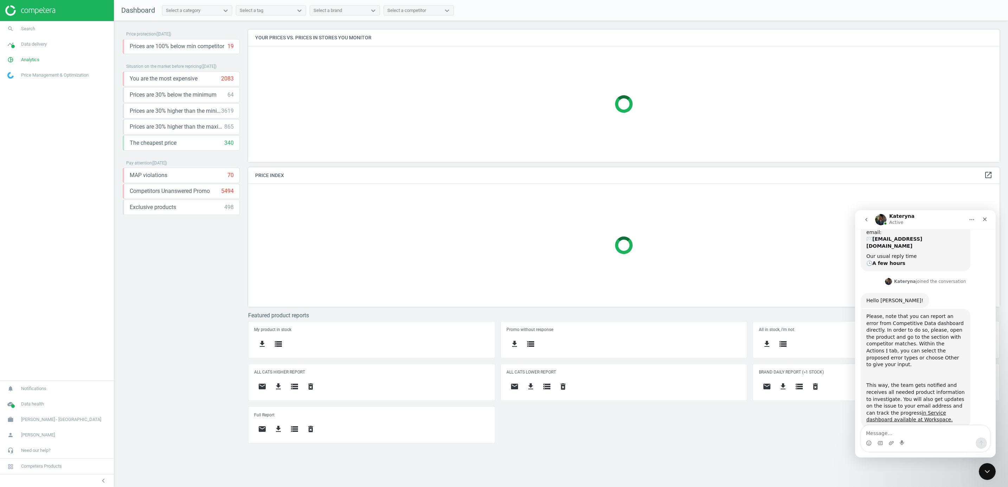
scroll to position [234, 0]
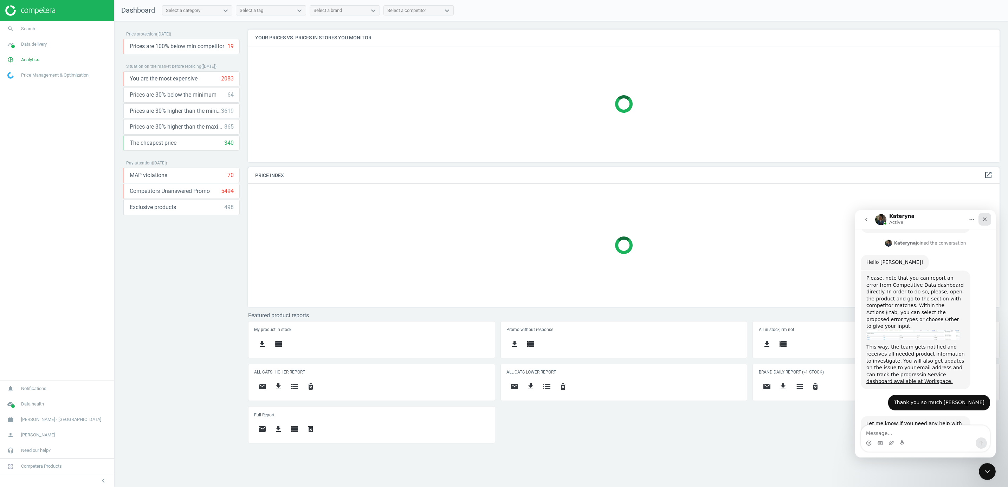
click at [984, 220] on icon "Close" at bounding box center [985, 220] width 4 height 4
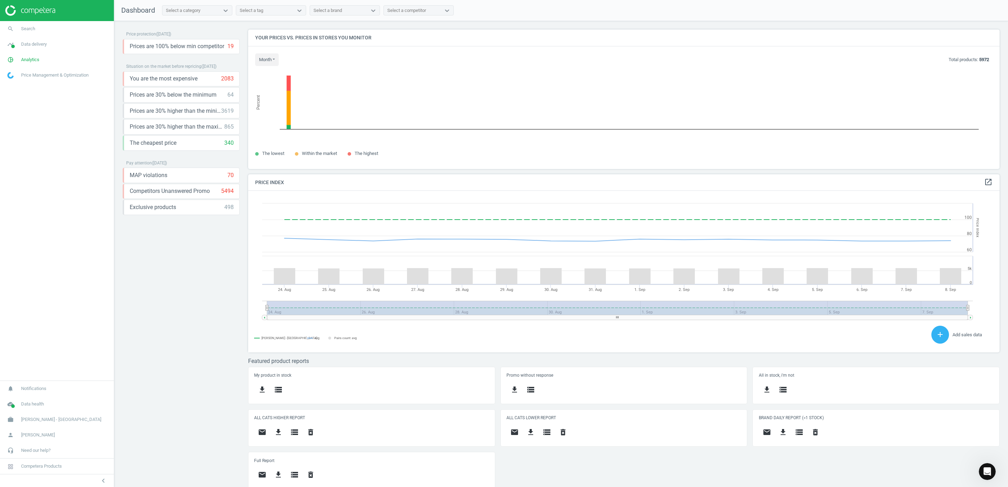
scroll to position [4, 4]
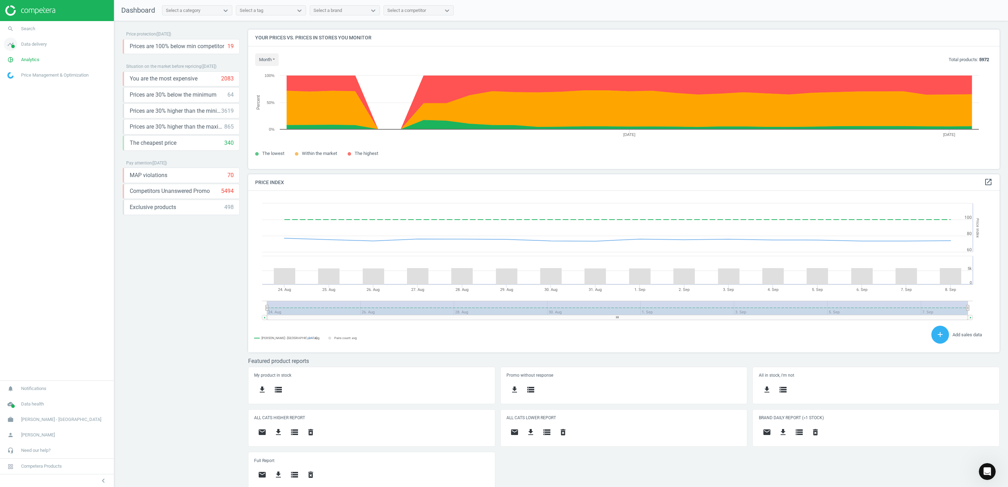
click at [13, 41] on icon "timeline" at bounding box center [10, 44] width 13 height 13
click at [14, 99] on span "Stores" at bounding box center [14, 102] width 12 height 6
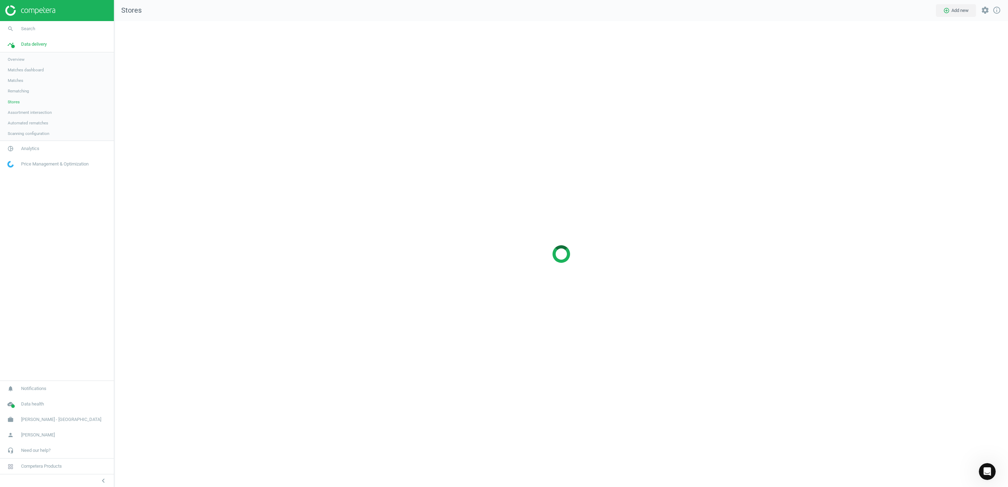
scroll to position [483, 910]
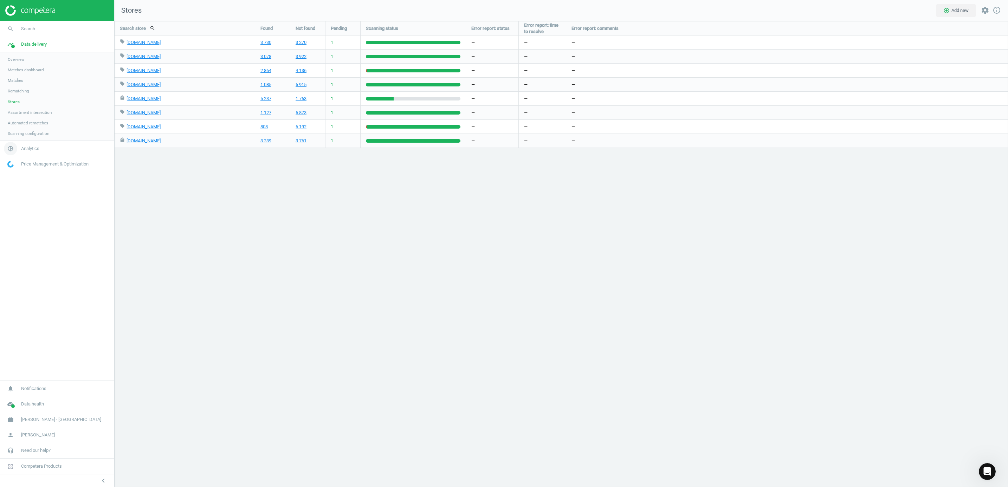
click at [16, 146] on icon "pie_chart_outlined" at bounding box center [10, 148] width 13 height 13
click at [17, 84] on span "Products" at bounding box center [16, 86] width 17 height 6
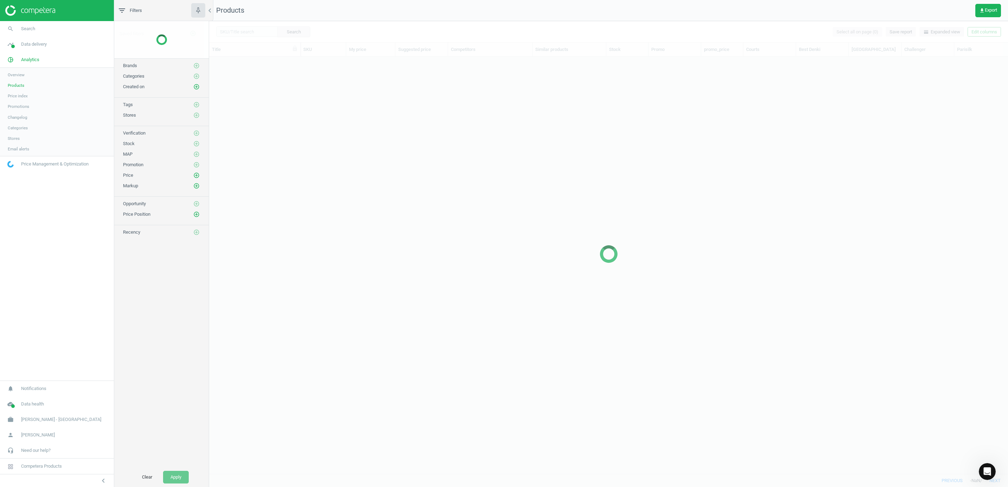
scroll to position [401, 791]
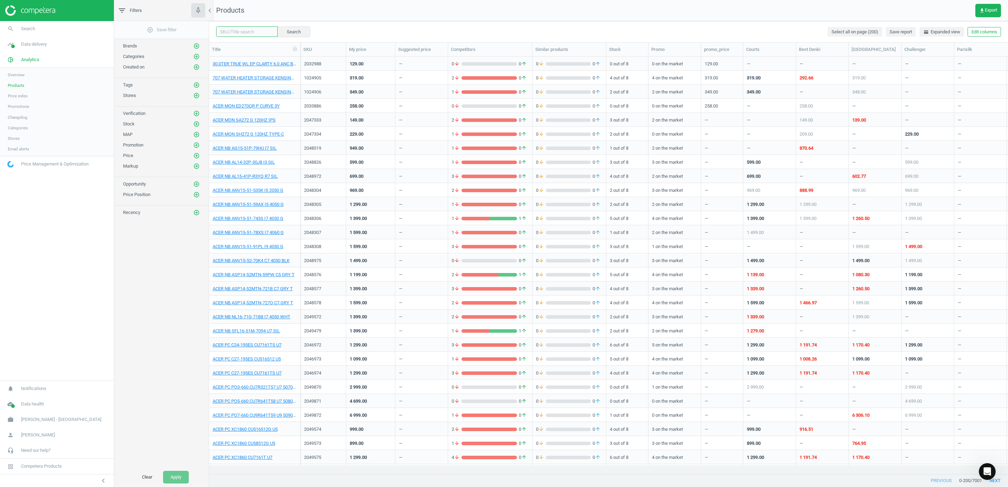
click at [228, 36] on input "text" at bounding box center [247, 31] width 62 height 11
type input "1029424"
click at [302, 31] on button "Search" at bounding box center [293, 31] width 33 height 11
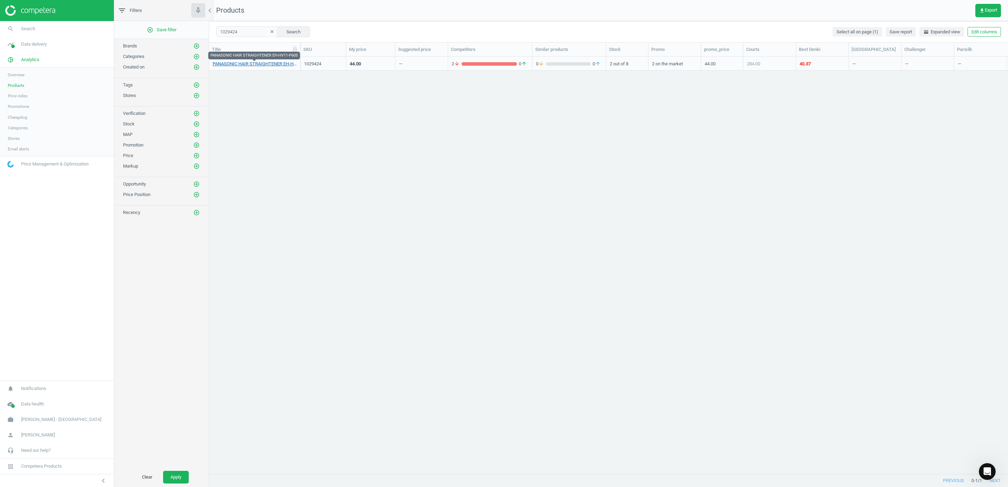
click at [261, 63] on link "PANASONIC HAIR STRAIGHTENER EH-HV11-P605" at bounding box center [255, 64] width 84 height 6
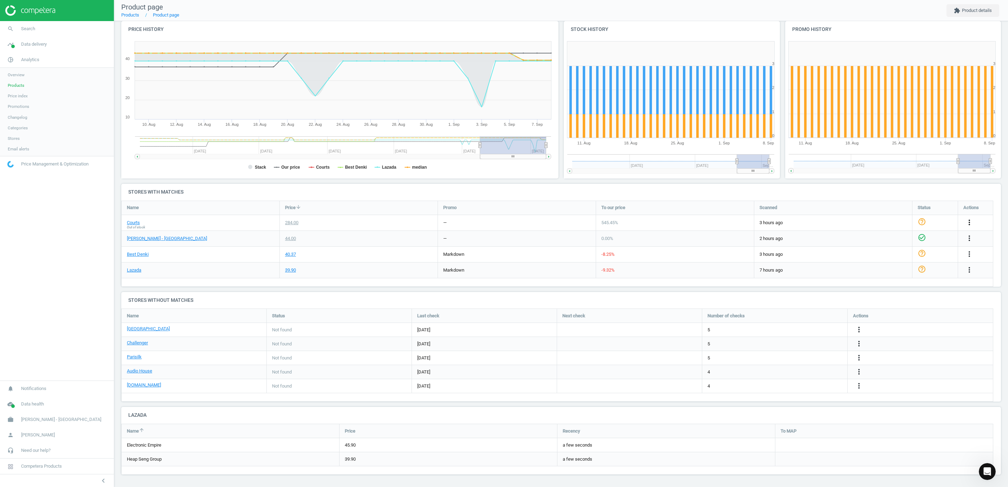
click at [972, 222] on icon "more_vert" at bounding box center [969, 222] width 8 height 8
click at [860, 327] on icon "more_vert" at bounding box center [859, 330] width 8 height 8
click at [969, 220] on icon "more_vert" at bounding box center [969, 222] width 8 height 8
click at [990, 472] on icon "Open Intercom Messenger" at bounding box center [987, 471] width 12 height 12
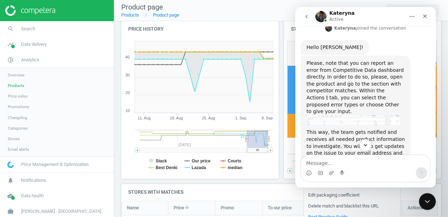
scroll to position [255, 0]
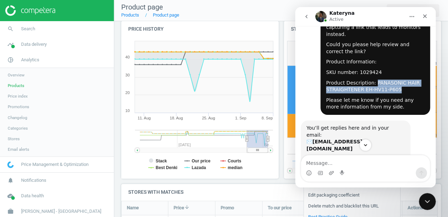
drag, startPoint x: 392, startPoint y: 83, endPoint x: 370, endPoint y: 75, distance: 23.6
click at [370, 79] on div "Product Description: PANASONIC HAIR STRAIGHTENER EH-HV11-P605" at bounding box center [375, 86] width 98 height 14
copy div "PANASONIC HAIR STRAIGHTENER EH-HV11-P605"
click at [399, 86] on div "Product Description: PANASONIC HAIR STRAIGHTENER EH-HV11-P605" at bounding box center [375, 86] width 98 height 14
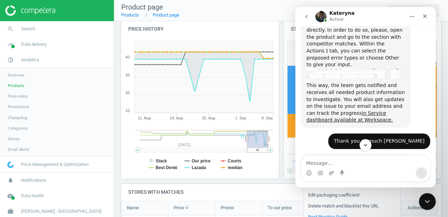
scroll to position [302, 0]
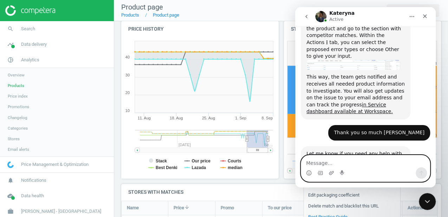
click at [378, 159] on textarea "Message…" at bounding box center [365, 161] width 129 height 12
click at [349, 163] on textarea "I already" at bounding box center [365, 161] width 129 height 12
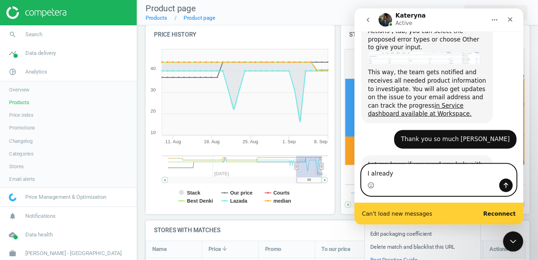
scroll to position [320, 0]
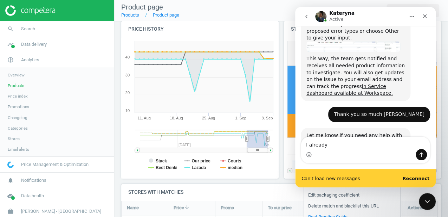
click at [342, 151] on div "Intercom messenger" at bounding box center [365, 154] width 129 height 11
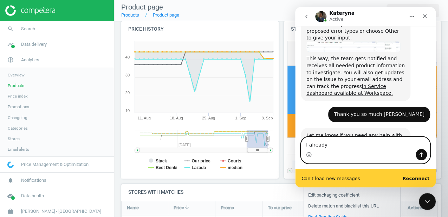
click at [336, 141] on textarea "I already" at bounding box center [365, 143] width 129 height 12
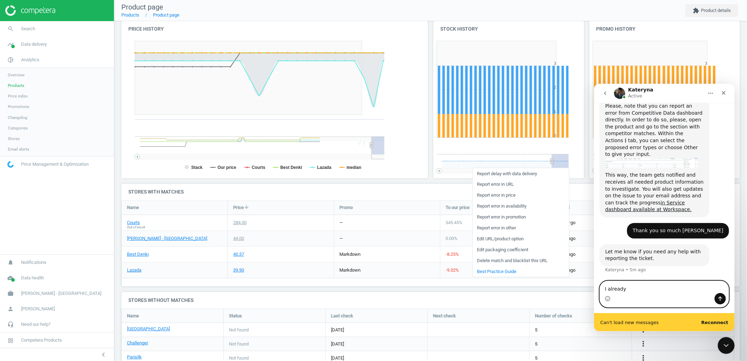
scroll to position [252, 0]
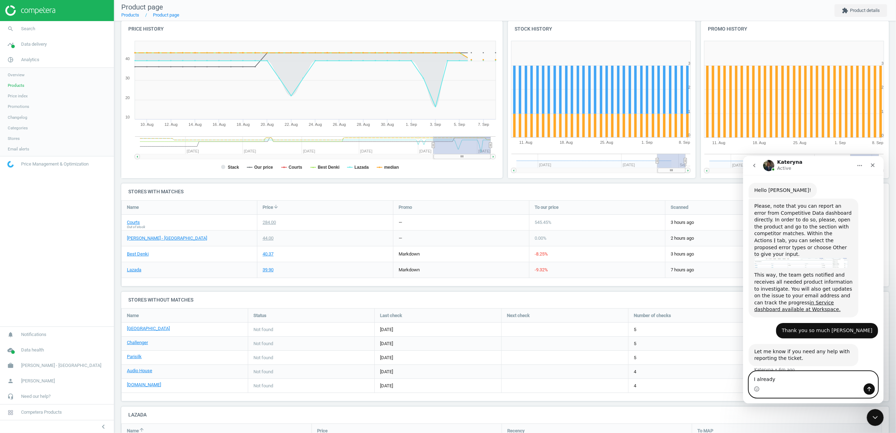
click at [786, 371] on textarea "I already" at bounding box center [813, 377] width 129 height 12
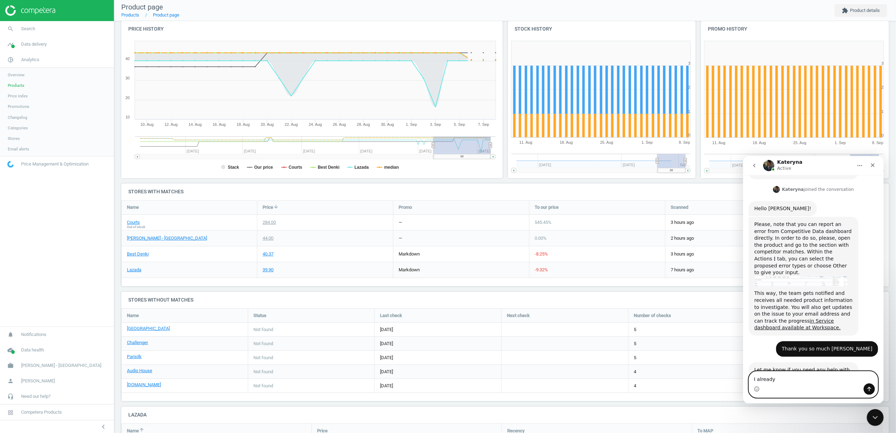
click at [784, 380] on textarea "I already" at bounding box center [813, 377] width 129 height 12
click at [795, 378] on textarea "I already" at bounding box center [813, 377] width 129 height 12
click at [783, 379] on textarea "I already" at bounding box center [813, 377] width 129 height 12
click at [791, 378] on textarea "I already" at bounding box center [813, 377] width 129 height 12
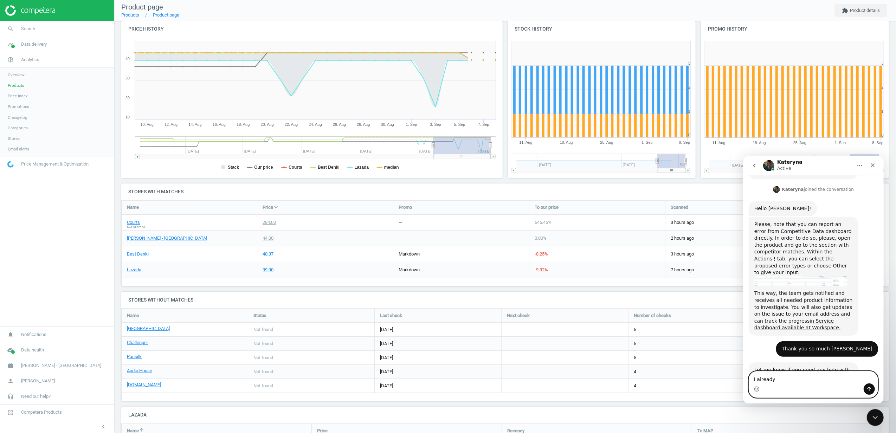
click at [789, 377] on textarea "I already" at bounding box center [813, 377] width 129 height 12
type textarea "I already proposed error"
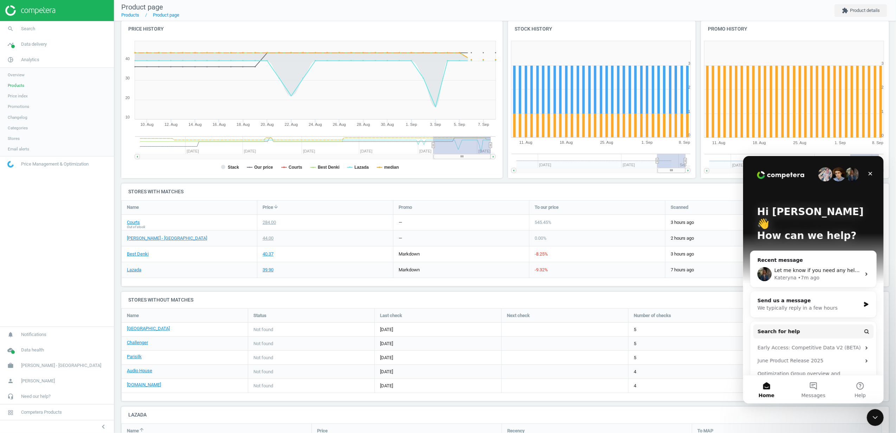
scroll to position [0, 0]
click at [813, 394] on span "Messages" at bounding box center [813, 395] width 24 height 5
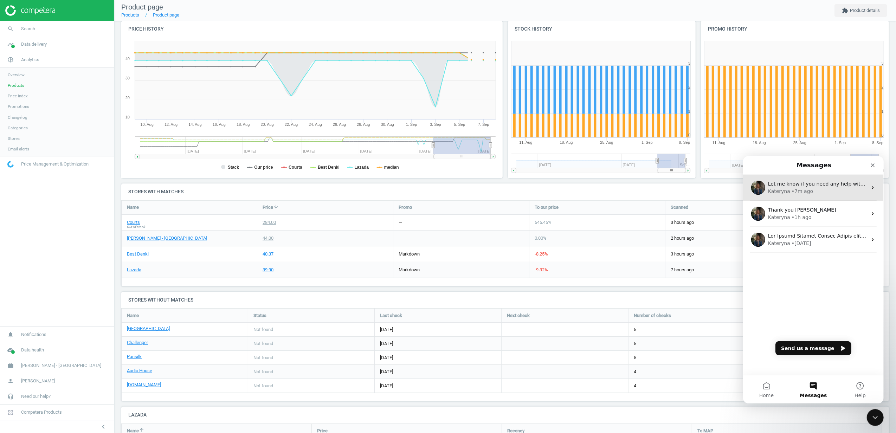
click at [799, 193] on div "• 7m ago" at bounding box center [801, 190] width 21 height 7
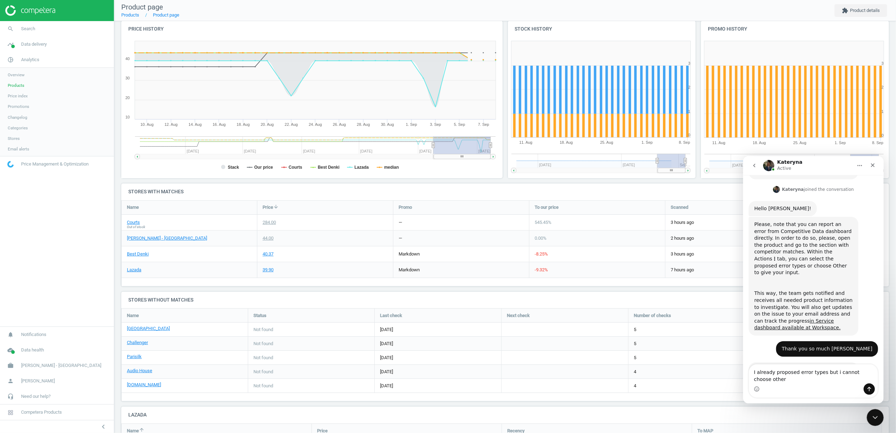
scroll to position [241, 0]
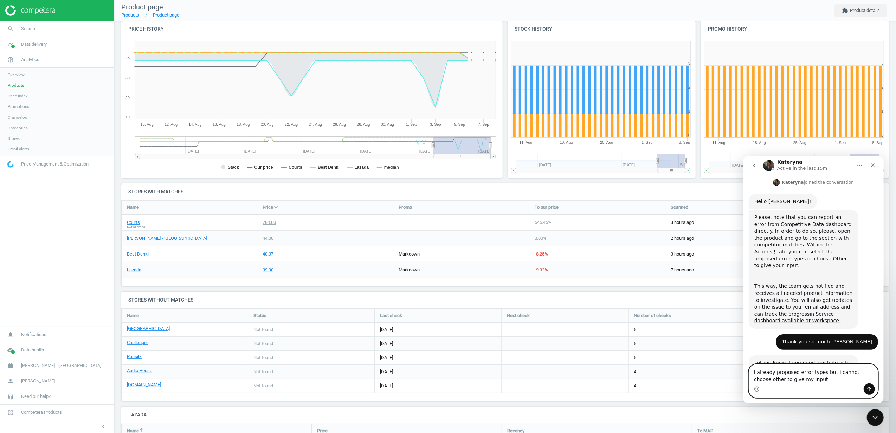
click at [816, 381] on textarea "I already proposed error types but i cannot choose other to give my input." at bounding box center [813, 373] width 129 height 19
click at [811, 378] on textarea "I already proposed error types but i cannot choose other to give my input." at bounding box center [813, 373] width 129 height 19
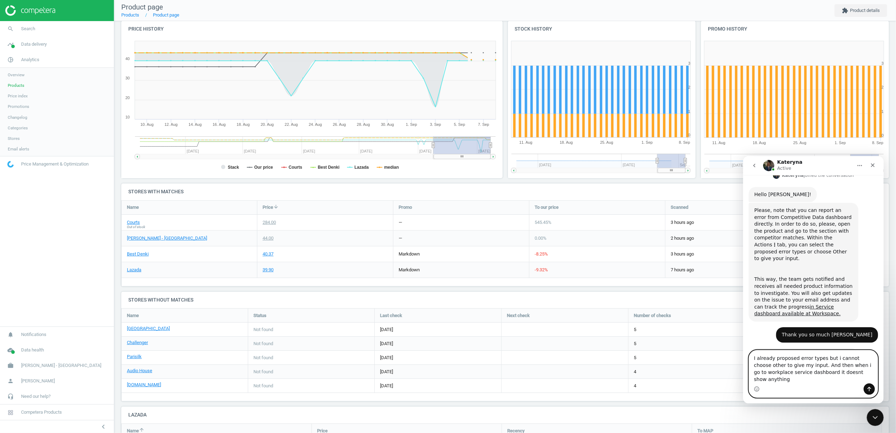
drag, startPoint x: 750, startPoint y: 364, endPoint x: 1639, endPoint y: 540, distance: 905.8
click at [883, 384] on html "Kateryna Active We engineer the best in class AI Pricing Platform for Enterpris…" at bounding box center [813, 280] width 141 height 248
click at [860, 376] on textarea "I already proposed error types but i cannot choose other to give my input. And …" at bounding box center [813, 366] width 129 height 33
drag, startPoint x: 872, startPoint y: 377, endPoint x: 690, endPoint y: 353, distance: 184.1
click at [743, 353] on html "Kateryna Active We engineer the best in class AI Pricing Platform for Enterpris…" at bounding box center [813, 280] width 141 height 248
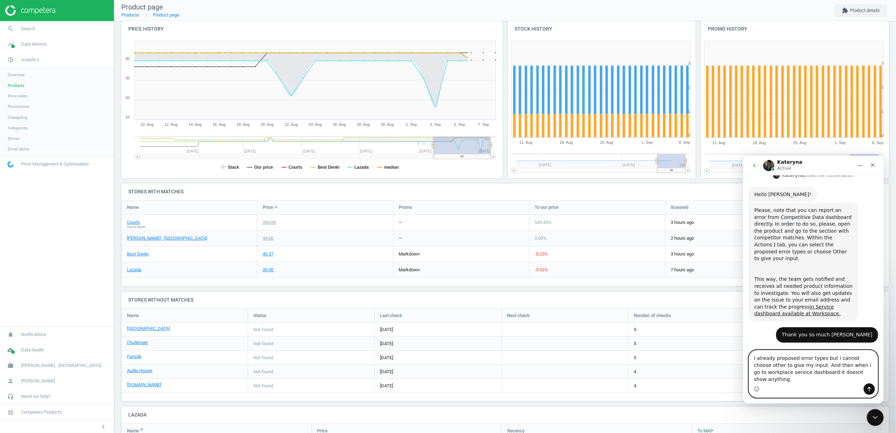
paste textarea "selected an error type, but I can't choose "Other" to provide my input. Also, w…"
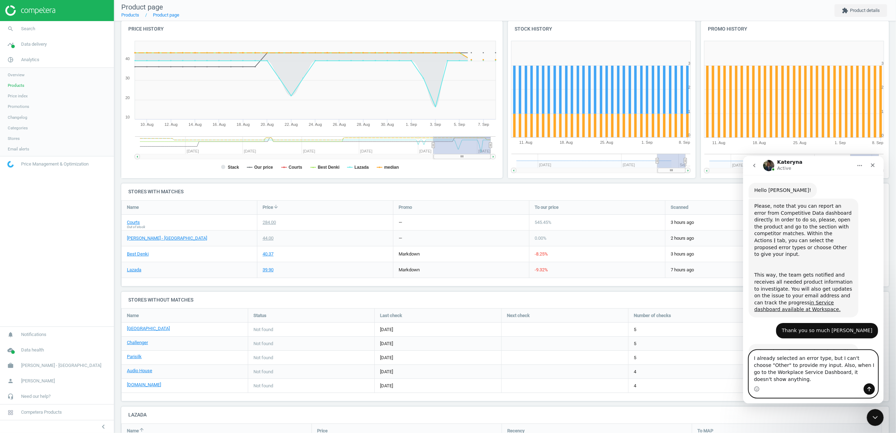
scroll to position [255, 0]
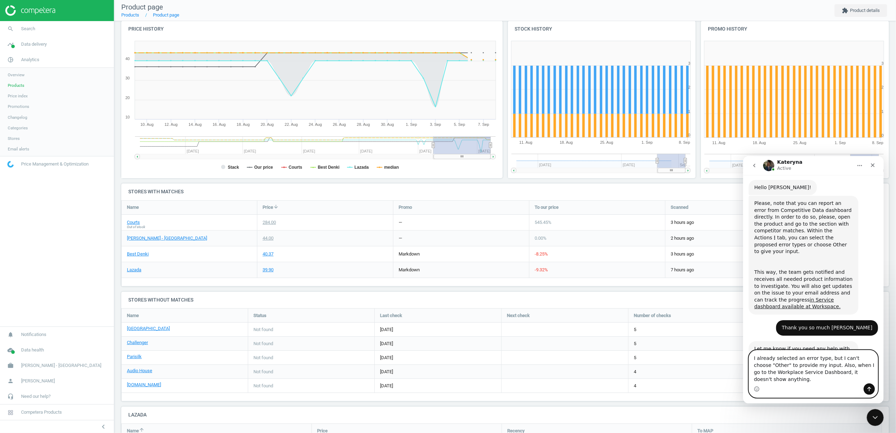
click at [769, 364] on textarea "I already selected an error type, but I can't choose "Other" to provide my inpu…" at bounding box center [813, 366] width 129 height 33
click at [801, 385] on div "Intercom messenger" at bounding box center [813, 388] width 129 height 11
click at [808, 381] on textarea "I already selected an error type, but I can't choose other to provide my input.…" at bounding box center [813, 366] width 129 height 33
click at [793, 378] on textarea "I already selected an error type, but I can't choose other to provide my input.…" at bounding box center [813, 366] width 129 height 33
click at [754, 357] on textarea "I already selected an error type, but I can't choose other to provide my input.…" at bounding box center [813, 366] width 129 height 33
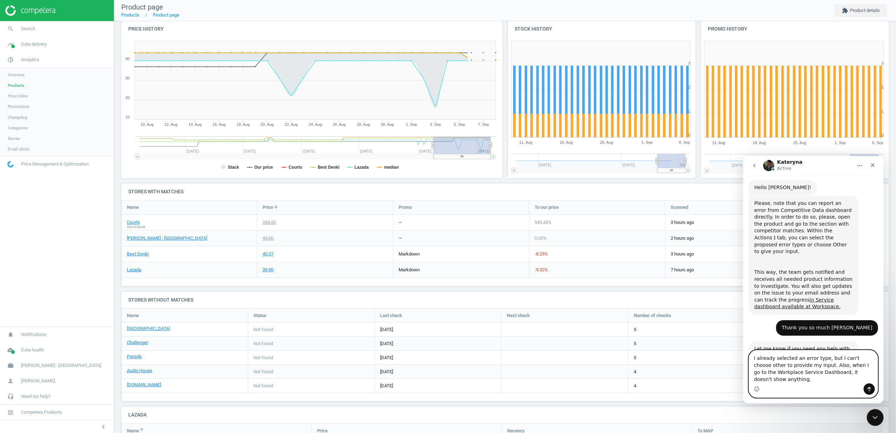
click at [786, 380] on textarea "I already selected an error type, but I can't choose other to provide my input.…" at bounding box center [813, 366] width 129 height 33
click at [814, 363] on textarea "I already selected an error type, but I can't choose other to provide my input.…" at bounding box center [813, 366] width 129 height 33
drag, startPoint x: 791, startPoint y: 358, endPoint x: 773, endPoint y: 356, distance: 18.0
click at [773, 356] on textarea "I already selected an error type, but I can't choose other to provide my input.…" at bounding box center [813, 366] width 129 height 33
click at [819, 356] on textarea "I already selected an error type, but I can't choose other to provide my input.…" at bounding box center [813, 366] width 129 height 33
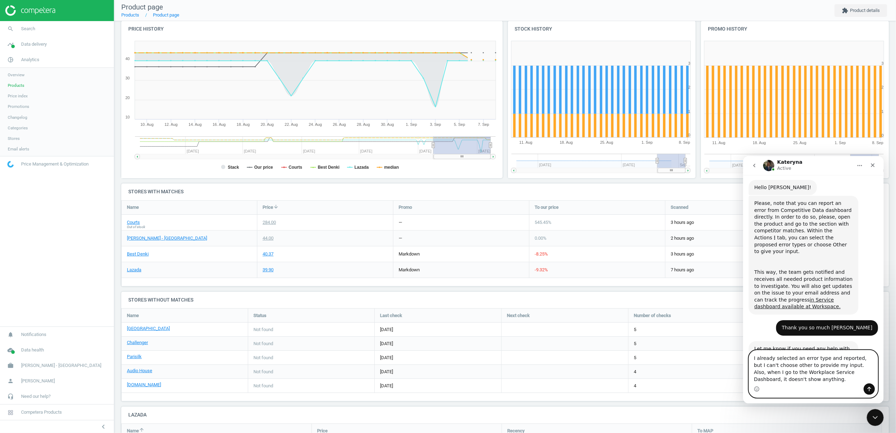
drag, startPoint x: 783, startPoint y: 381, endPoint x: 738, endPoint y: 344, distance: 57.4
click at [743, 344] on html "Kateryna Active We engineer the best in class AI Pricing Platform for Enterpris…" at bounding box center [813, 280] width 141 height 248
click at [792, 383] on textarea "I already selected an error type and reported, but I can't choose other to prov…" at bounding box center [813, 366] width 129 height 33
drag, startPoint x: 782, startPoint y: 381, endPoint x: 726, endPoint y: 343, distance: 68.2
click at [743, 343] on html "Kateryna Active We engineer the best in class AI Pricing Platform for Enterpris…" at bounding box center [813, 280] width 141 height 248
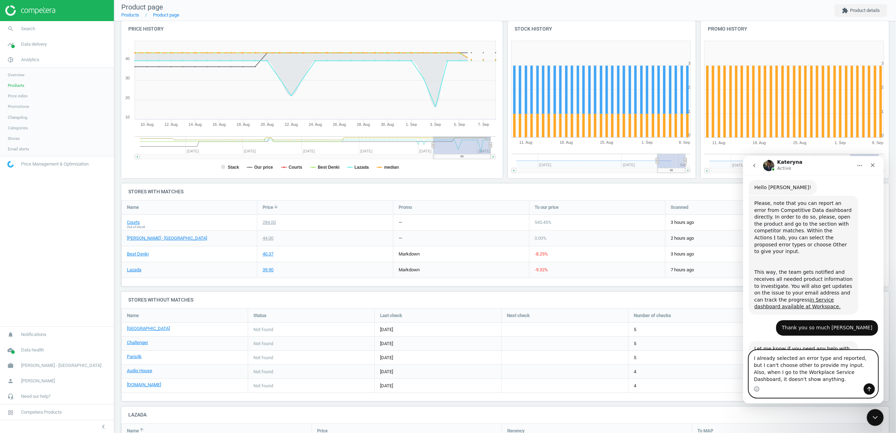
paste textarea "d reported an error type, but I can't choose "Other" to provide additional inpu…"
click at [861, 364] on textarea "I already selected and reported an error type, but I can't choose "Other" to pr…" at bounding box center [813, 366] width 129 height 33
click at [841, 380] on textarea "I already selected and reported an error type, but I can't choose "Other" to pr…" at bounding box center [813, 366] width 129 height 33
click at [846, 379] on textarea "I already selected and reported an error type, but I can't choose "Other" to pr…" at bounding box center [813, 366] width 129 height 33
click at [816, 381] on textarea "I already selected and reported an error type, but I can't choose "Other" to pr…" at bounding box center [813, 366] width 129 height 33
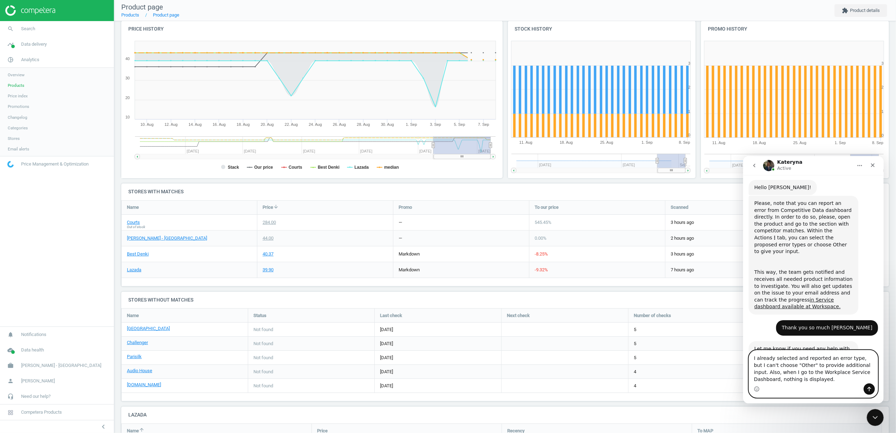
click at [798, 365] on textarea "I already selected and reported an error type, but I can't choose "Other" to pr…" at bounding box center [813, 366] width 129 height 33
click at [785, 367] on textarea "I already selected and reported an error type, but I can't choose "Other to pro…" at bounding box center [813, 366] width 129 height 33
drag, startPoint x: 802, startPoint y: 359, endPoint x: 773, endPoint y: 358, distance: 28.8
click at [773, 358] on textarea "I already selected and reported an error type, but I can't choose Other to prov…" at bounding box center [813, 366] width 129 height 33
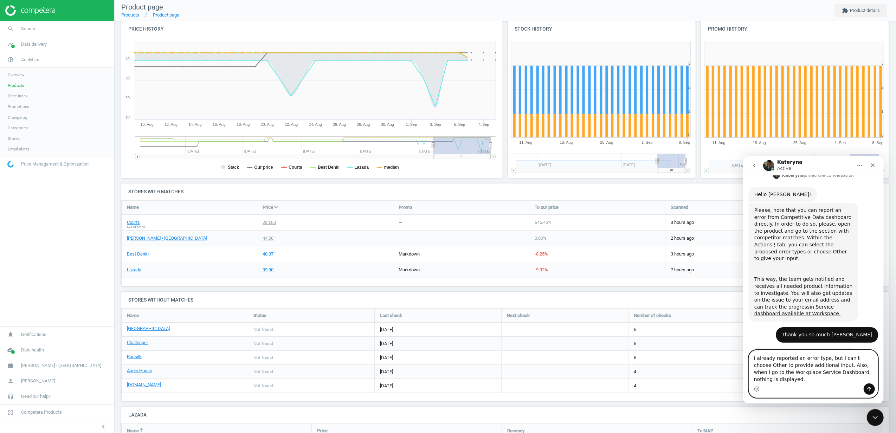
drag, startPoint x: 821, startPoint y: 363, endPoint x: 809, endPoint y: 363, distance: 12.0
click at [809, 363] on textarea "I already reported an error type, but I can't choose Other to provide additiona…" at bounding box center [813, 366] width 129 height 33
click at [863, 371] on textarea "I already reported an error, but I can't choose Other to provide additional inp…" at bounding box center [813, 366] width 129 height 33
click at [867, 379] on textarea "I already reported an error, but I can't choose Other to provide additional inp…" at bounding box center [813, 366] width 129 height 33
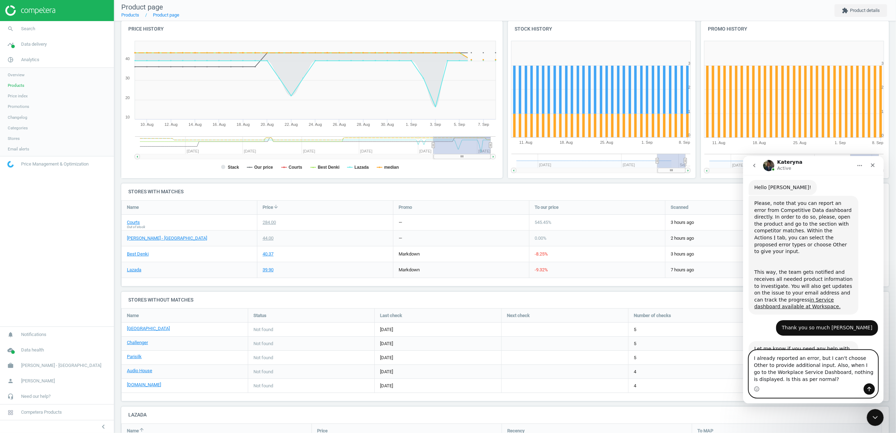
drag, startPoint x: 811, startPoint y: 379, endPoint x: 762, endPoint y: 379, distance: 49.2
click at [762, 379] on textarea "I already reported an error, but I can't choose Other to provide additional inp…" at bounding box center [813, 366] width 129 height 33
drag, startPoint x: 797, startPoint y: 381, endPoint x: 734, endPoint y: 354, distance: 68.0
click at [743, 354] on html "Kateryna Active We engineer the best in class AI Pricing Platform for Enterpris…" at bounding box center [813, 280] width 141 height 248
click at [809, 384] on div "Intercom messenger" at bounding box center [813, 388] width 129 height 11
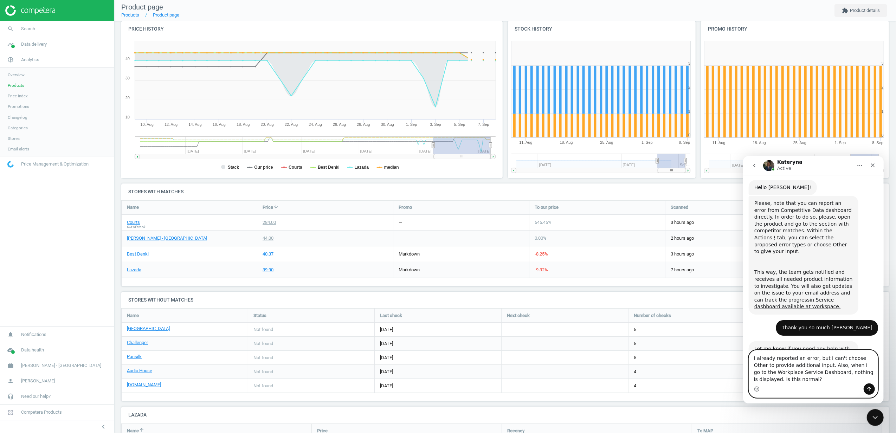
drag, startPoint x: 794, startPoint y: 376, endPoint x: 743, endPoint y: 376, distance: 51.3
click at [743, 376] on div "I already reported an error, but I can't choose Other to provide additional inp…" at bounding box center [813, 374] width 141 height 48
type textarea "I already reported an error, but I can't choose Other to provide additional inp…"
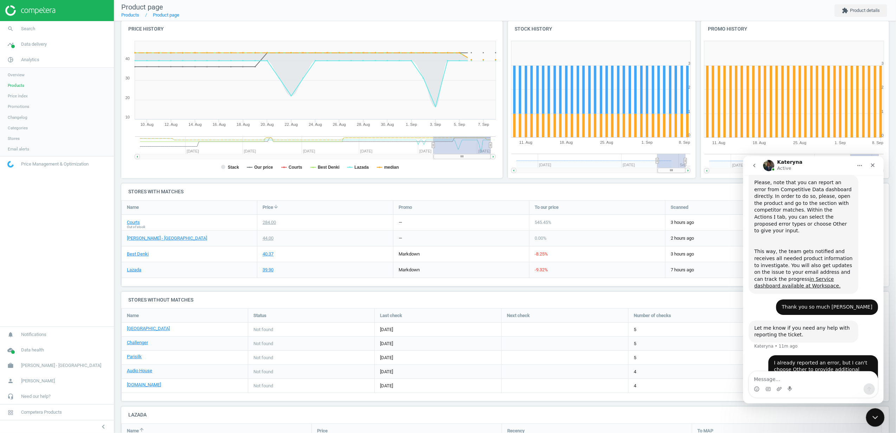
click at [873, 418] on icon "Close Intercom Messenger" at bounding box center [874, 416] width 8 height 8
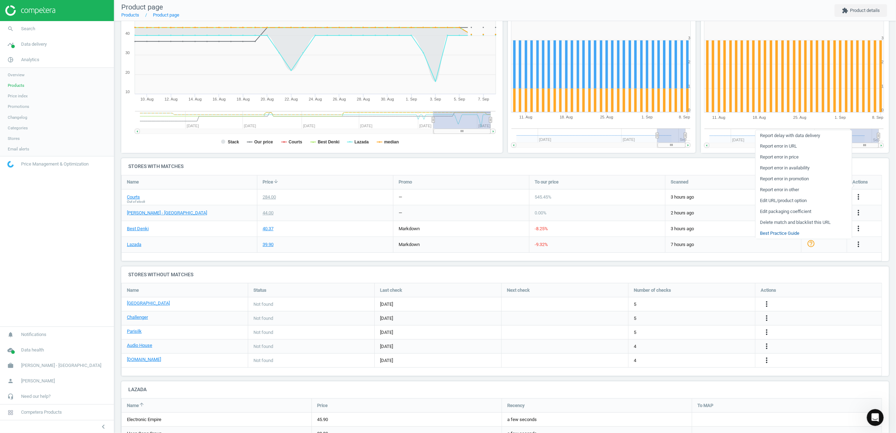
scroll to position [128, 0]
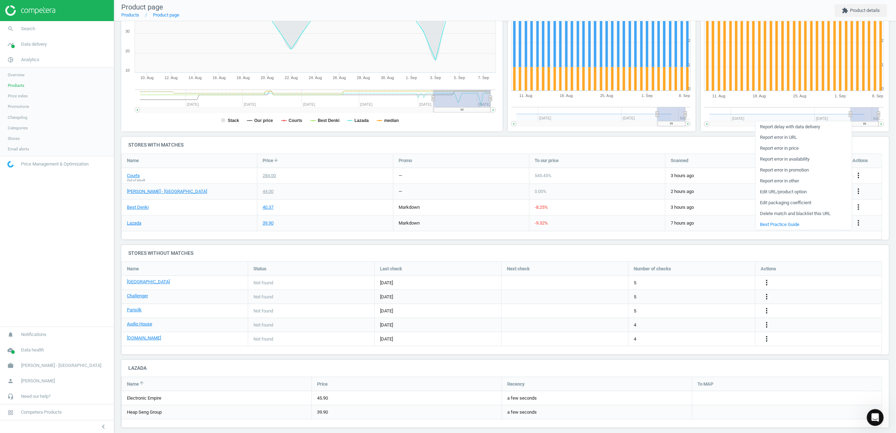
click at [698, 242] on div "PANASONIC HAIR STRAIGHTENER EH-HV11-P605 sku : 1029424 upc : NIL mpn : EH-HV11-…" at bounding box center [505, 166] width 782 height 547
click at [861, 174] on icon "more_vert" at bounding box center [858, 175] width 8 height 8
click at [791, 139] on link "Report error in URL" at bounding box center [804, 137] width 96 height 11
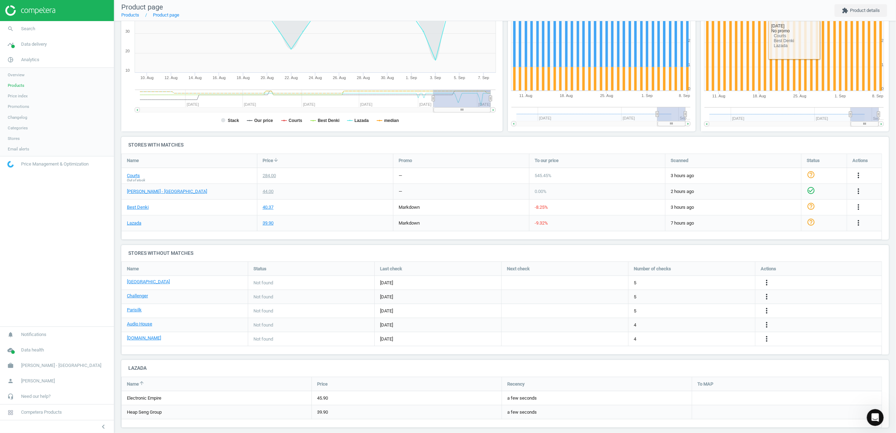
scroll to position [0, 0]
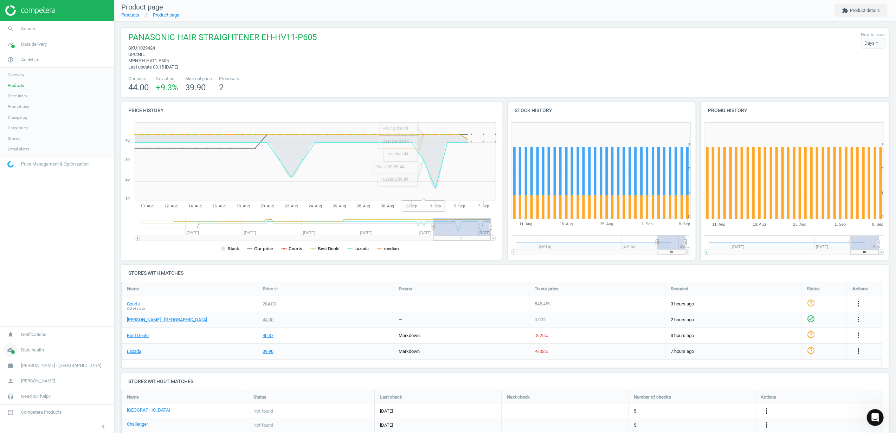
click at [10, 351] on icon "cloud_done" at bounding box center [10, 349] width 13 height 13
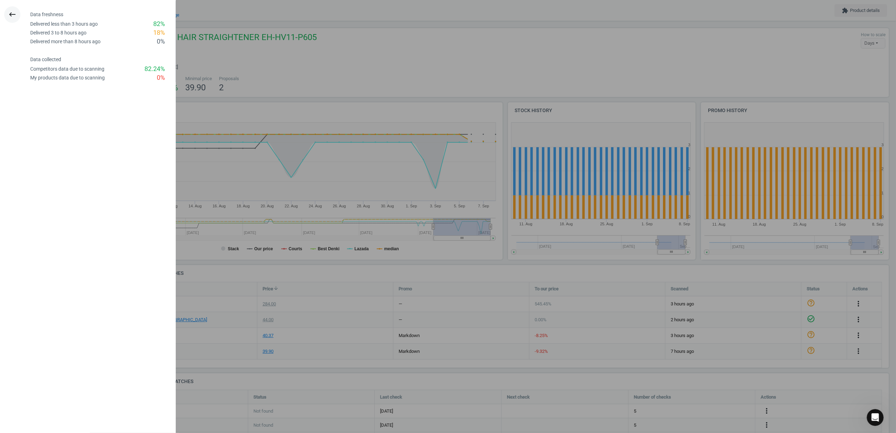
click at [8, 16] on icon "keyboard_backspace" at bounding box center [12, 14] width 8 height 8
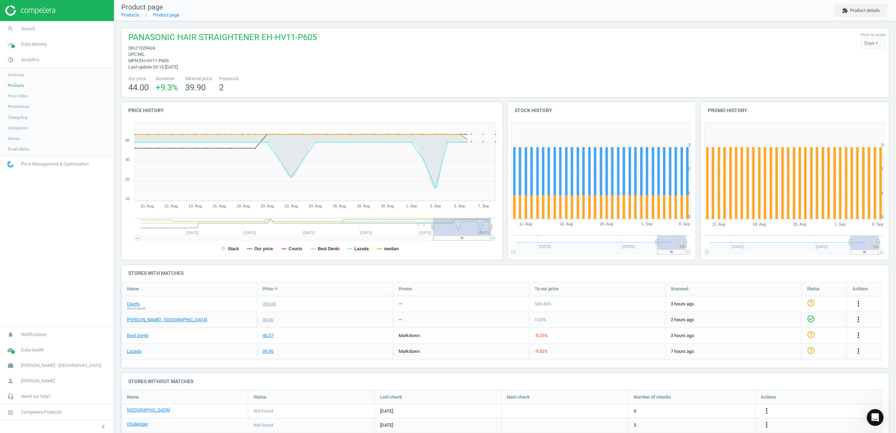
click at [36, 13] on img at bounding box center [30, 10] width 50 height 11
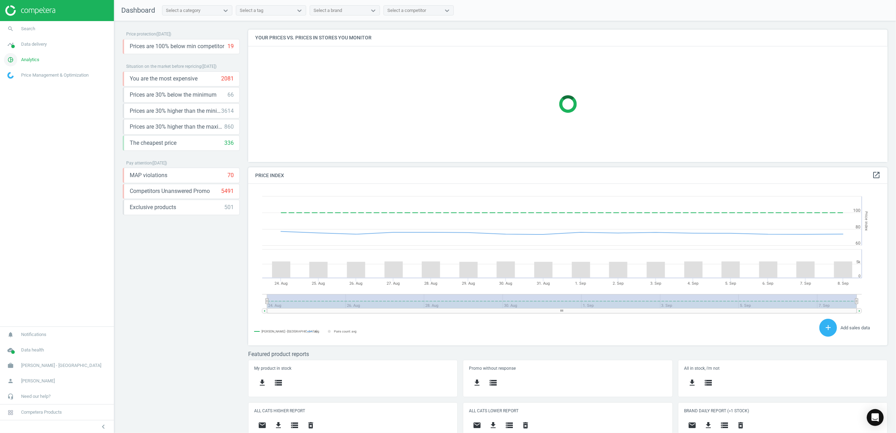
scroll to position [176, 647]
click at [10, 58] on icon "pie_chart_outlined" at bounding box center [10, 59] width 13 height 13
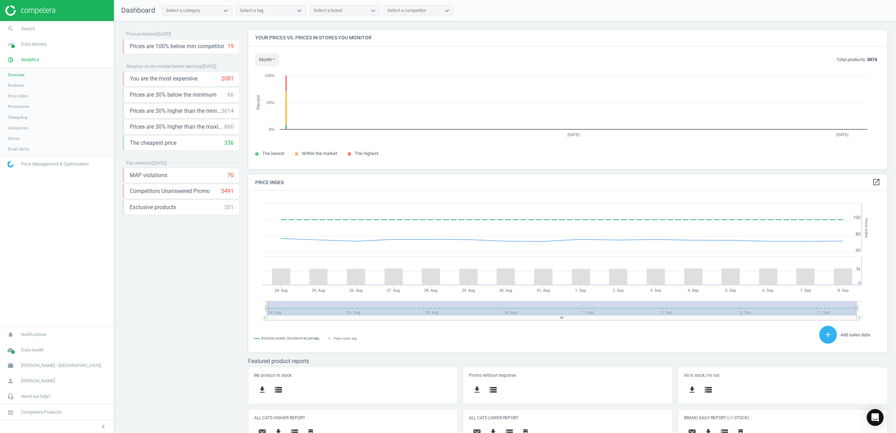
scroll to position [154, 647]
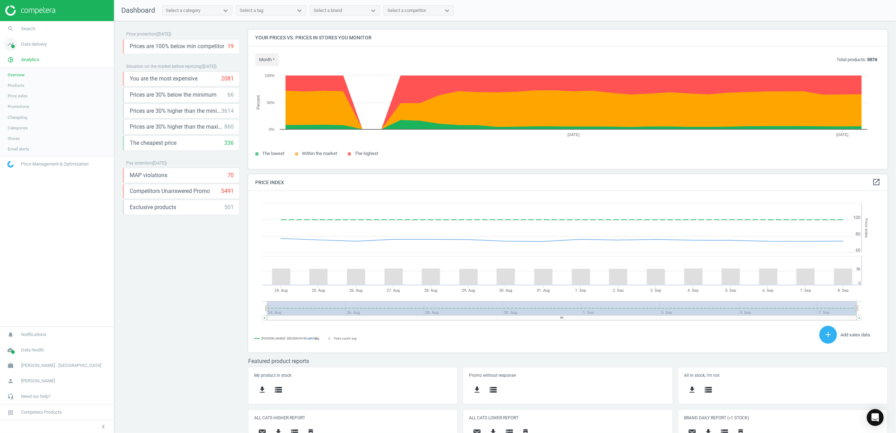
click at [11, 46] on span at bounding box center [13, 47] width 4 height 4
click at [12, 99] on span "Stores" at bounding box center [14, 102] width 12 height 6
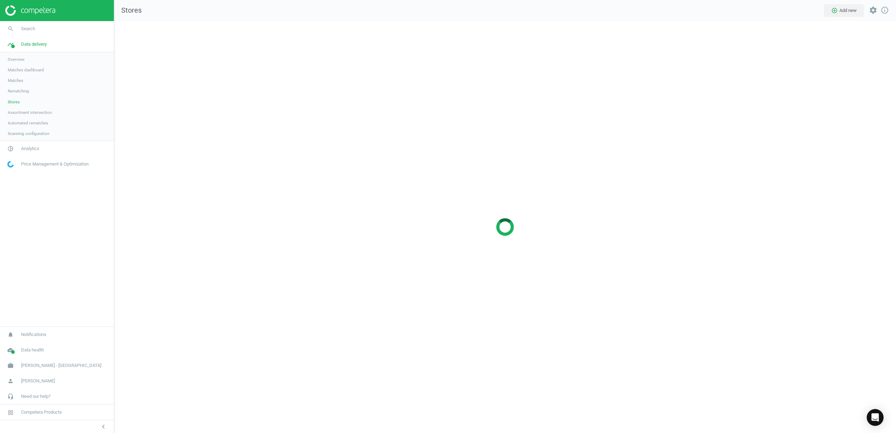
scroll to position [426, 796]
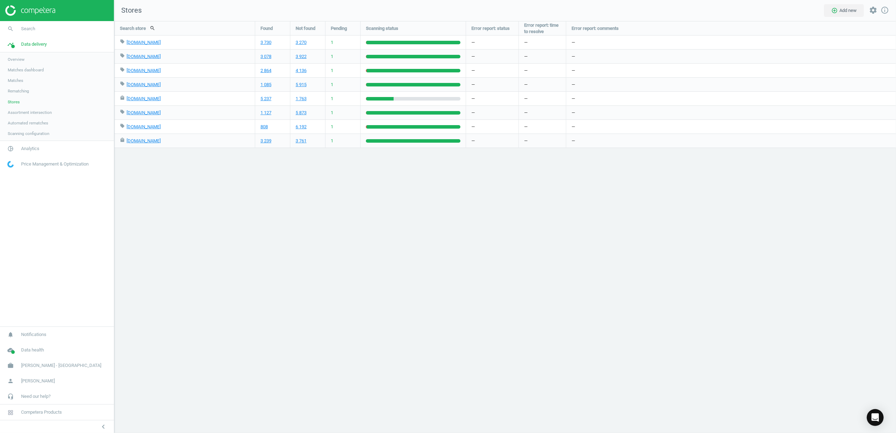
click at [49, 9] on img at bounding box center [30, 10] width 50 height 11
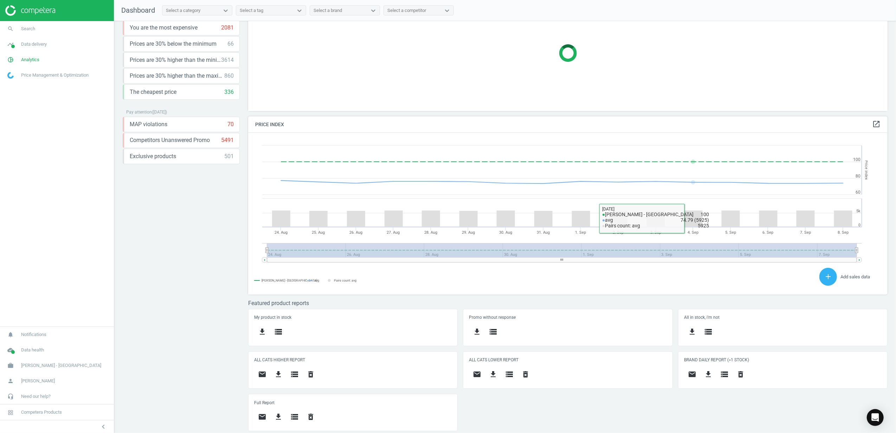
scroll to position [154, 647]
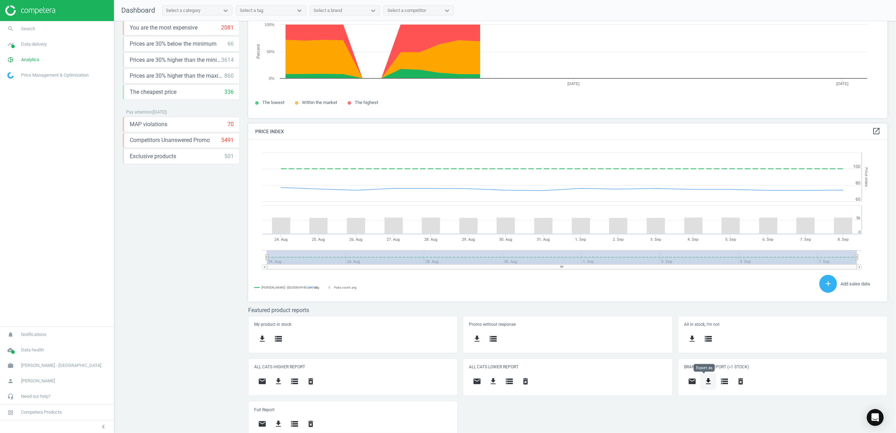
click at [704, 378] on icon "get_app" at bounding box center [708, 381] width 8 height 8
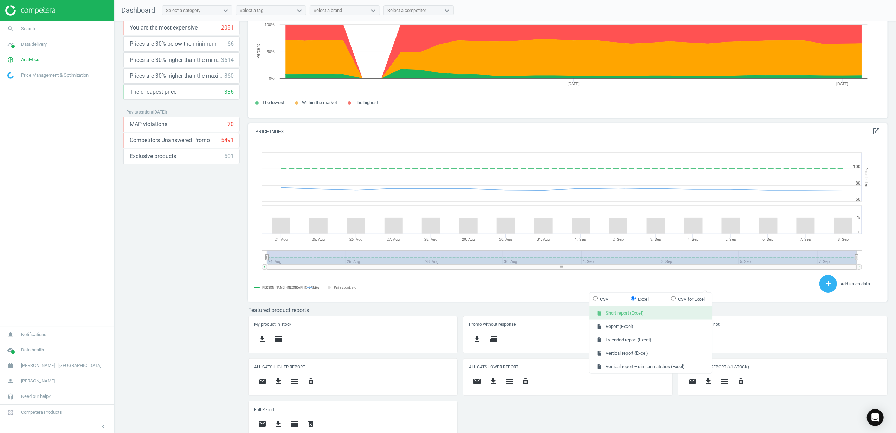
click at [654, 315] on button "insert_drive_file Short report (Excel)" at bounding box center [651, 313] width 122 height 13
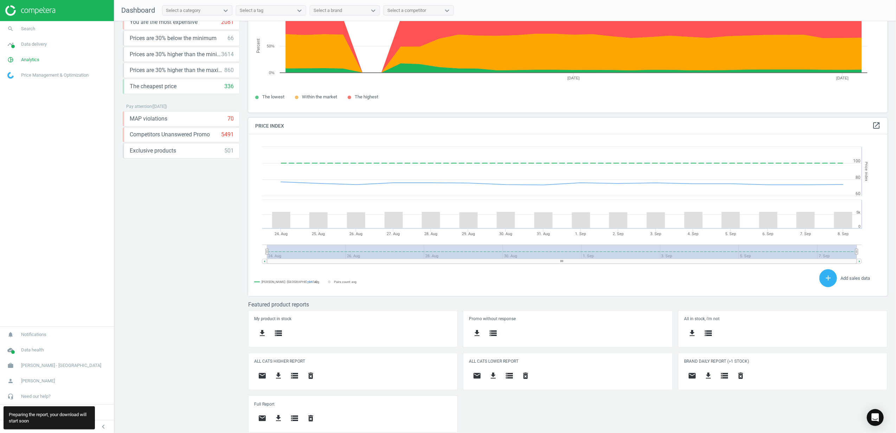
scroll to position [58, 0]
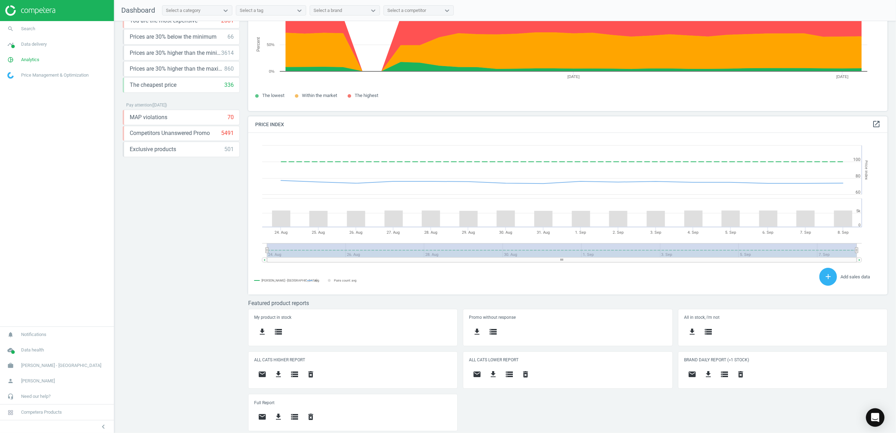
click at [877, 416] on icon "Open Intercom Messenger" at bounding box center [875, 417] width 8 height 9
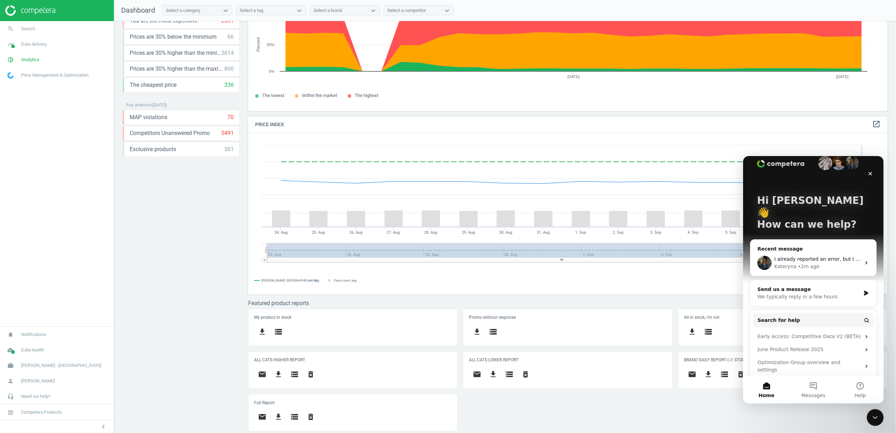
scroll to position [14, 0]
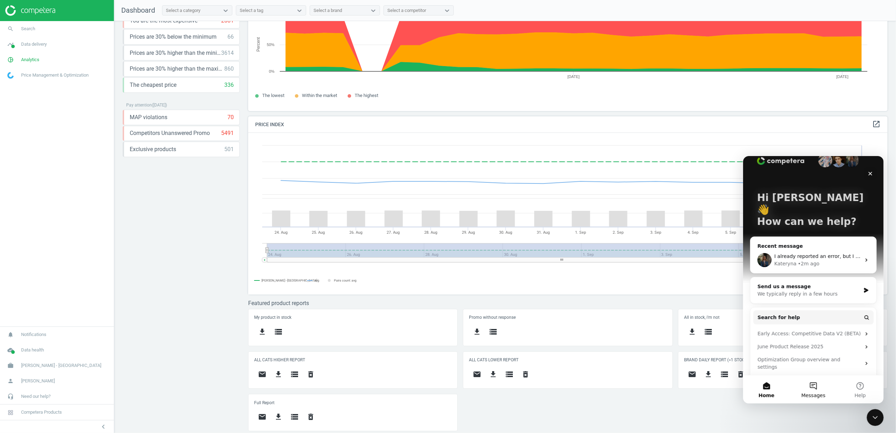
click at [809, 389] on button "Messages" at bounding box center [813, 389] width 47 height 28
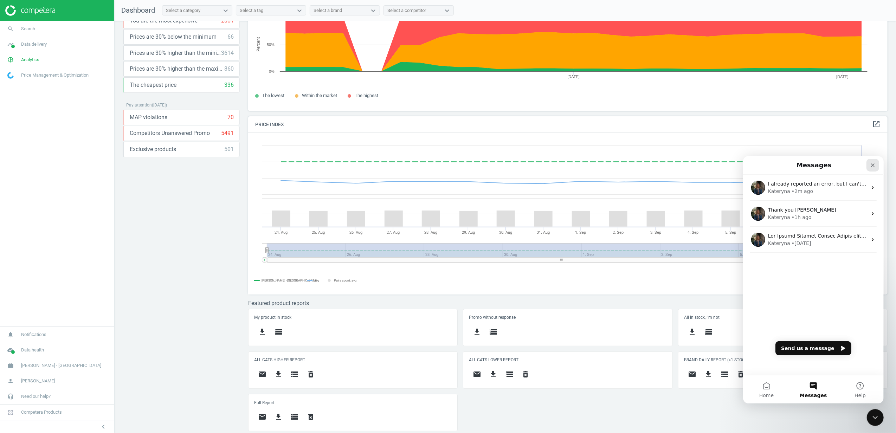
click at [873, 166] on icon "Close" at bounding box center [873, 165] width 6 height 6
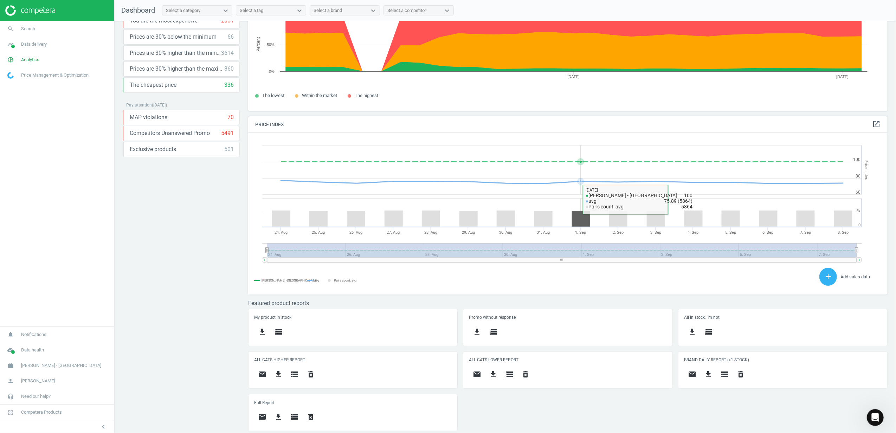
scroll to position [0, 0]
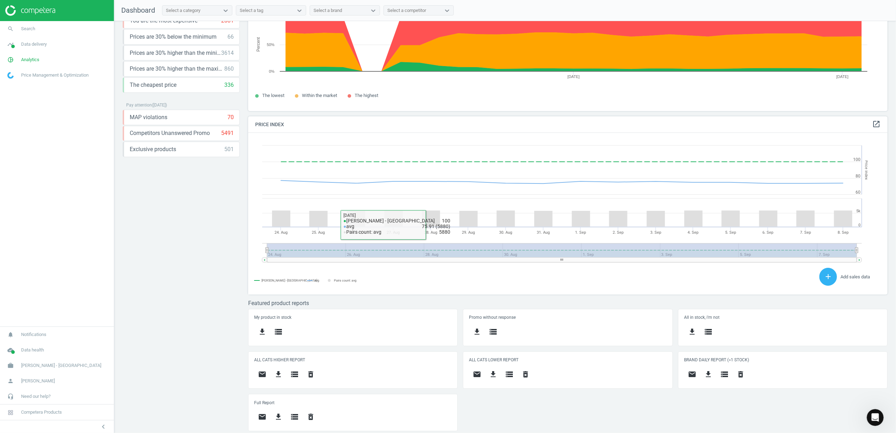
click at [157, 254] on div "Price protection ( [DATE] ) Prices are 100% below min competitor 19 keyboard_ar…" at bounding box center [181, 171] width 117 height 399
